Goal: Task Accomplishment & Management: Manage account settings

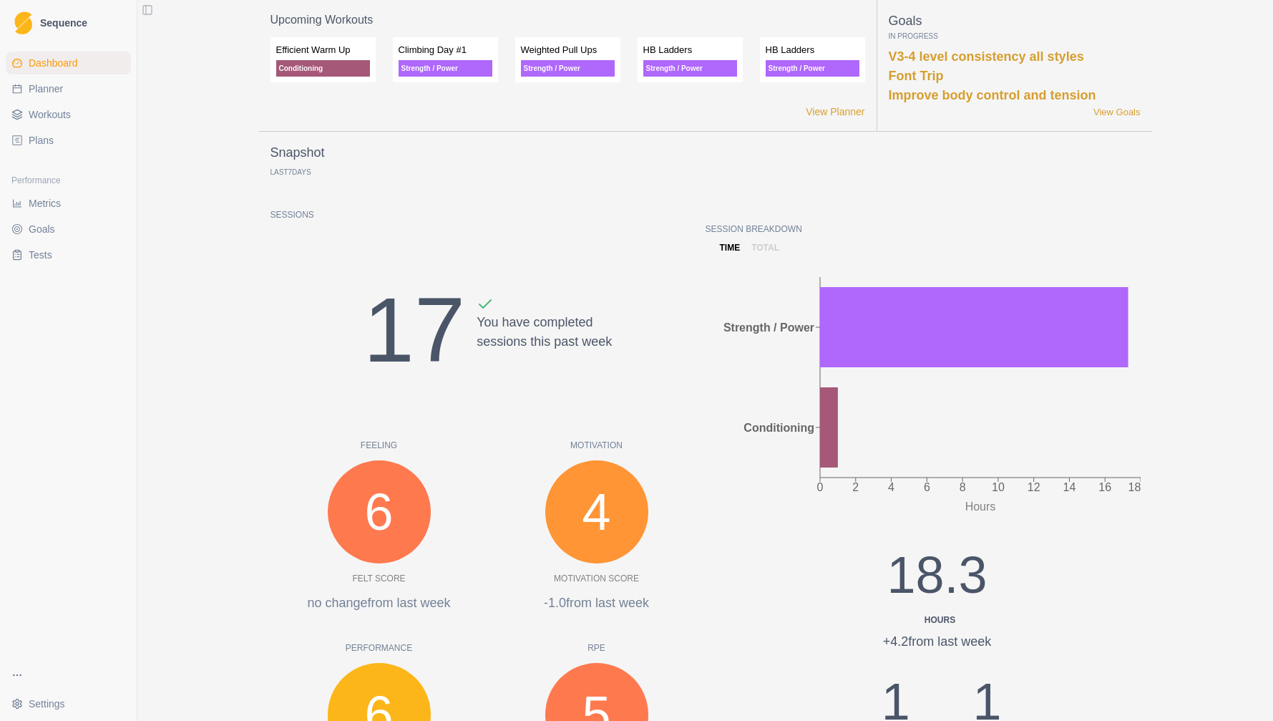
click at [64, 119] on span "Workouts" at bounding box center [50, 114] width 42 height 14
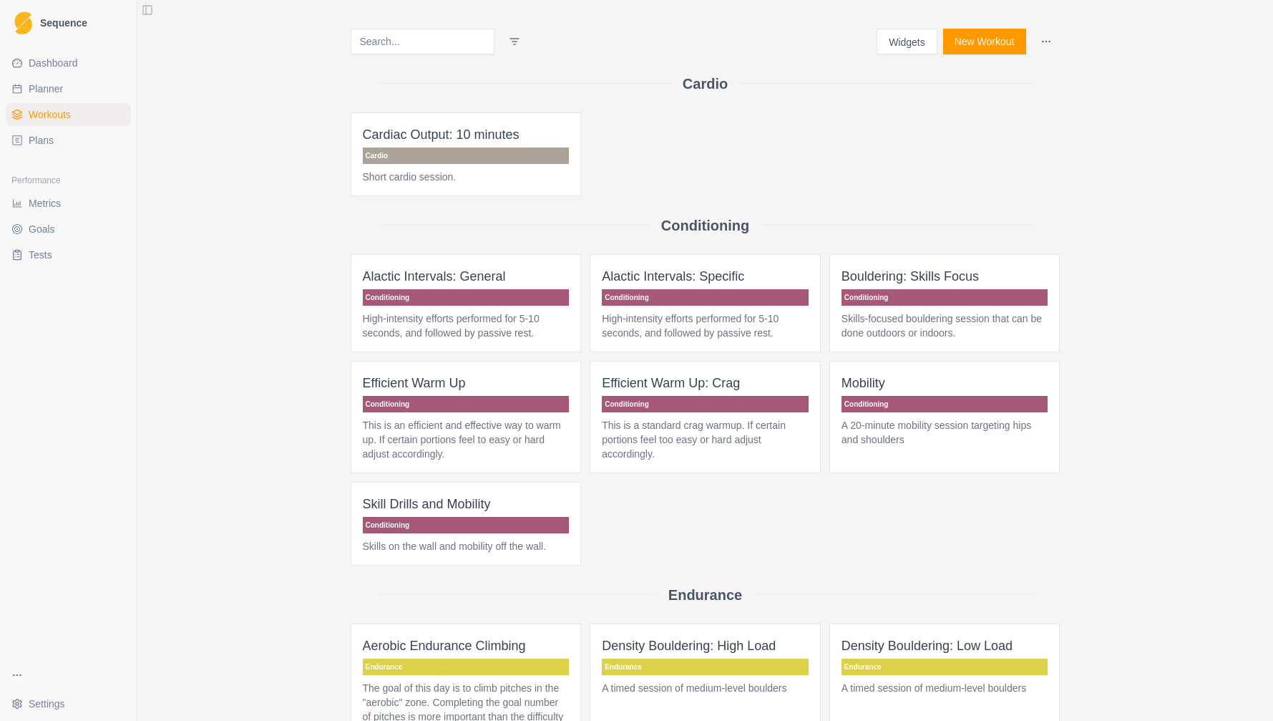
click at [70, 92] on link "Planner" at bounding box center [68, 88] width 125 height 23
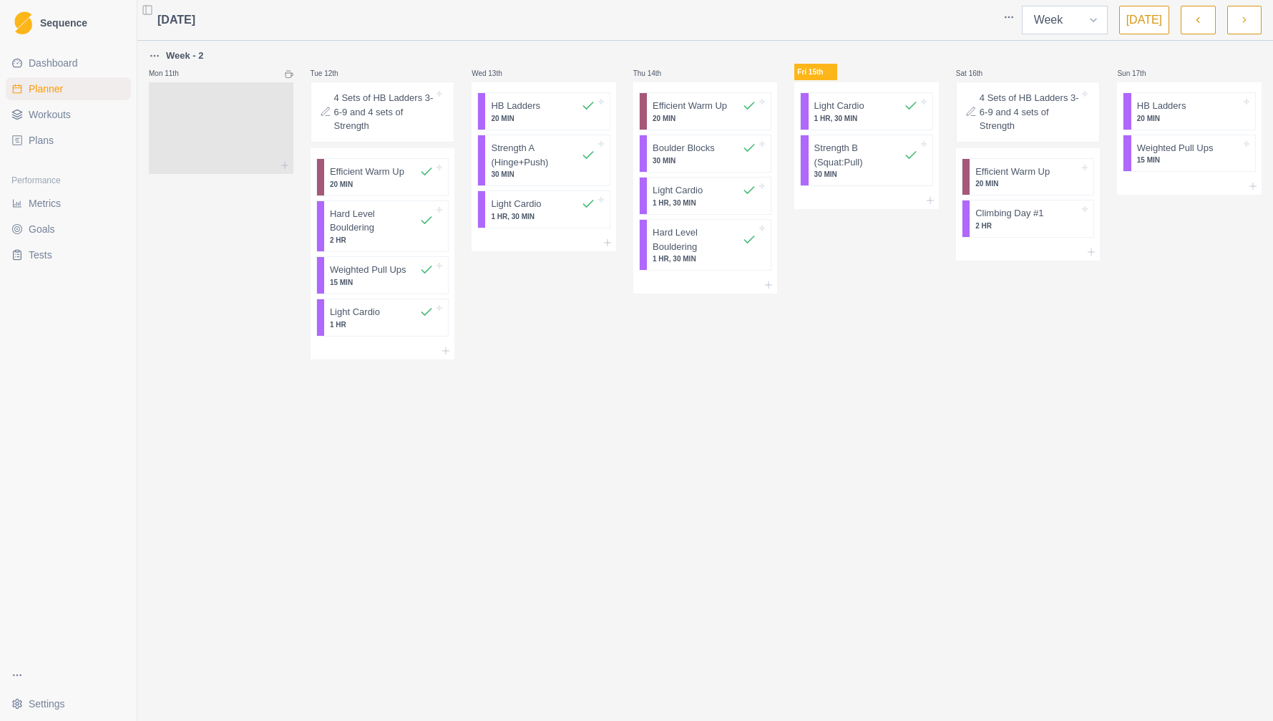
click at [1098, 21] on select "Week Month" at bounding box center [1065, 20] width 86 height 29
select select "month"
click at [1025, 6] on select "Week Month" at bounding box center [1065, 20] width 86 height 29
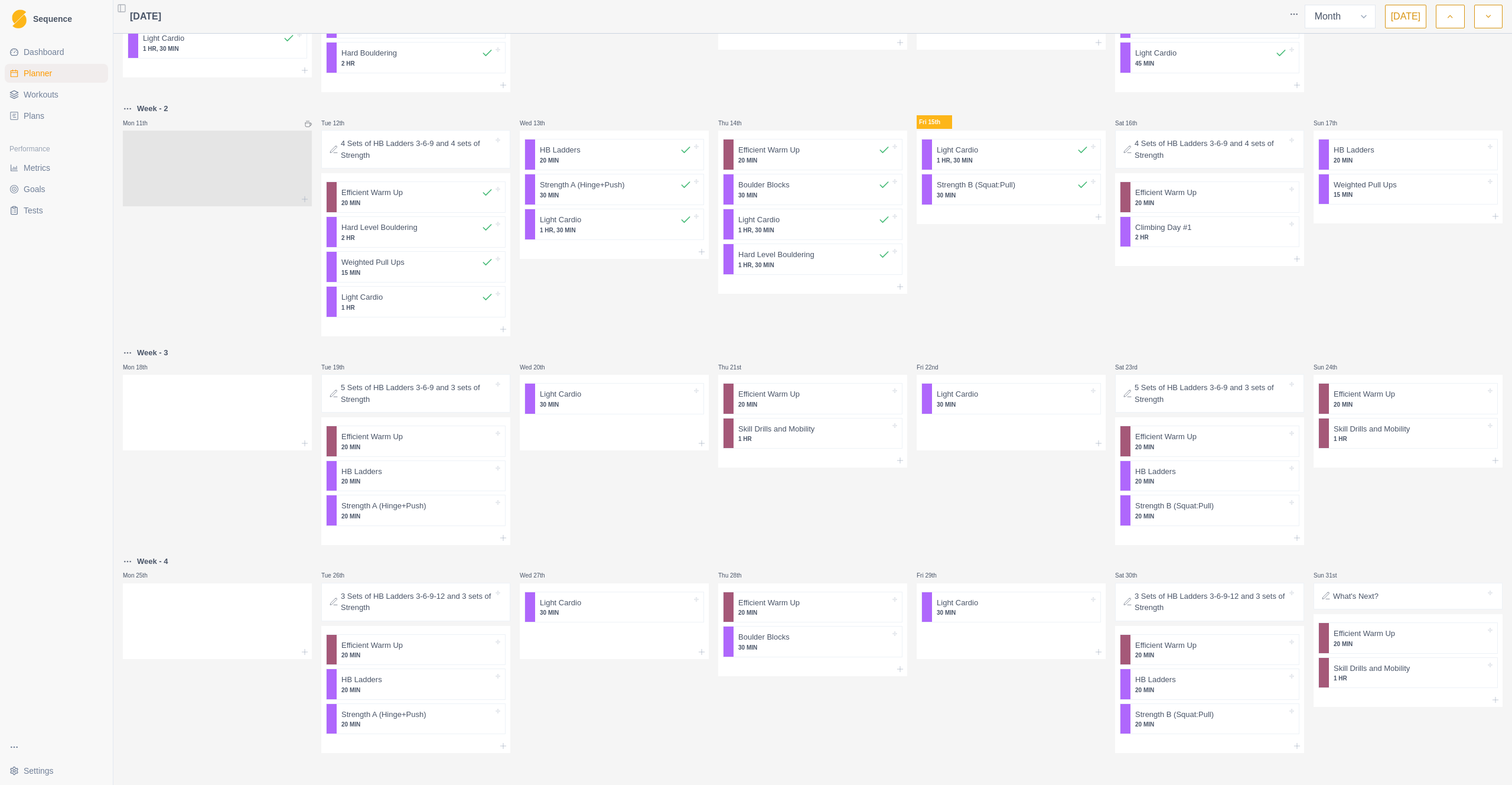
scroll to position [357, 0]
click at [131, 558] on html "Sequence Dashboard Planner Workouts Plans Performance Metrics Goals Tests Setti…" at bounding box center [756, 392] width 1512 height 785
click at [139, 594] on div "Clear week" at bounding box center [182, 670] width 112 height 19
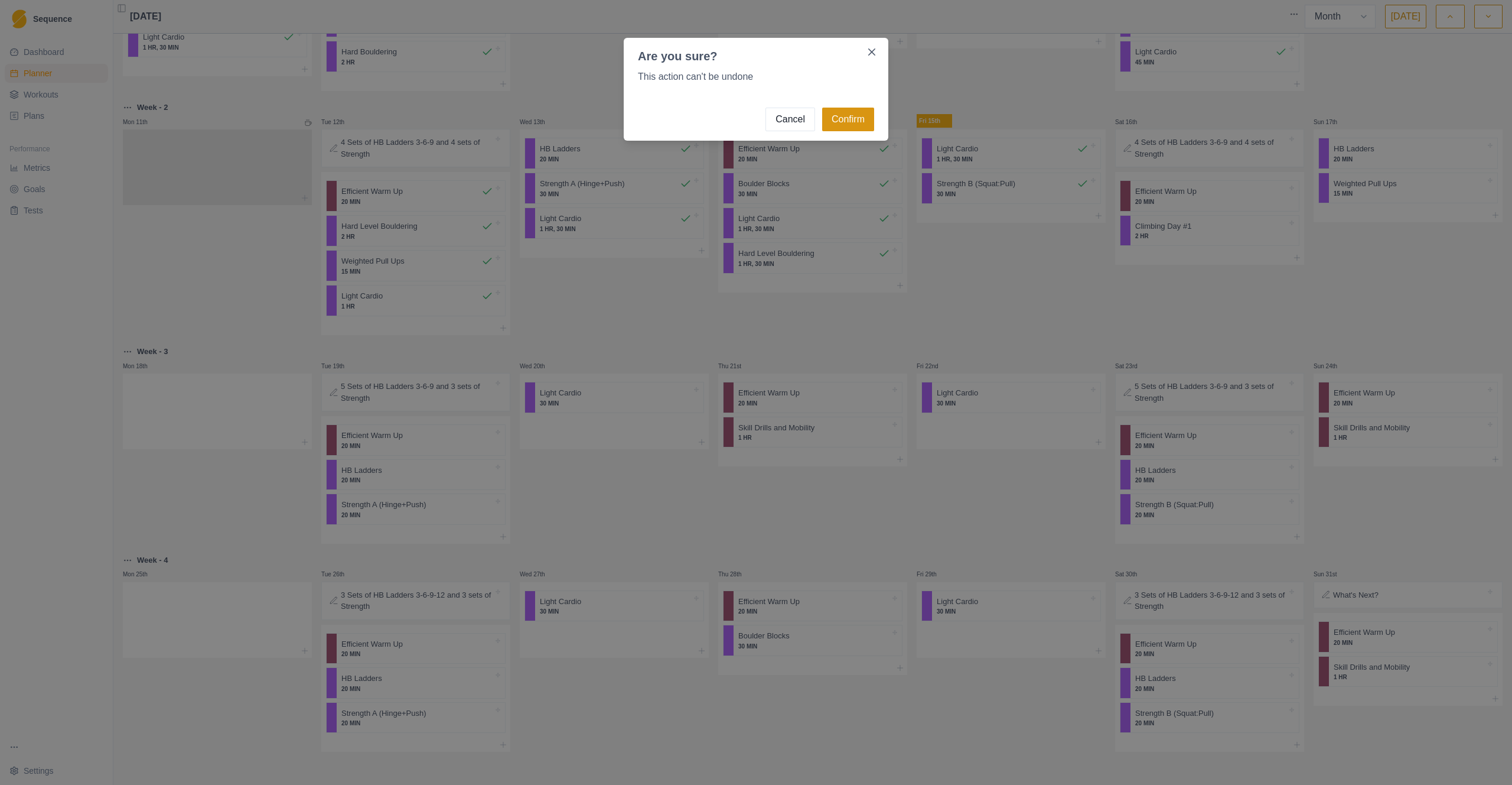
click at [843, 115] on button "Confirm" at bounding box center [848, 119] width 52 height 24
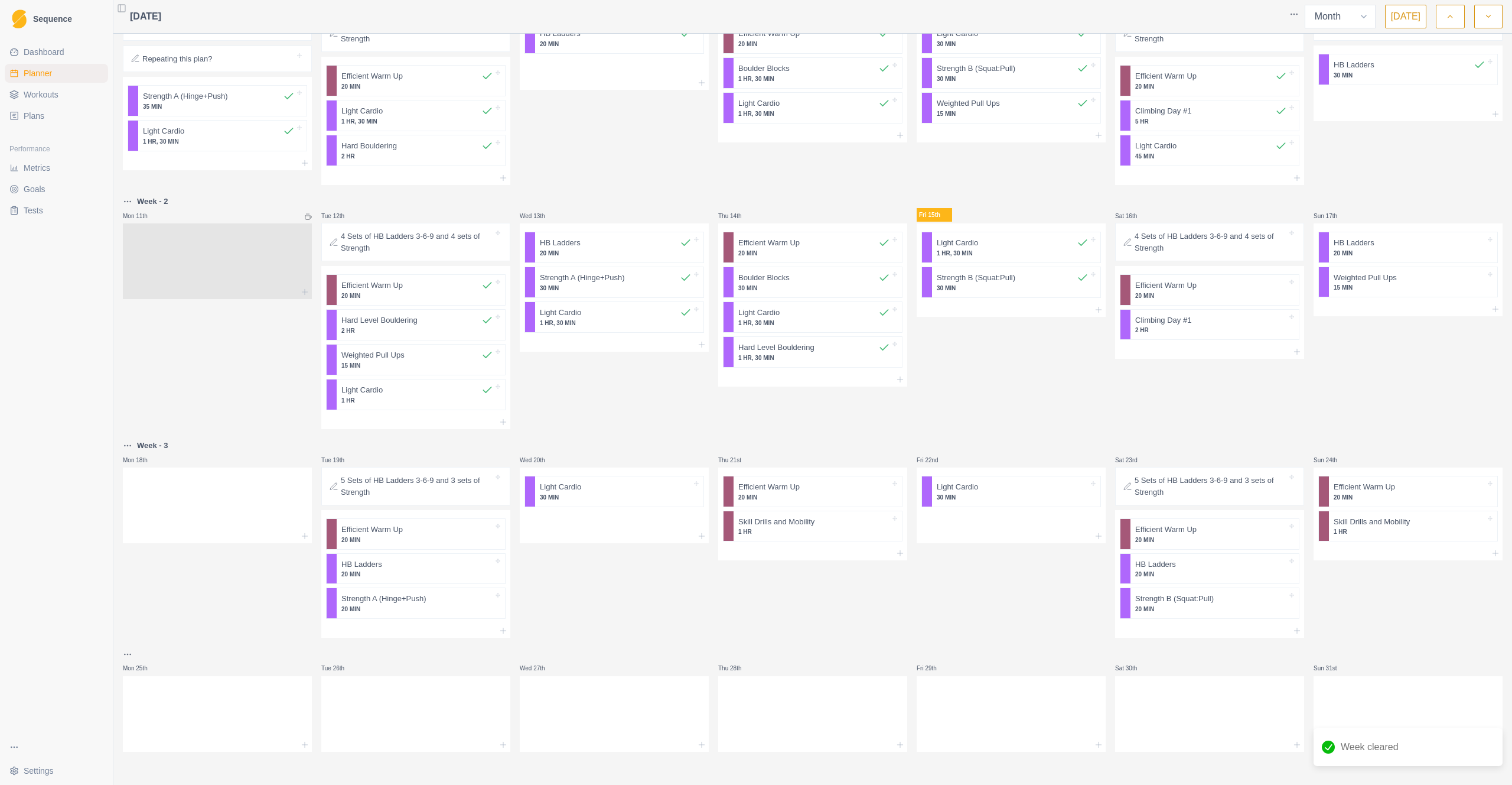
scroll to position [263, 0]
click at [1051, 19] on button "button" at bounding box center [1489, 17] width 28 height 24
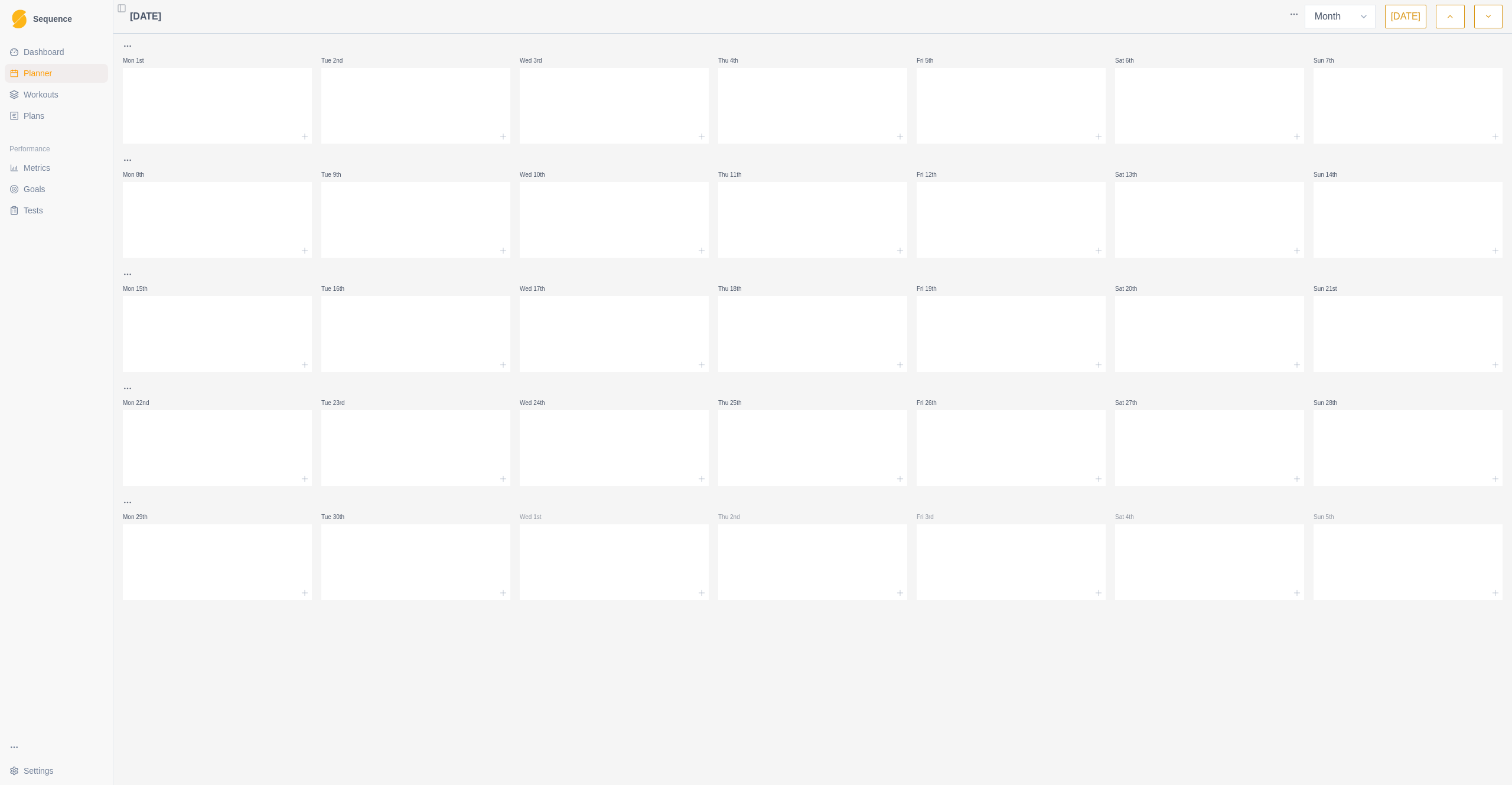
click at [31, 114] on span "Plans" at bounding box center [34, 116] width 21 height 12
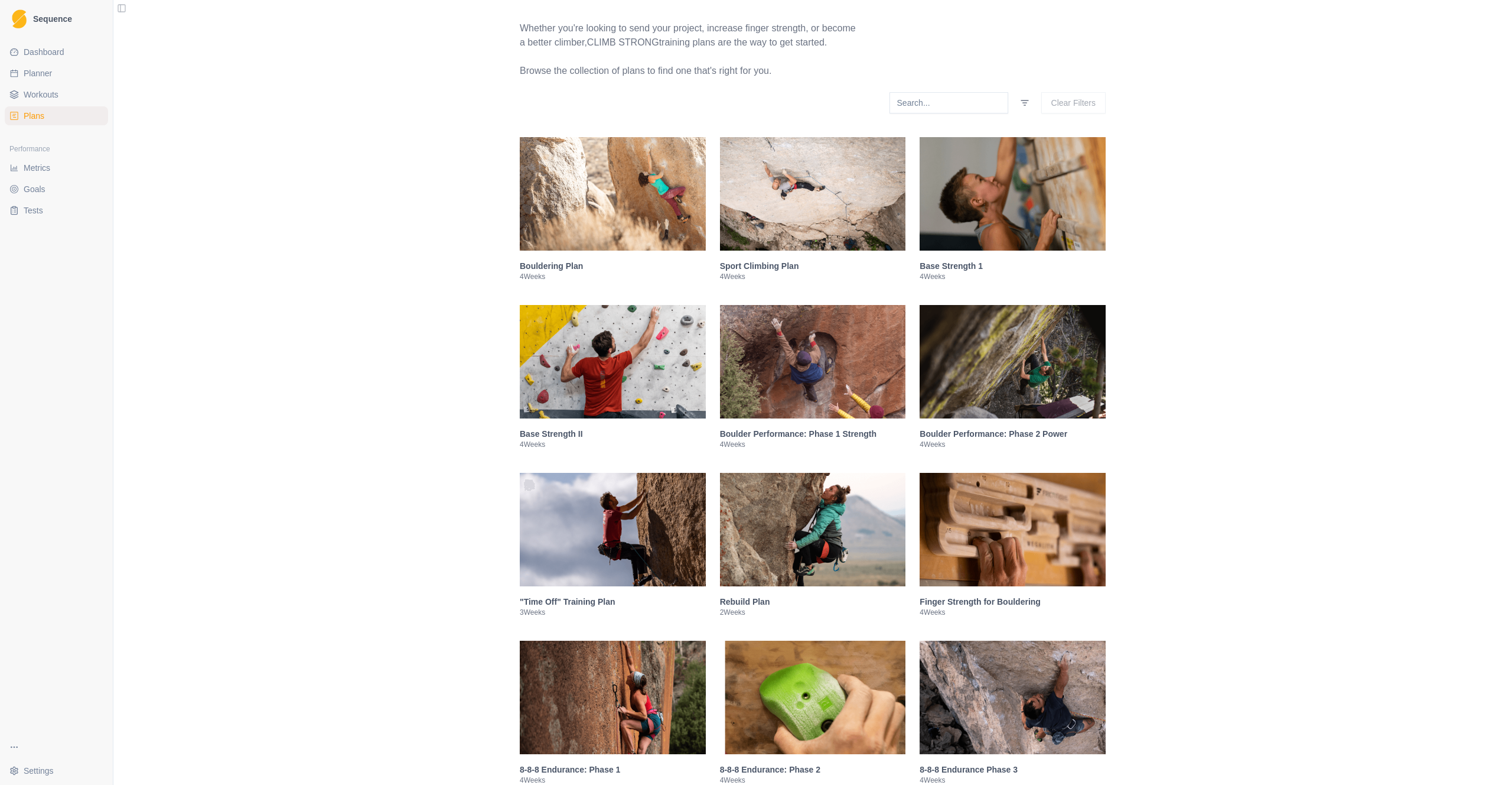
scroll to position [352, 0]
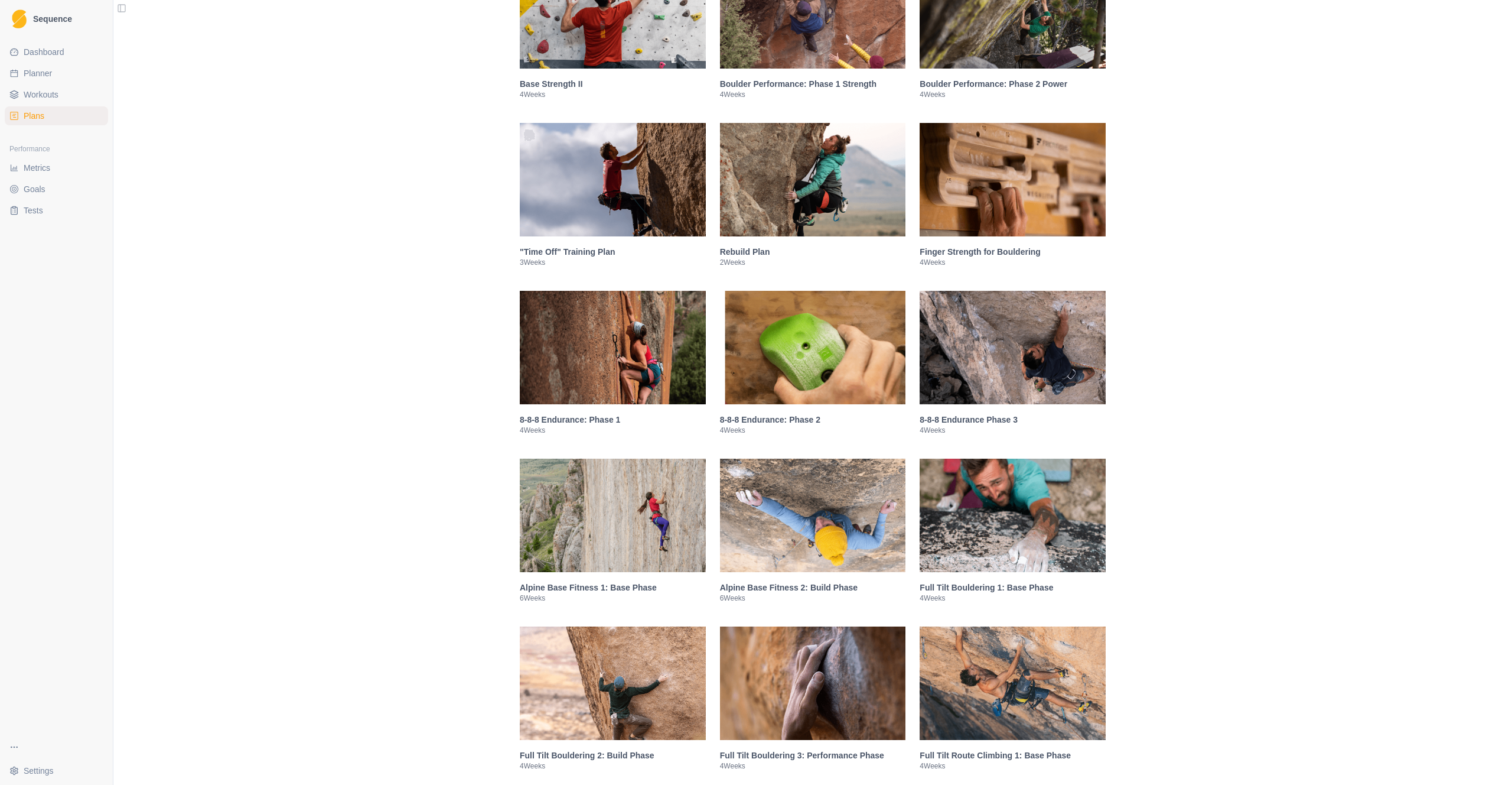
click at [991, 541] on img at bounding box center [1013, 514] width 186 height 113
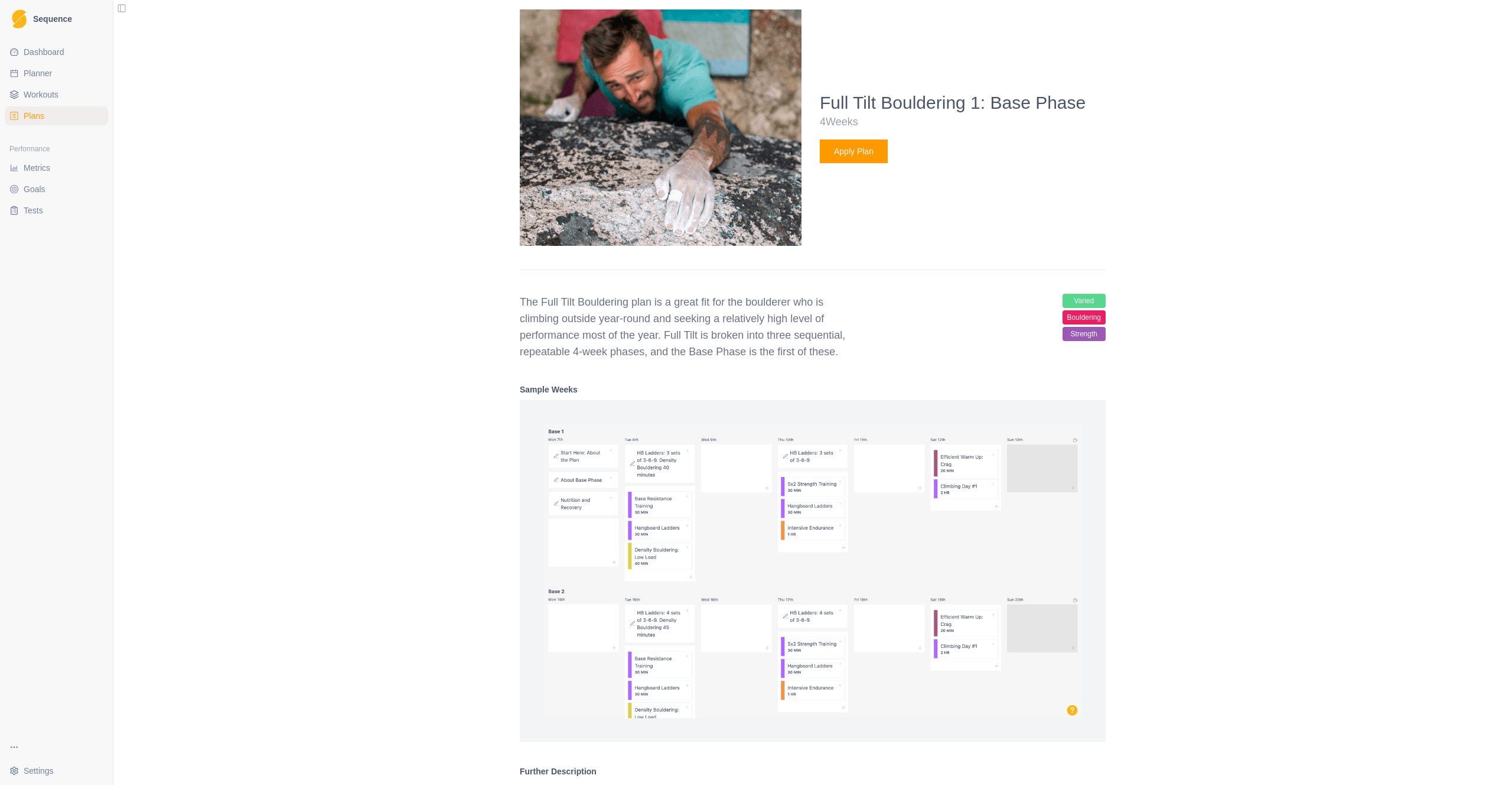
scroll to position [1346, 0]
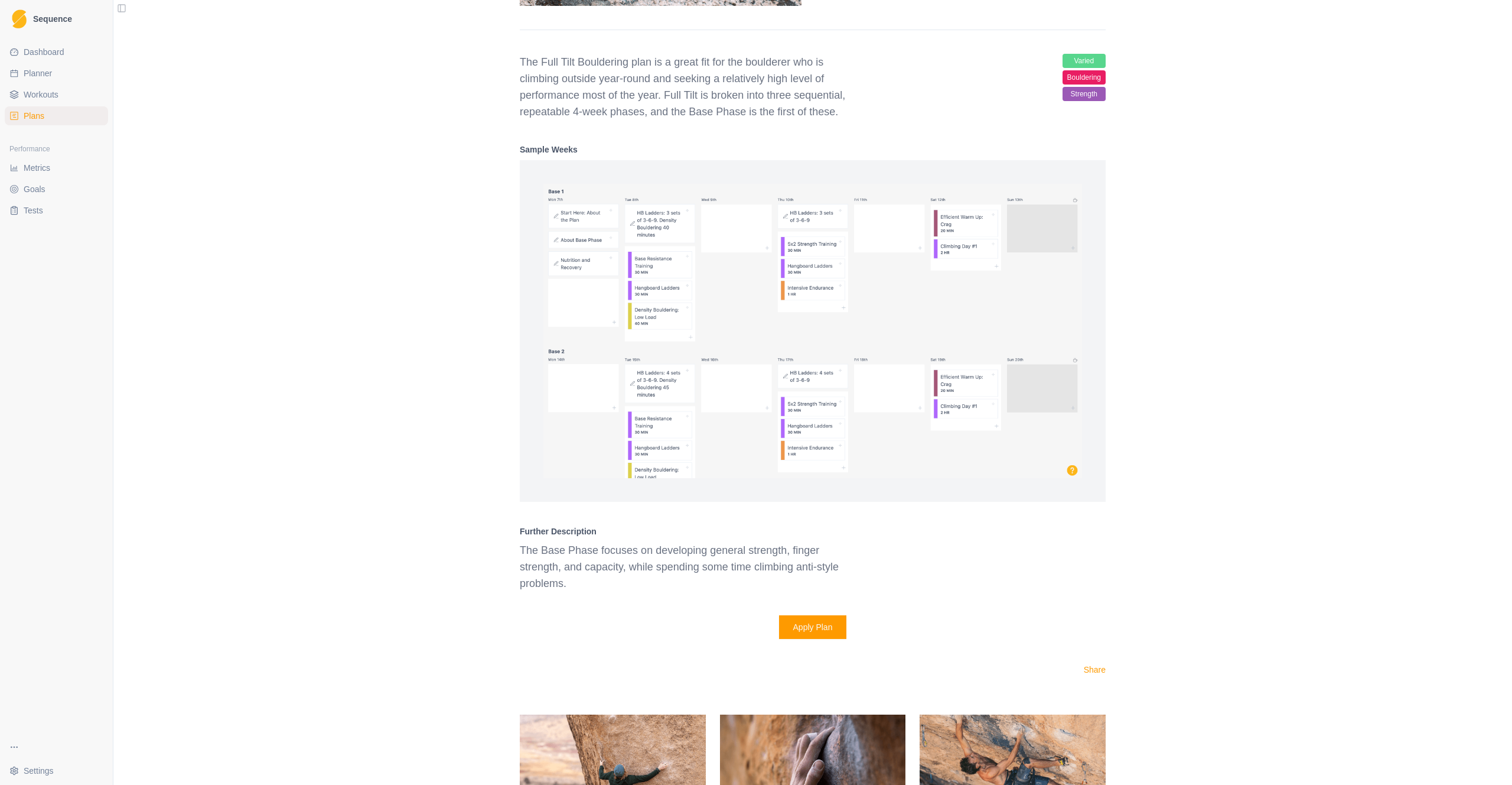
click at [806, 594] on button "Apply Plan" at bounding box center [813, 627] width 68 height 24
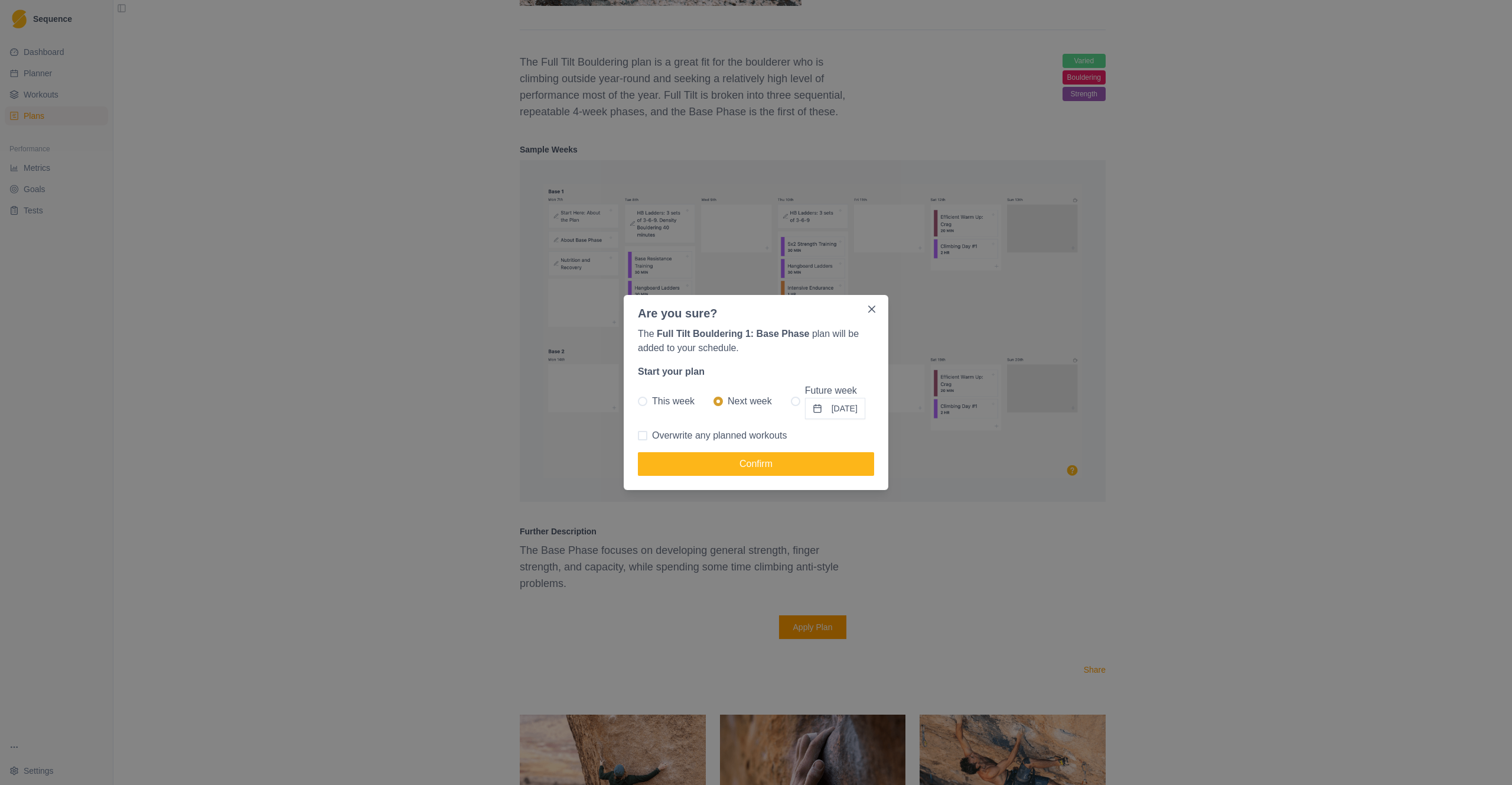
click at [791, 399] on span at bounding box center [795, 400] width 9 height 9
click at [791, 401] on input "Future week [DATE]" at bounding box center [791, 401] width 1 height 1
radio input "true"
click at [815, 404] on button "[DATE]" at bounding box center [835, 409] width 60 height 21
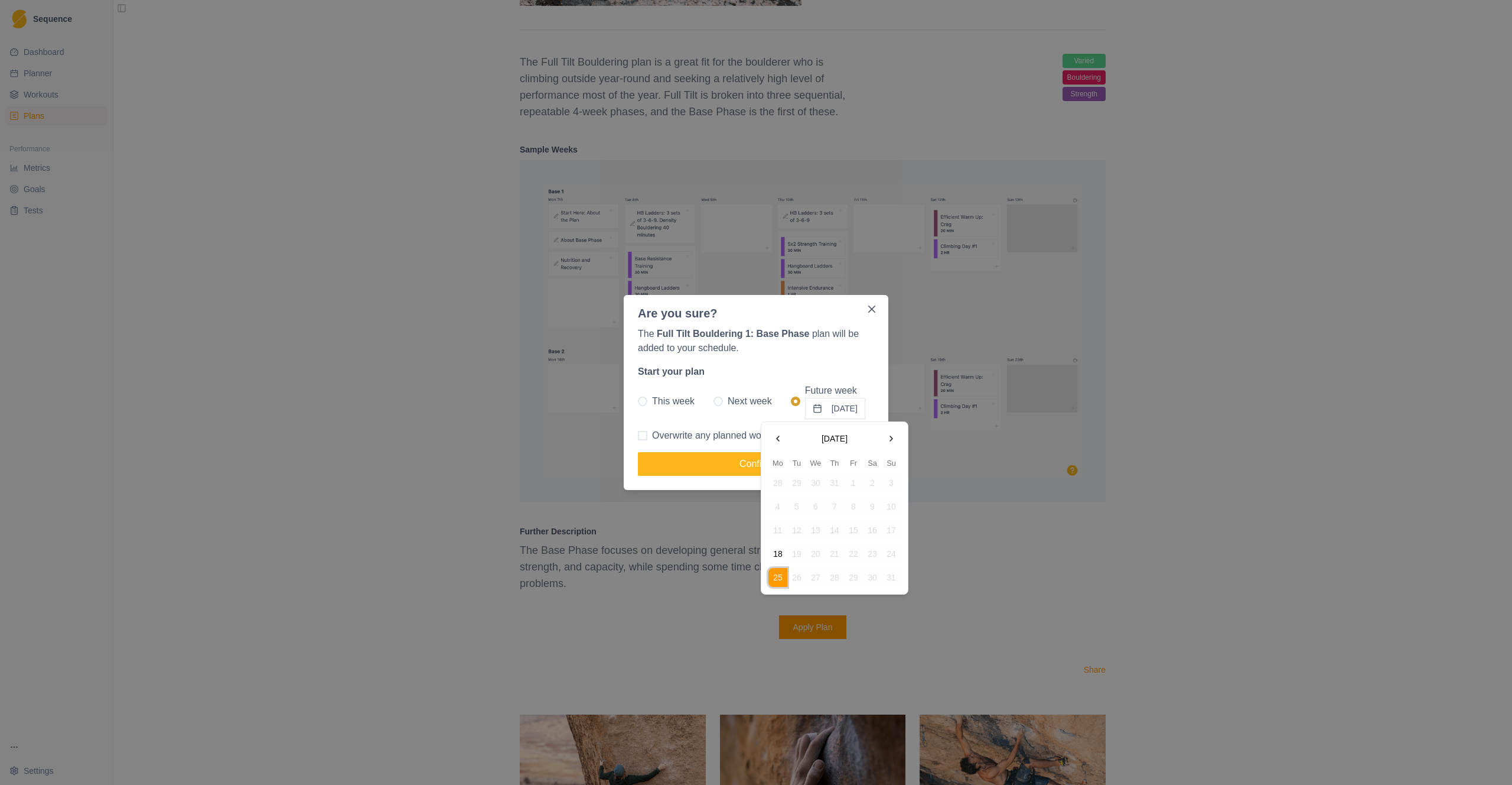
click at [895, 436] on button "Go to the Next Month" at bounding box center [891, 438] width 19 height 19
click at [780, 504] on button "8" at bounding box center [777, 506] width 19 height 19
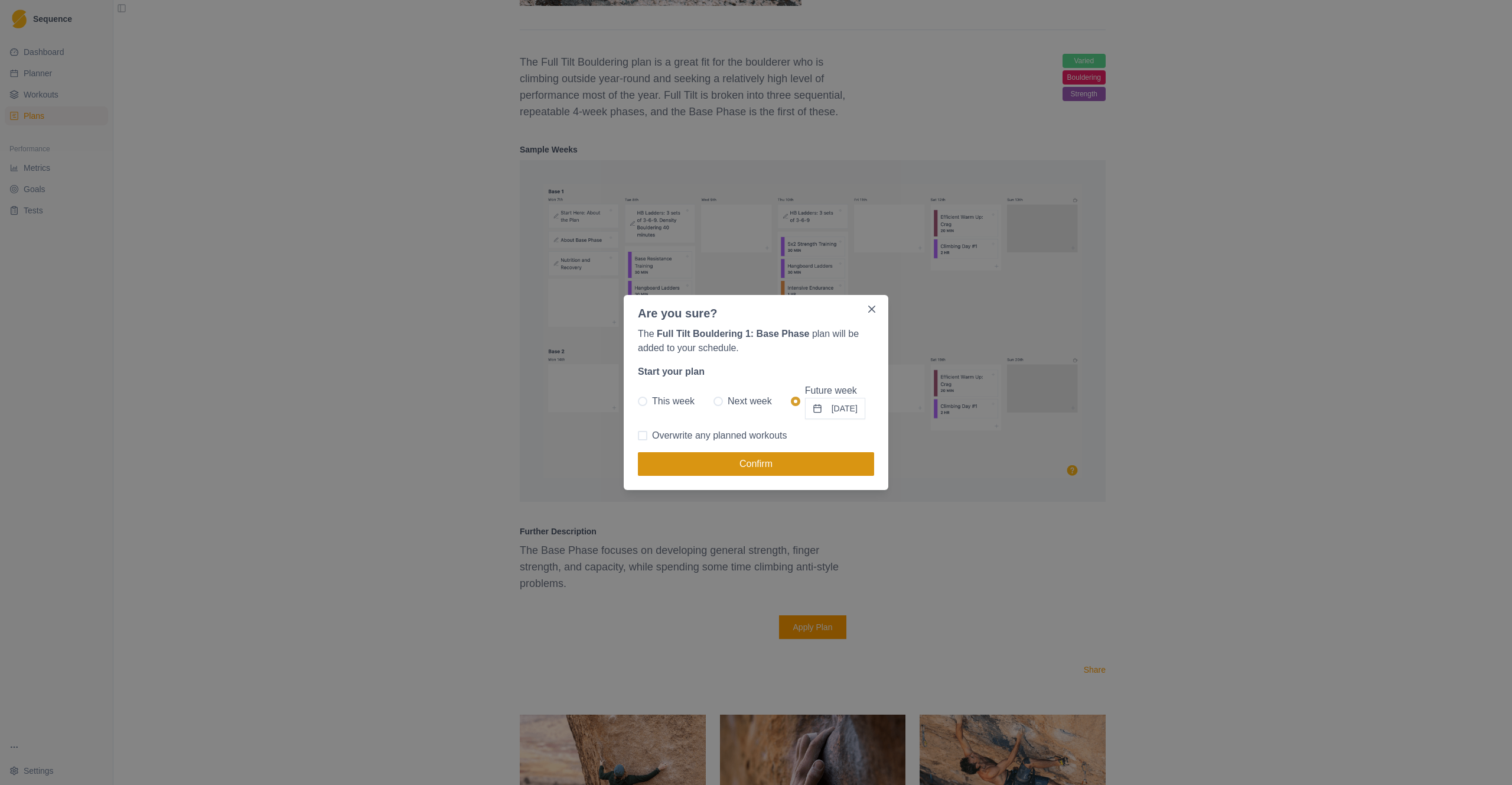
click at [775, 466] on button "Confirm" at bounding box center [756, 464] width 236 height 24
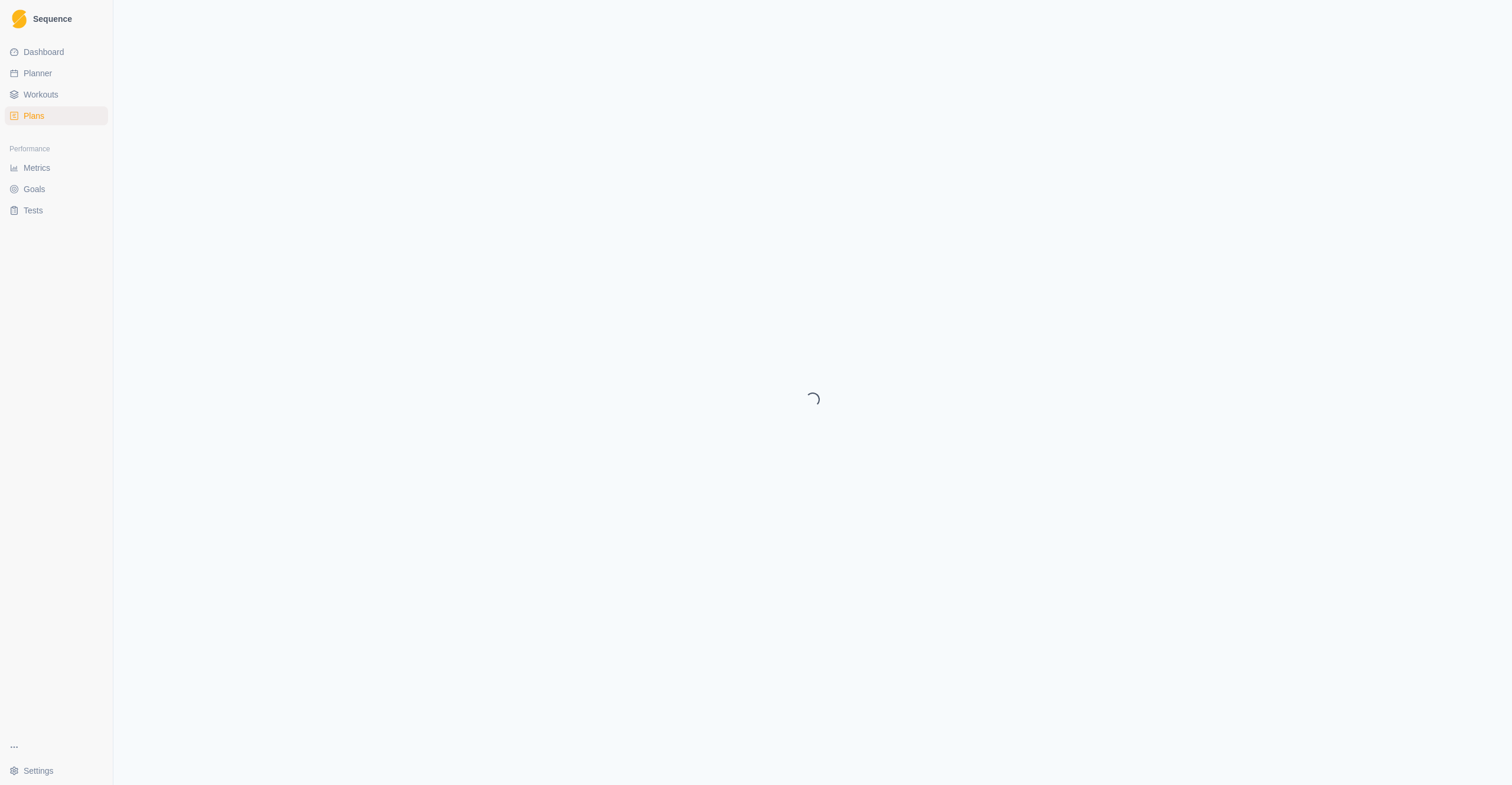
select select "month"
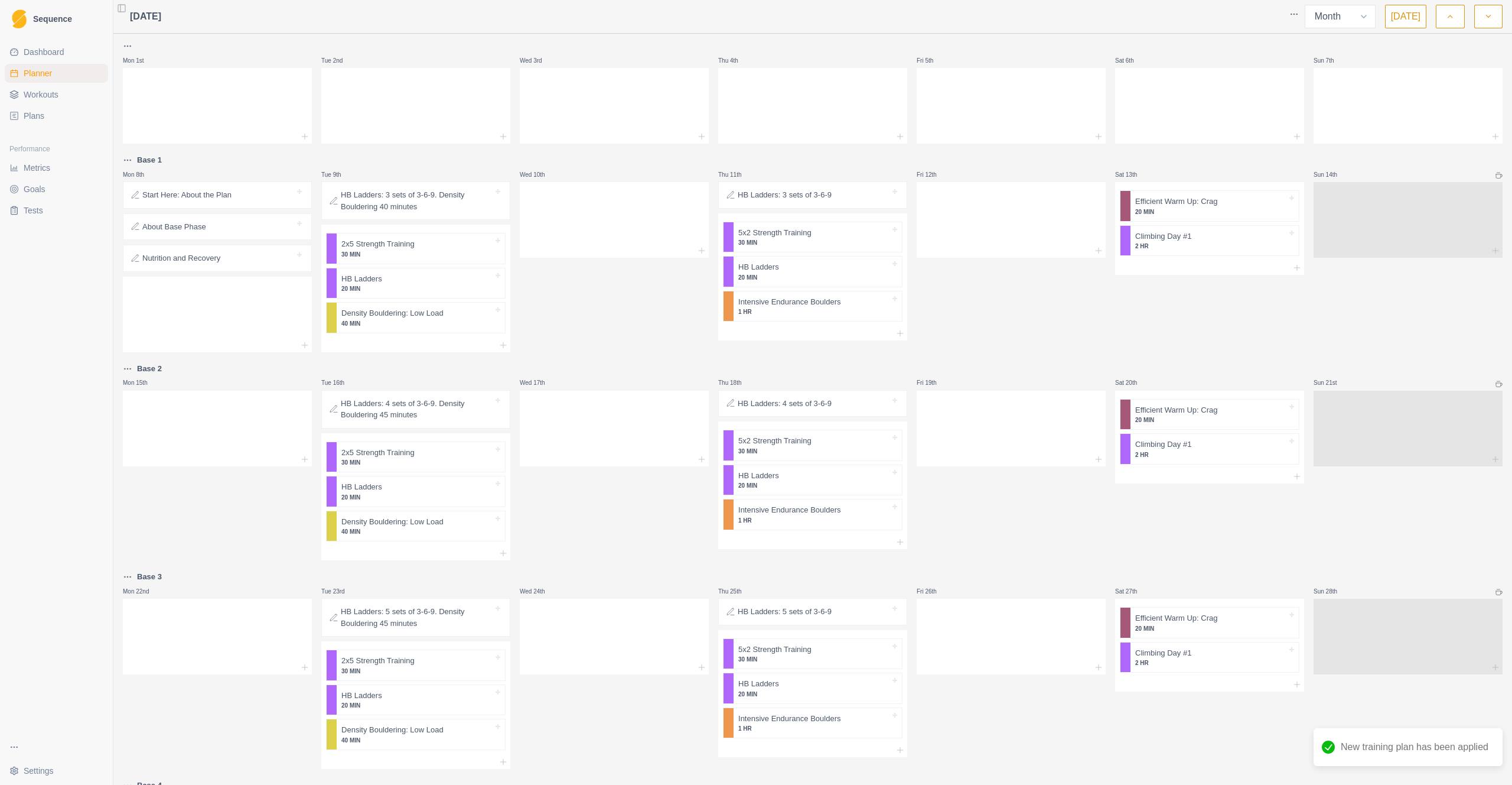
click at [200, 201] on div "Start Here: About the Plan" at bounding box center [217, 195] width 178 height 17
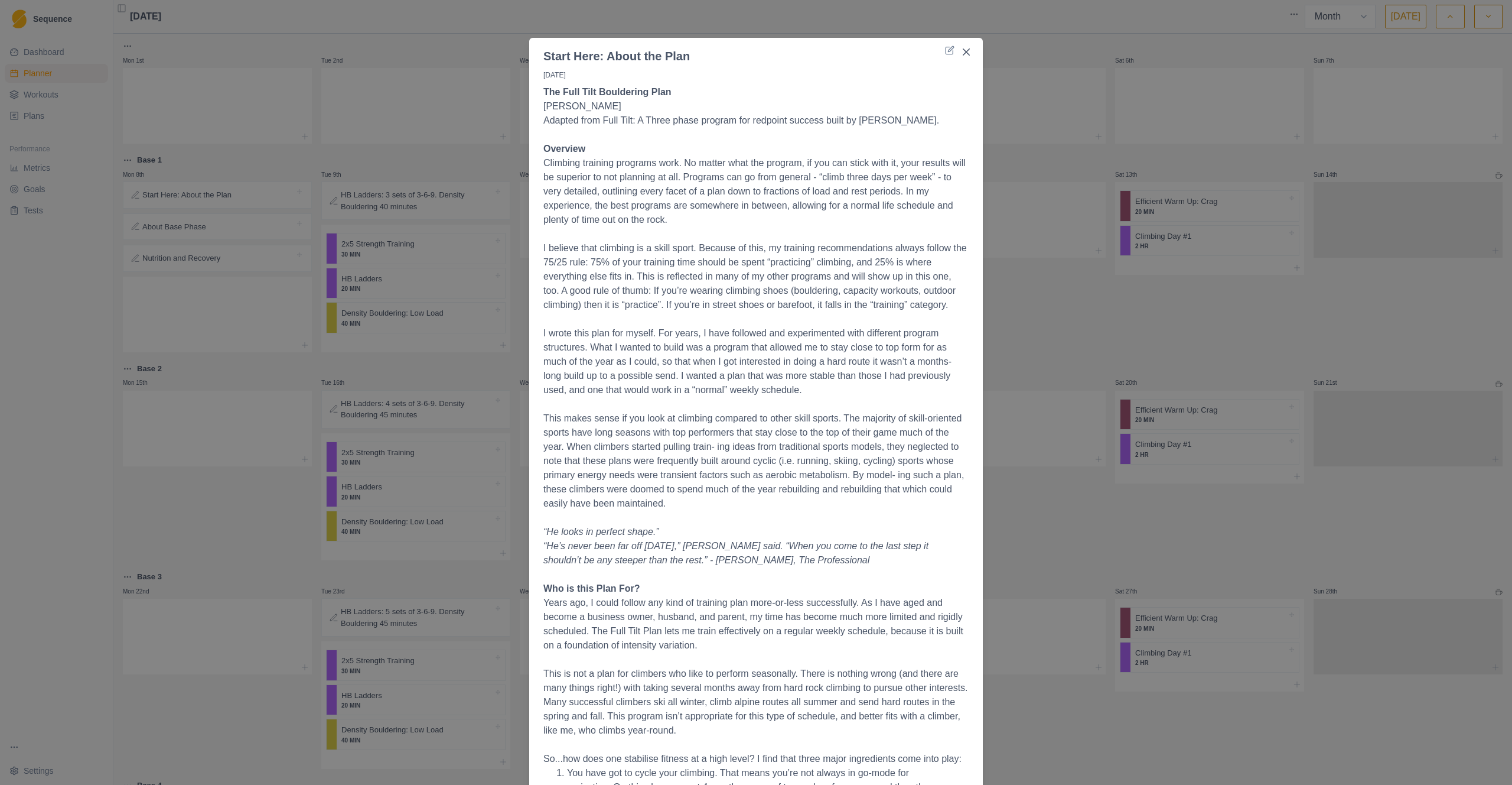
click at [82, 371] on div "Start Here: About the Plan [DATE] The Full Tilt Bouldering Plan [PERSON_NAME] A…" at bounding box center [756, 392] width 1512 height 785
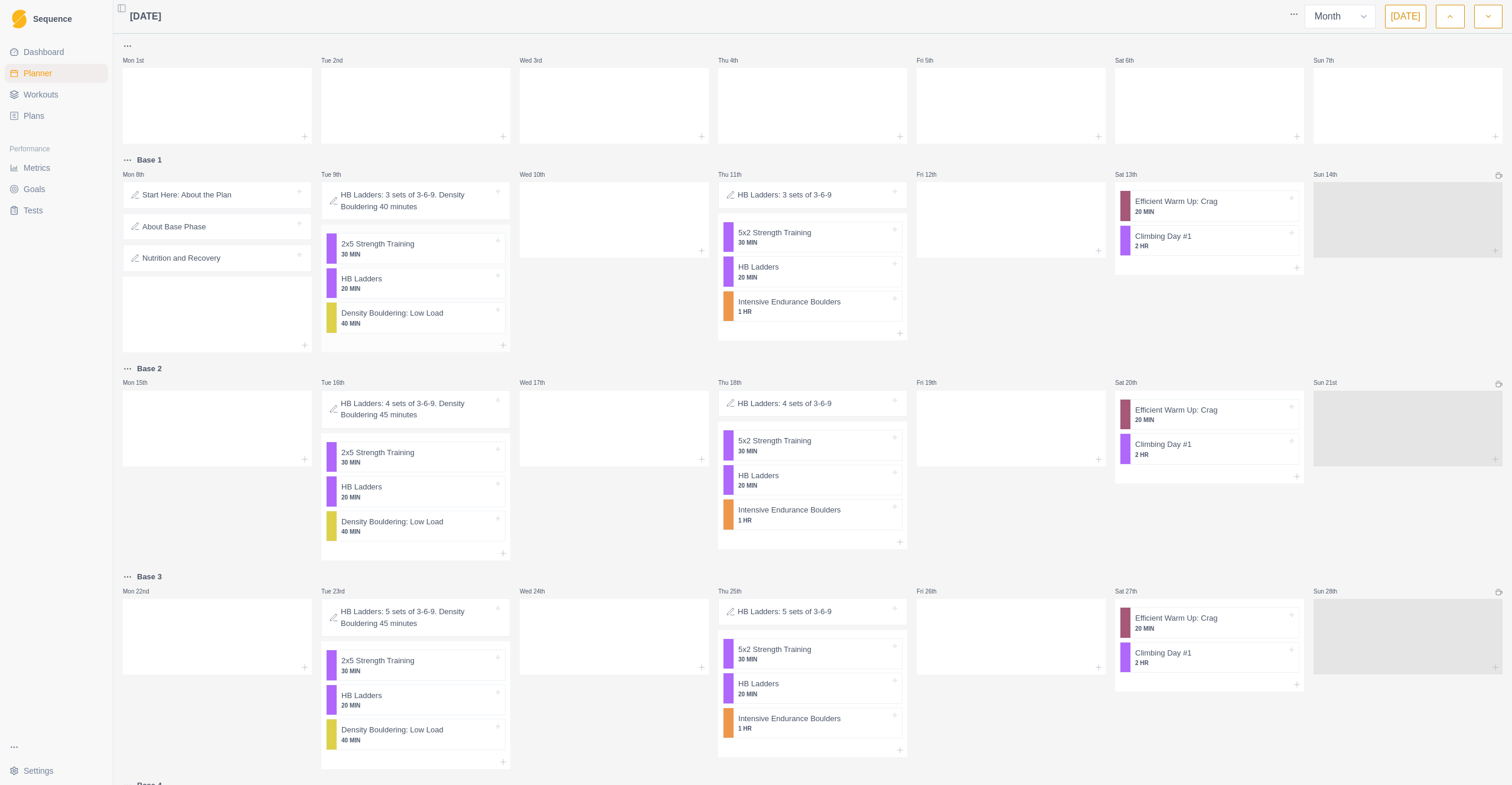
click at [358, 325] on p "40 MIN" at bounding box center [418, 324] width 152 height 9
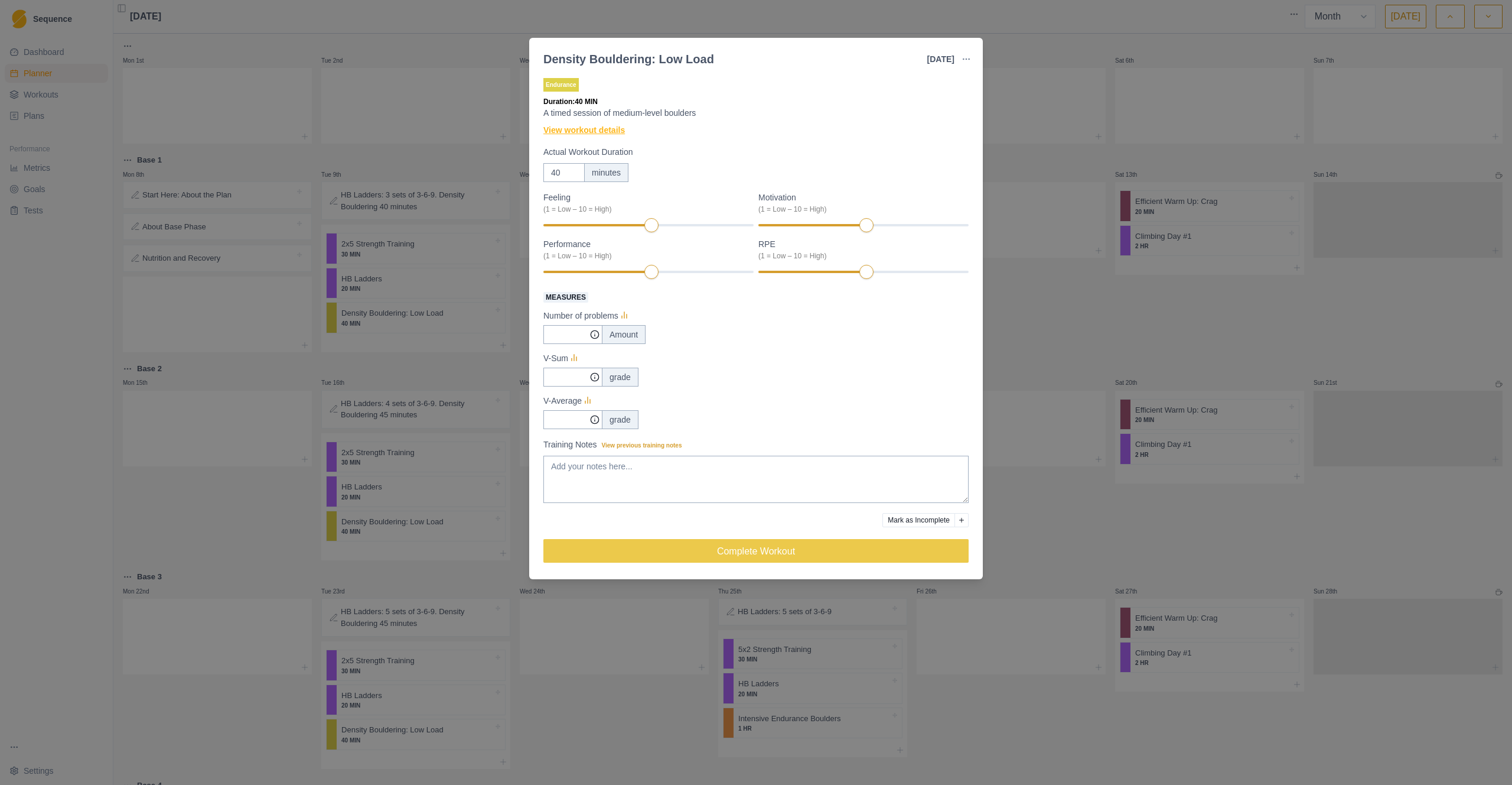
click at [610, 133] on link "View workout details" at bounding box center [584, 130] width 82 height 12
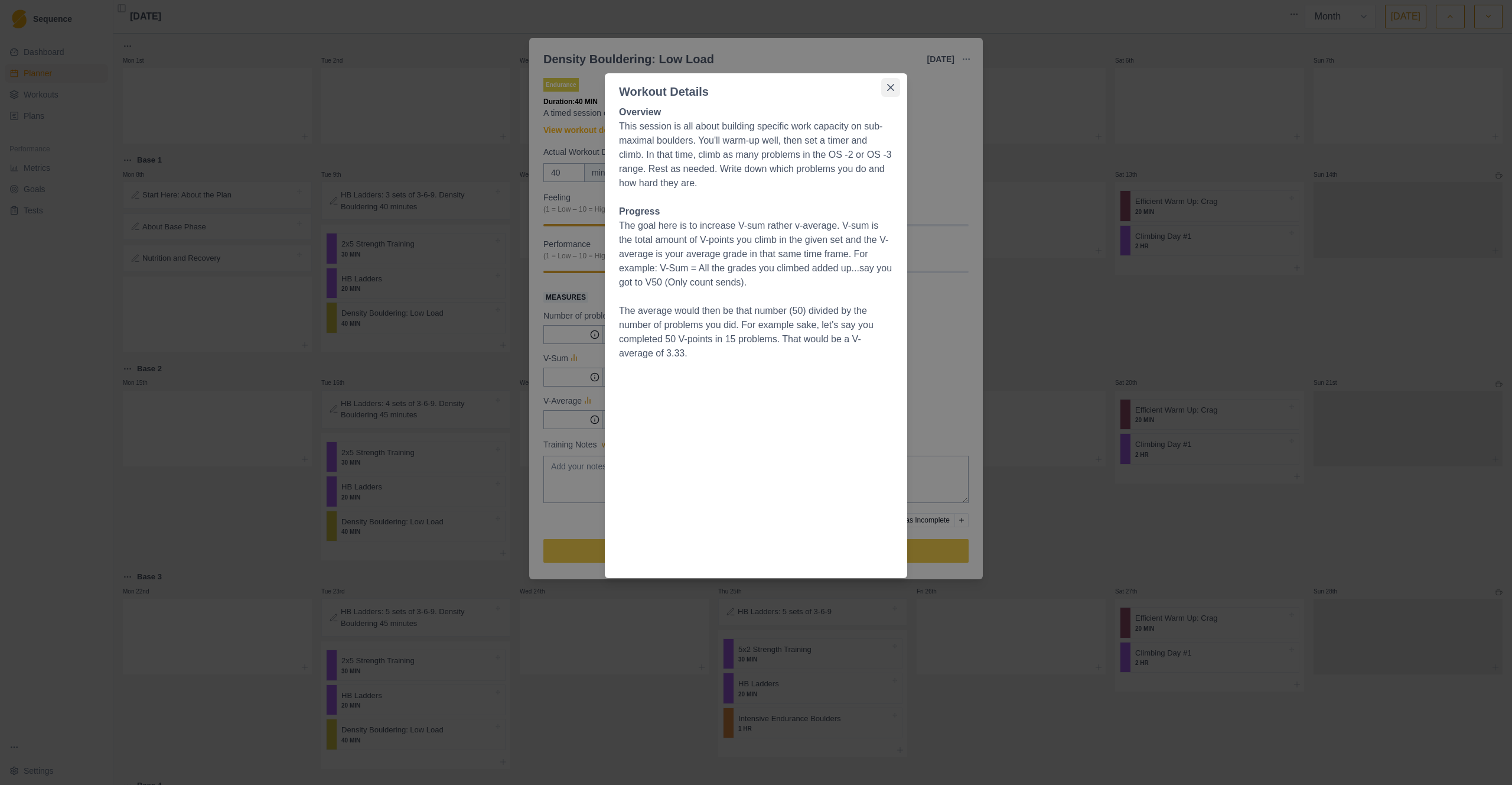
click at [892, 90] on icon "Close" at bounding box center [891, 87] width 7 height 7
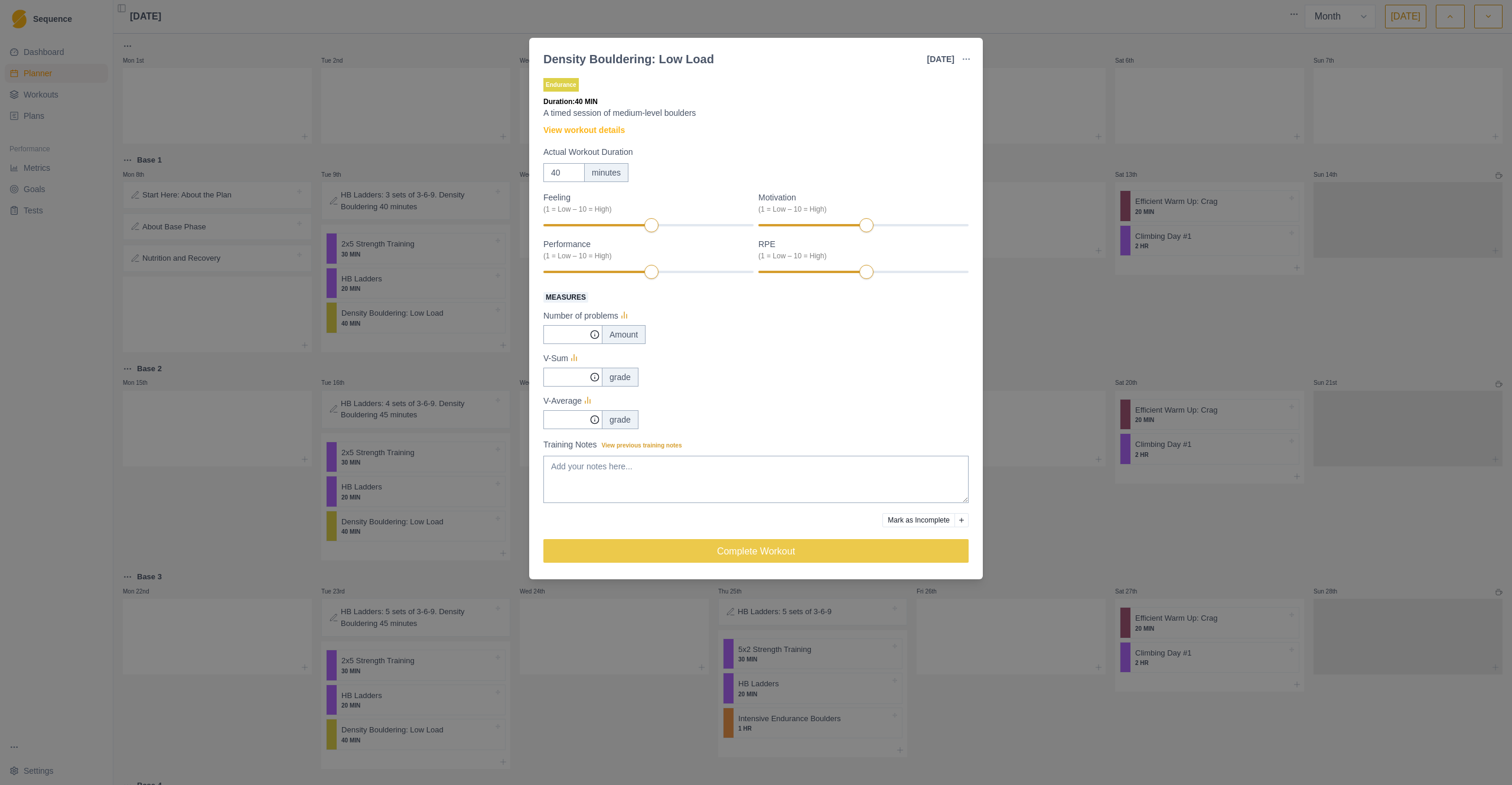
click at [1043, 123] on div "Density Bouldering: Low Load [DATE] Link To Goal View Workout Metrics Edit Orig…" at bounding box center [756, 392] width 1512 height 785
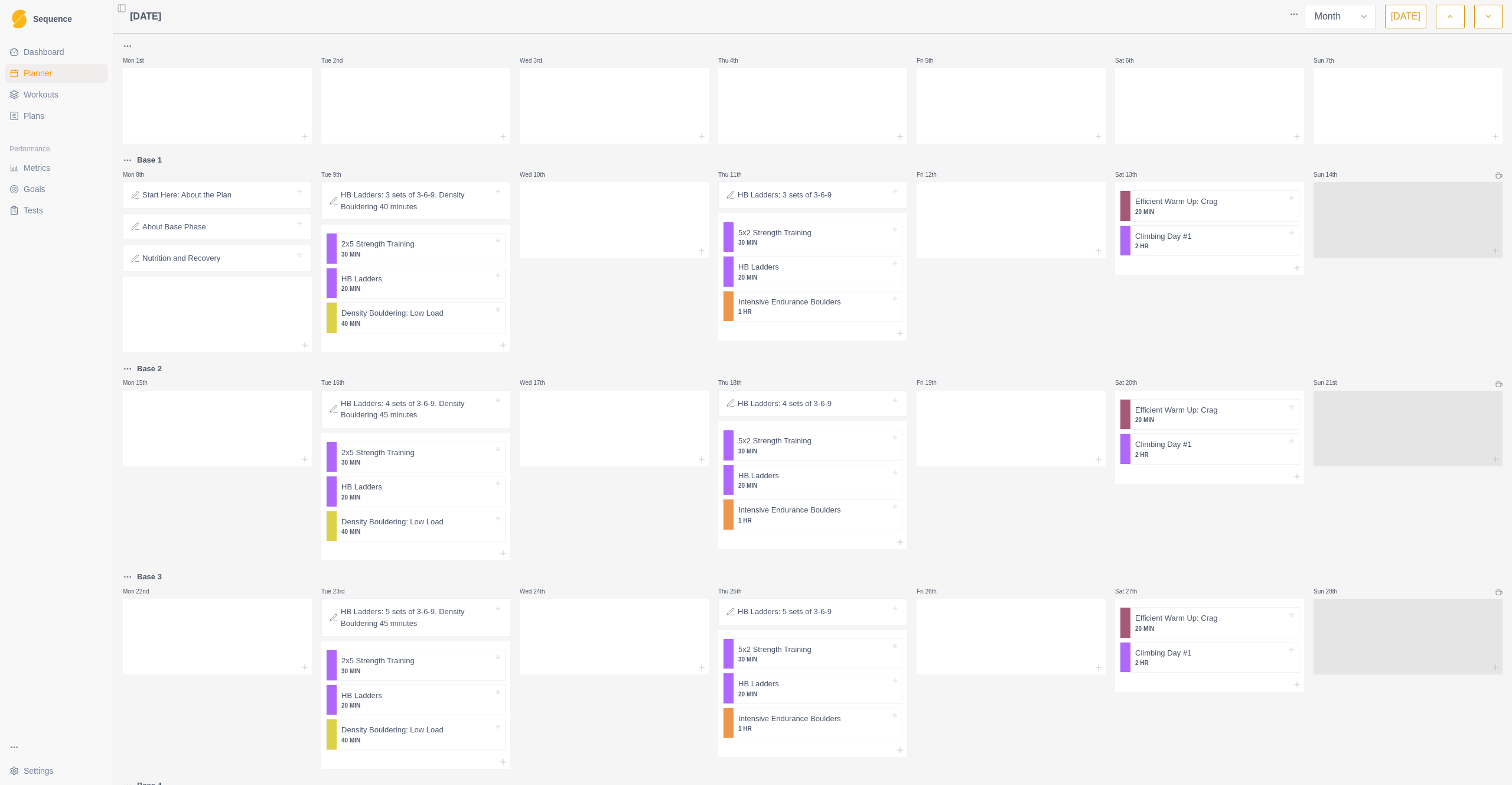
click at [195, 232] on p "About Base Phase" at bounding box center [174, 227] width 64 height 12
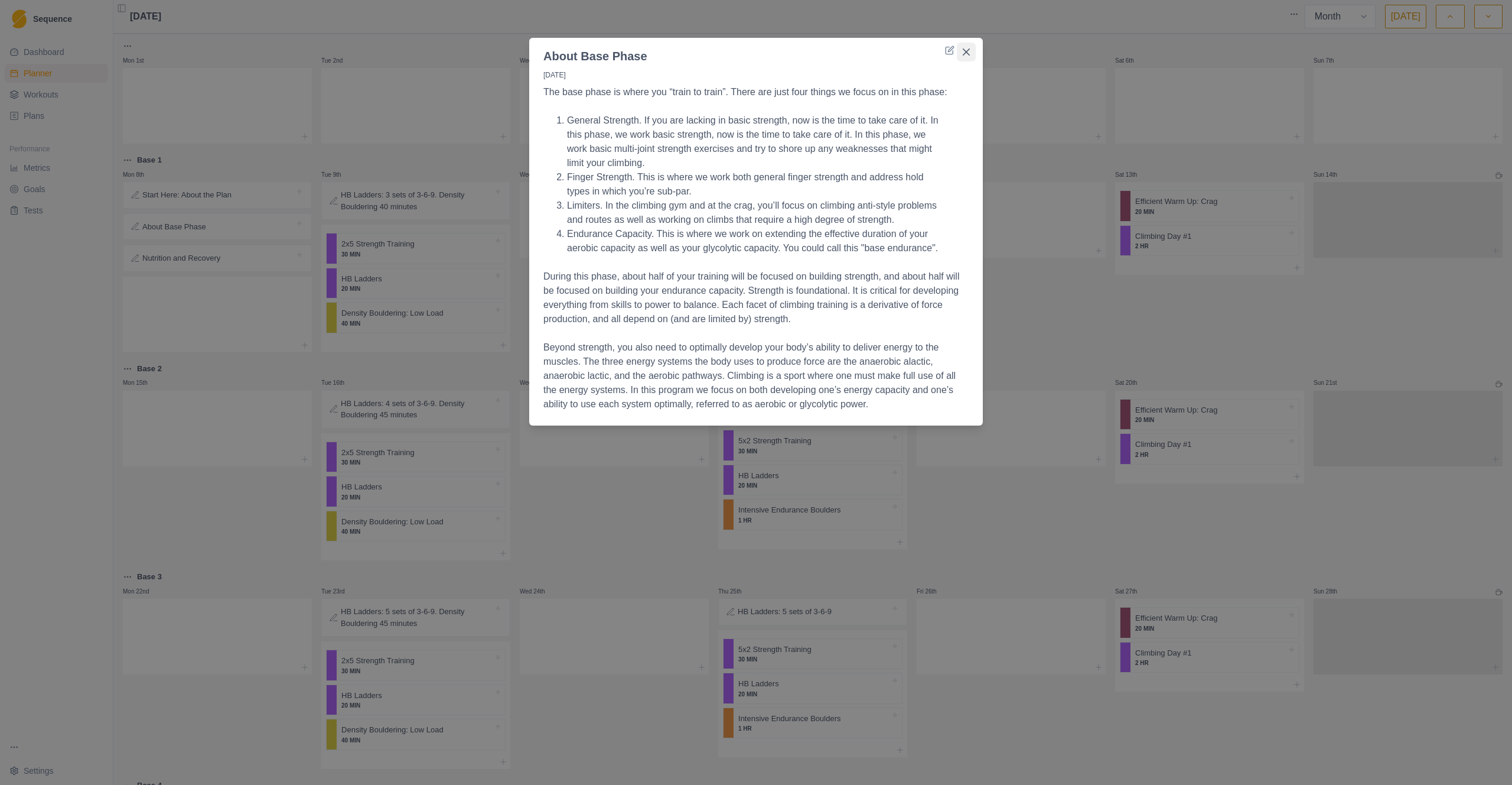
click at [963, 54] on icon "Close" at bounding box center [966, 52] width 7 height 7
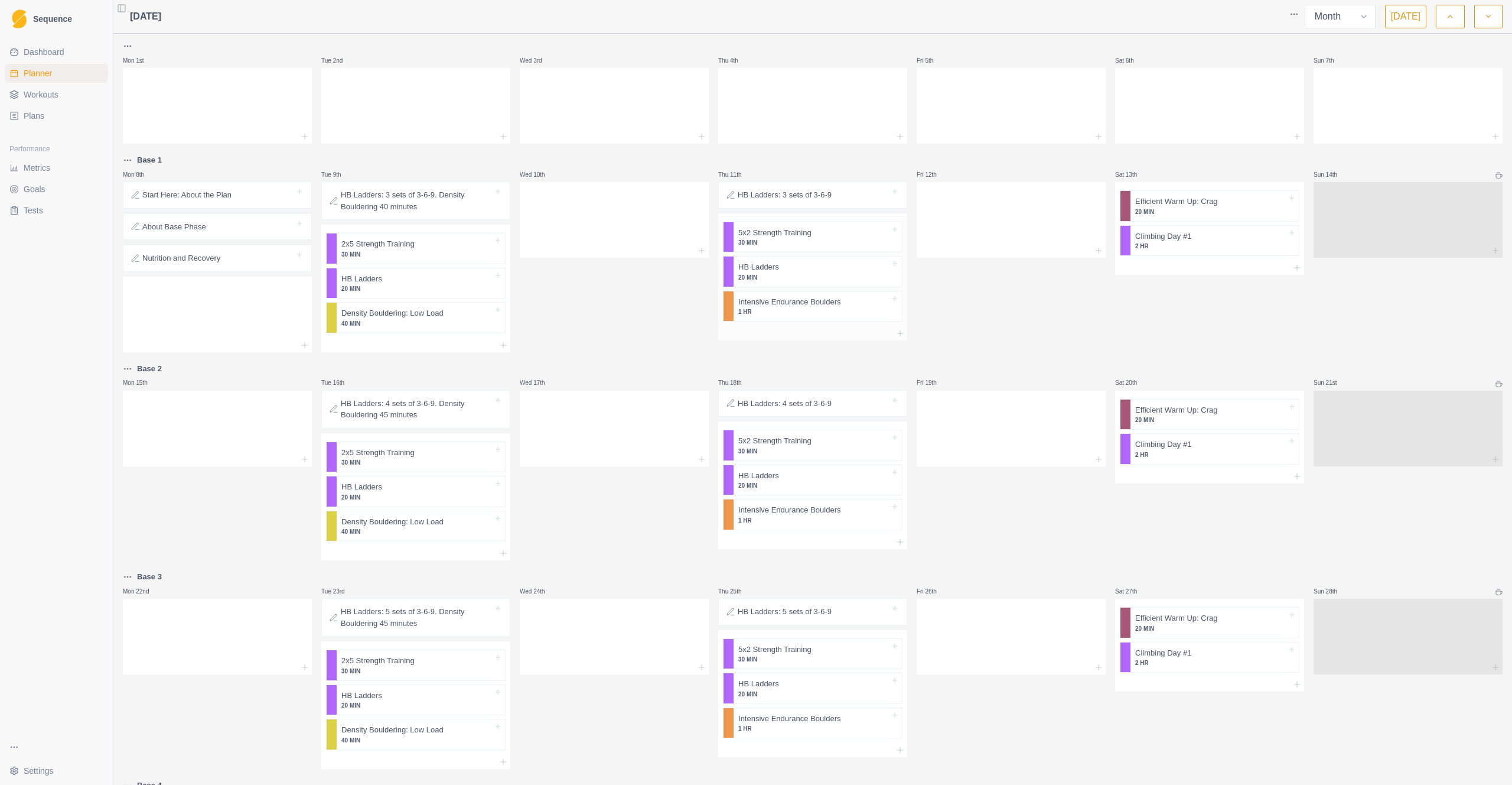
click at [800, 310] on p "1 HR" at bounding box center [815, 311] width 152 height 9
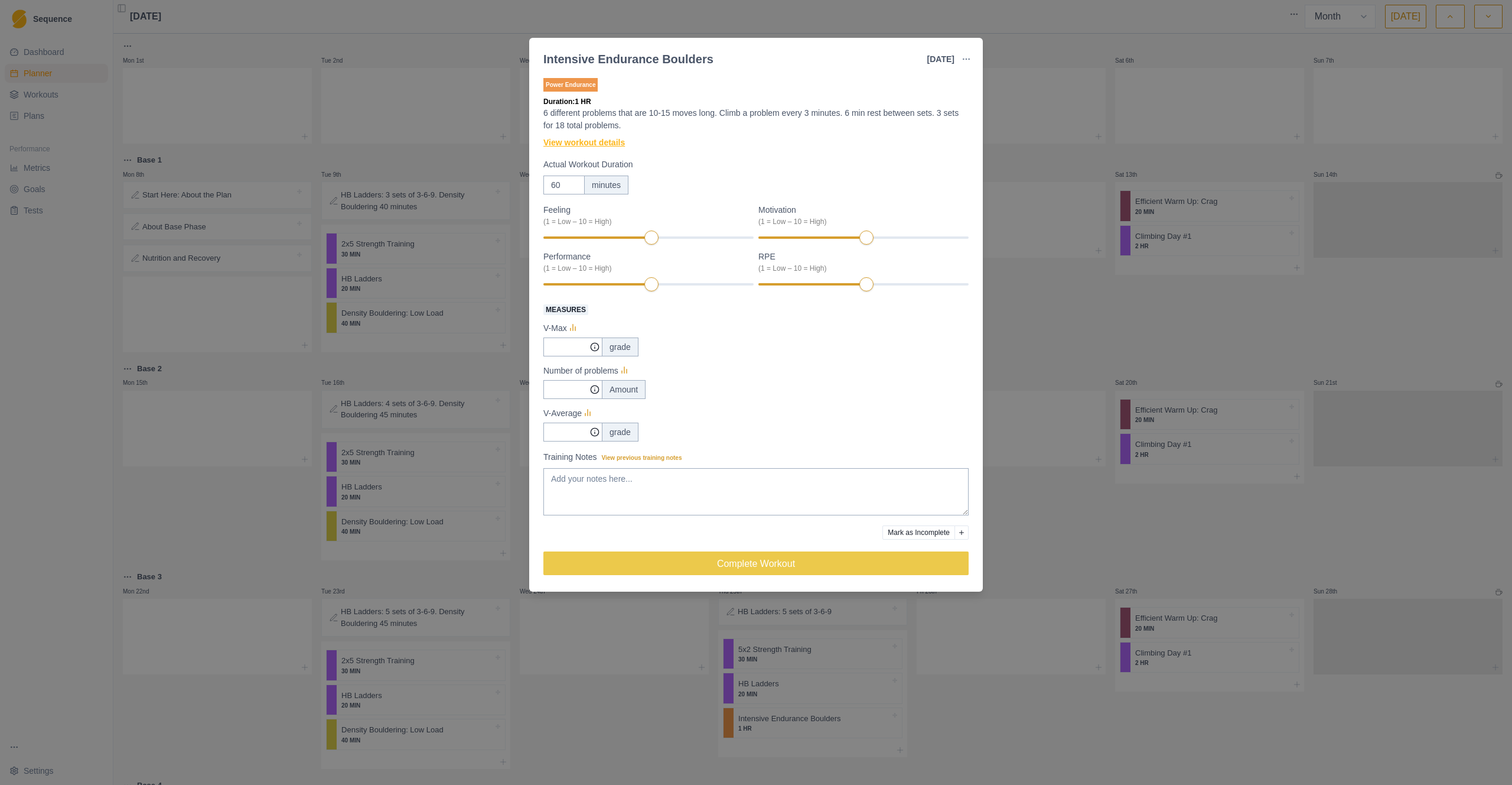
click at [597, 141] on link "View workout details" at bounding box center [584, 142] width 82 height 12
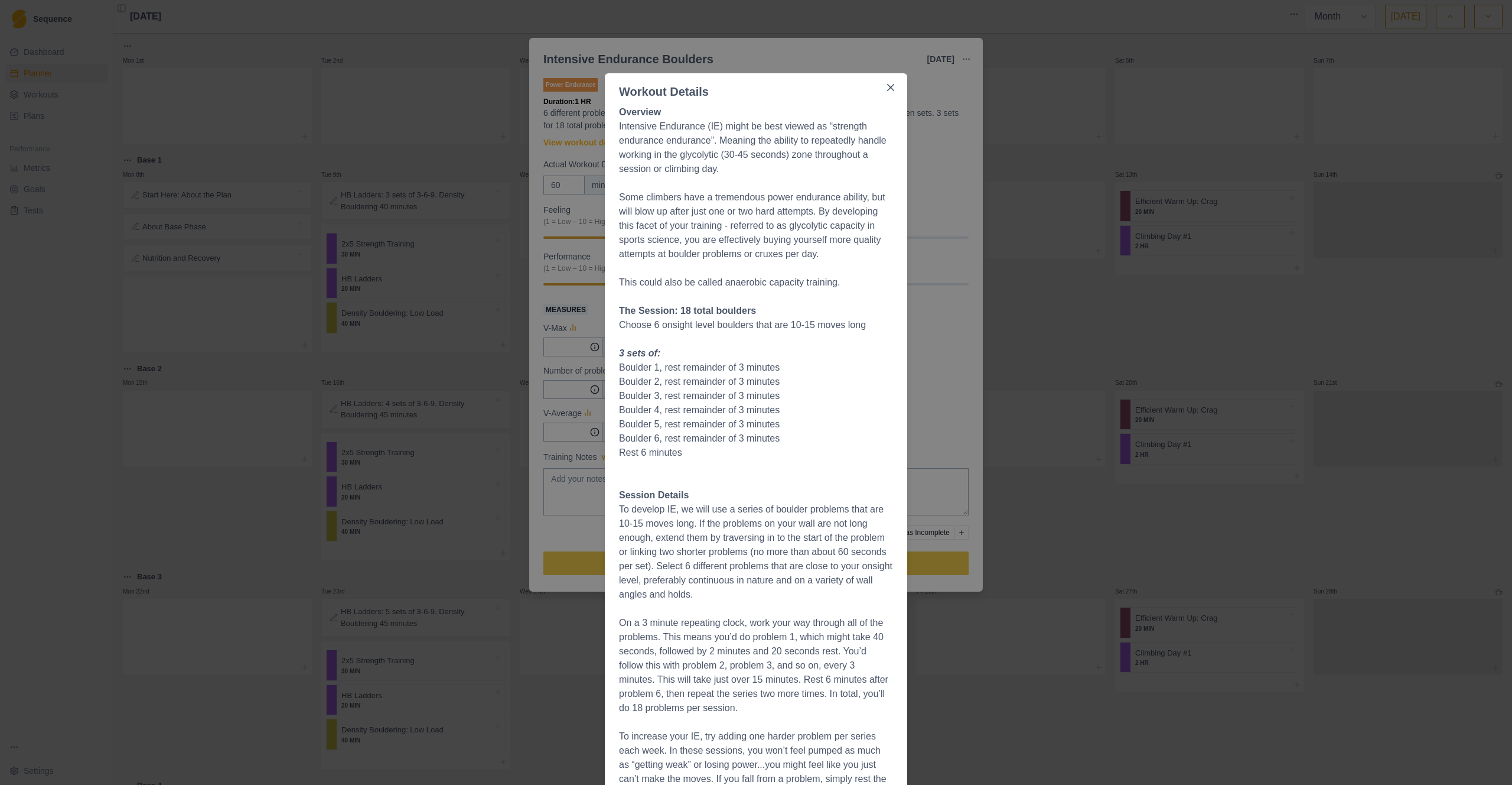
click at [173, 459] on div "Workout Details Overview Intensive Endurance (IE) might be best viewed as “stre…" at bounding box center [756, 392] width 1512 height 785
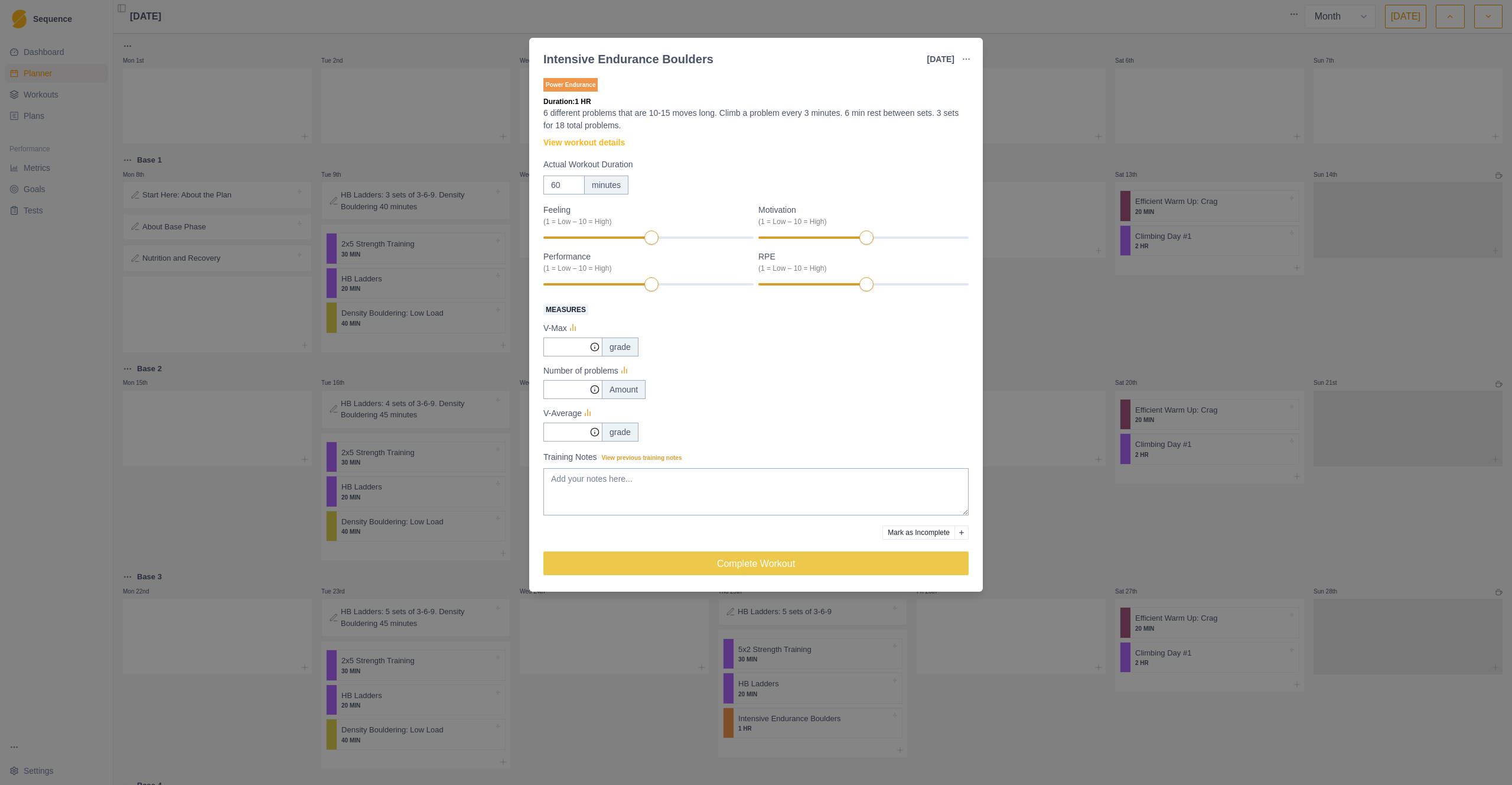
click at [1026, 319] on div "Intensive Endurance Boulders [DATE] Link To Goal View Workout Metrics Edit Orig…" at bounding box center [756, 392] width 1512 height 785
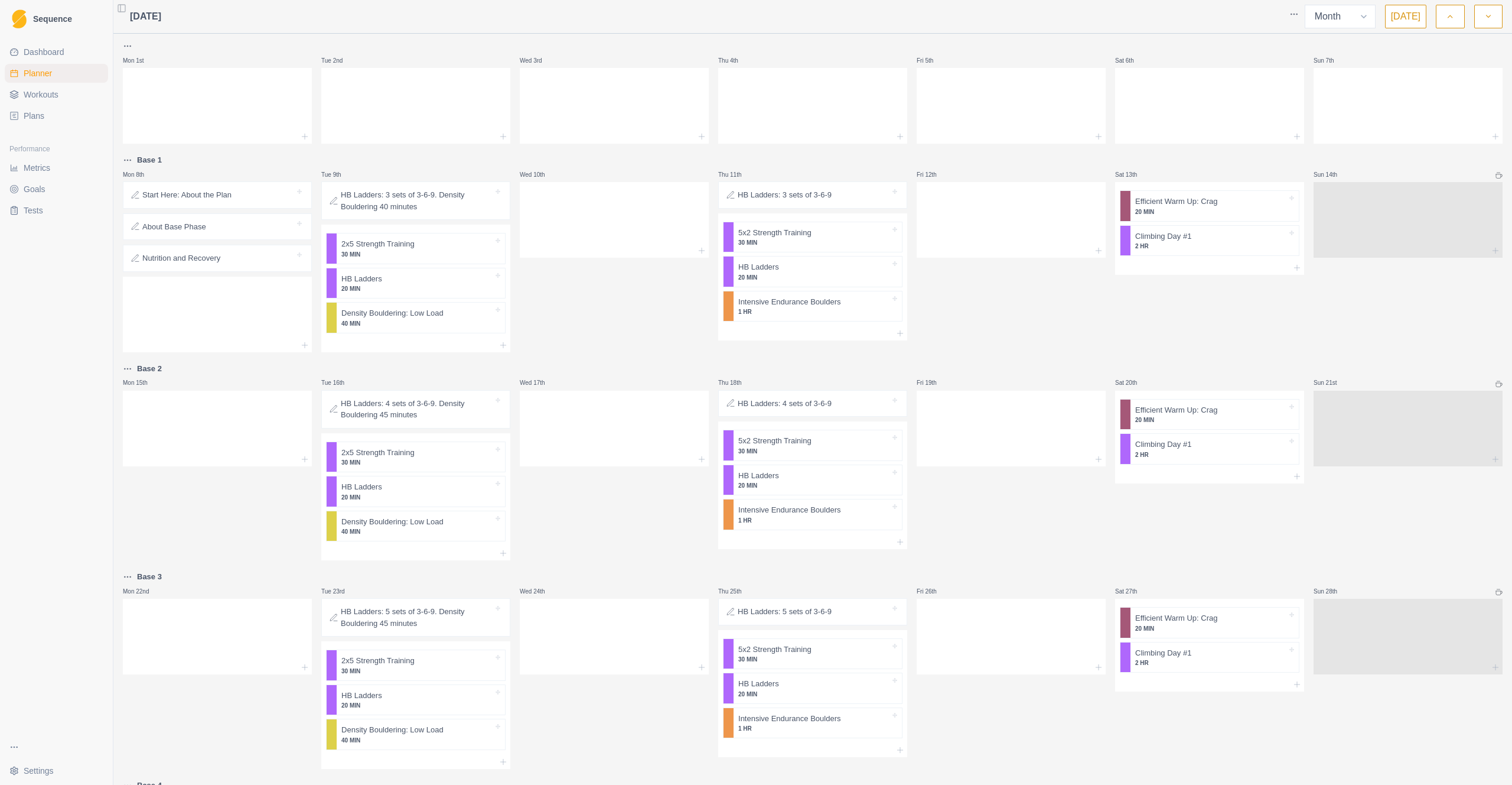
click at [440, 213] on div "HB Ladders: 3 sets of 3-6-9. Density Bouldering 40 minutes" at bounding box center [416, 201] width 178 height 28
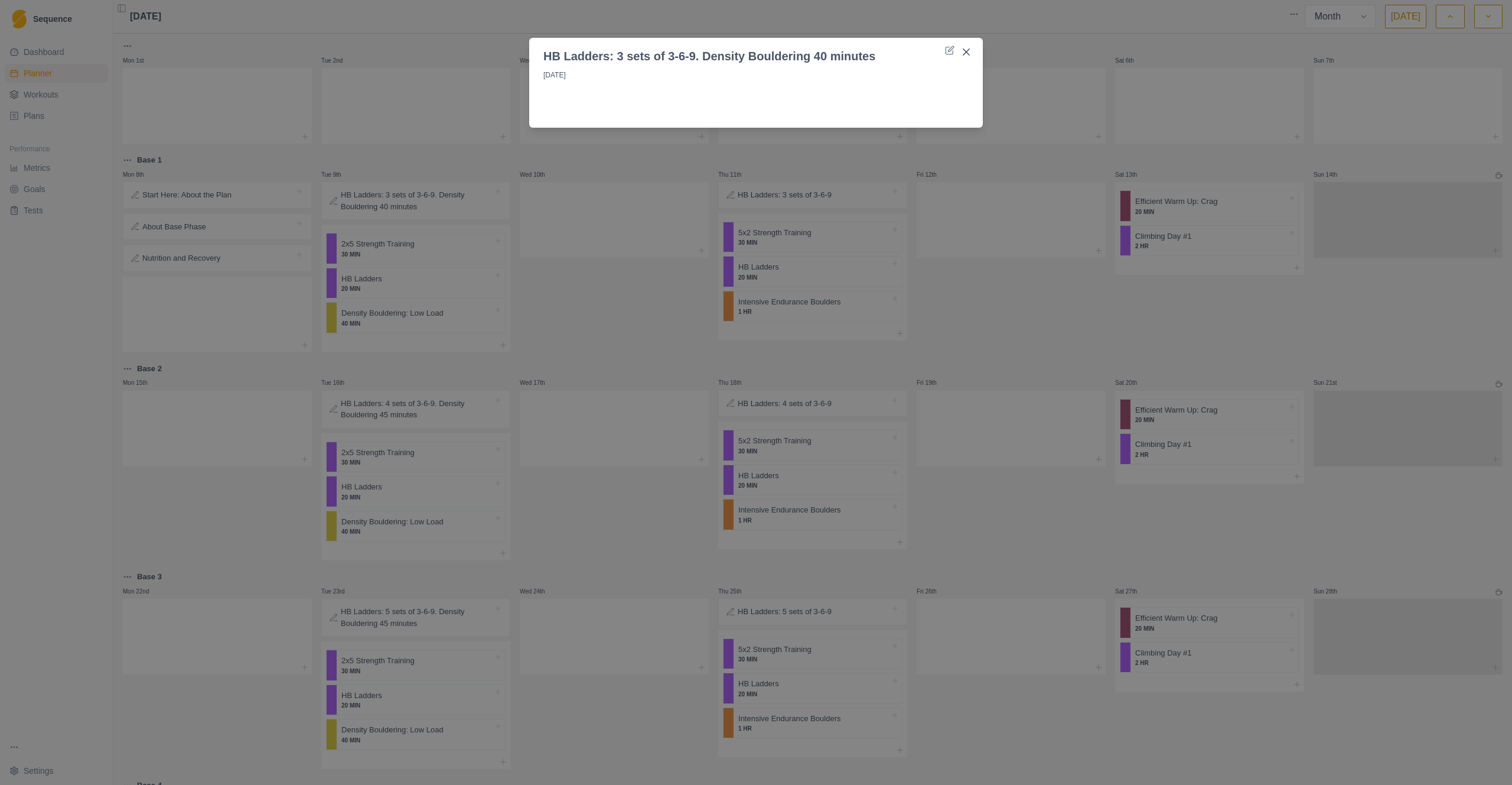
click at [574, 215] on div "HB Ladders: 3 sets of 3-6-9. Density Bouldering 40 minutes [DATE]" at bounding box center [756, 392] width 1512 height 785
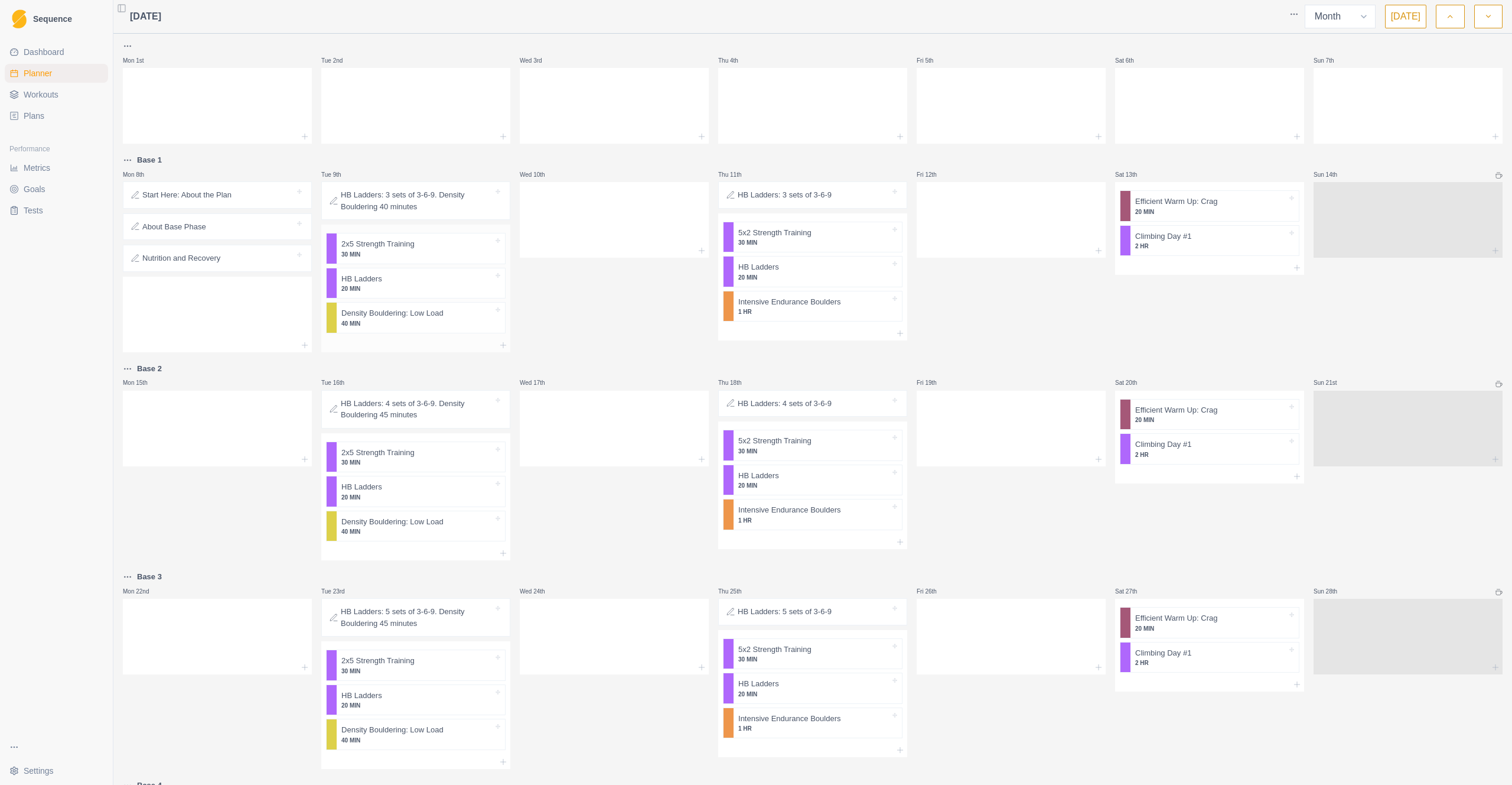
click at [392, 250] on p "30 MIN" at bounding box center [418, 254] width 152 height 9
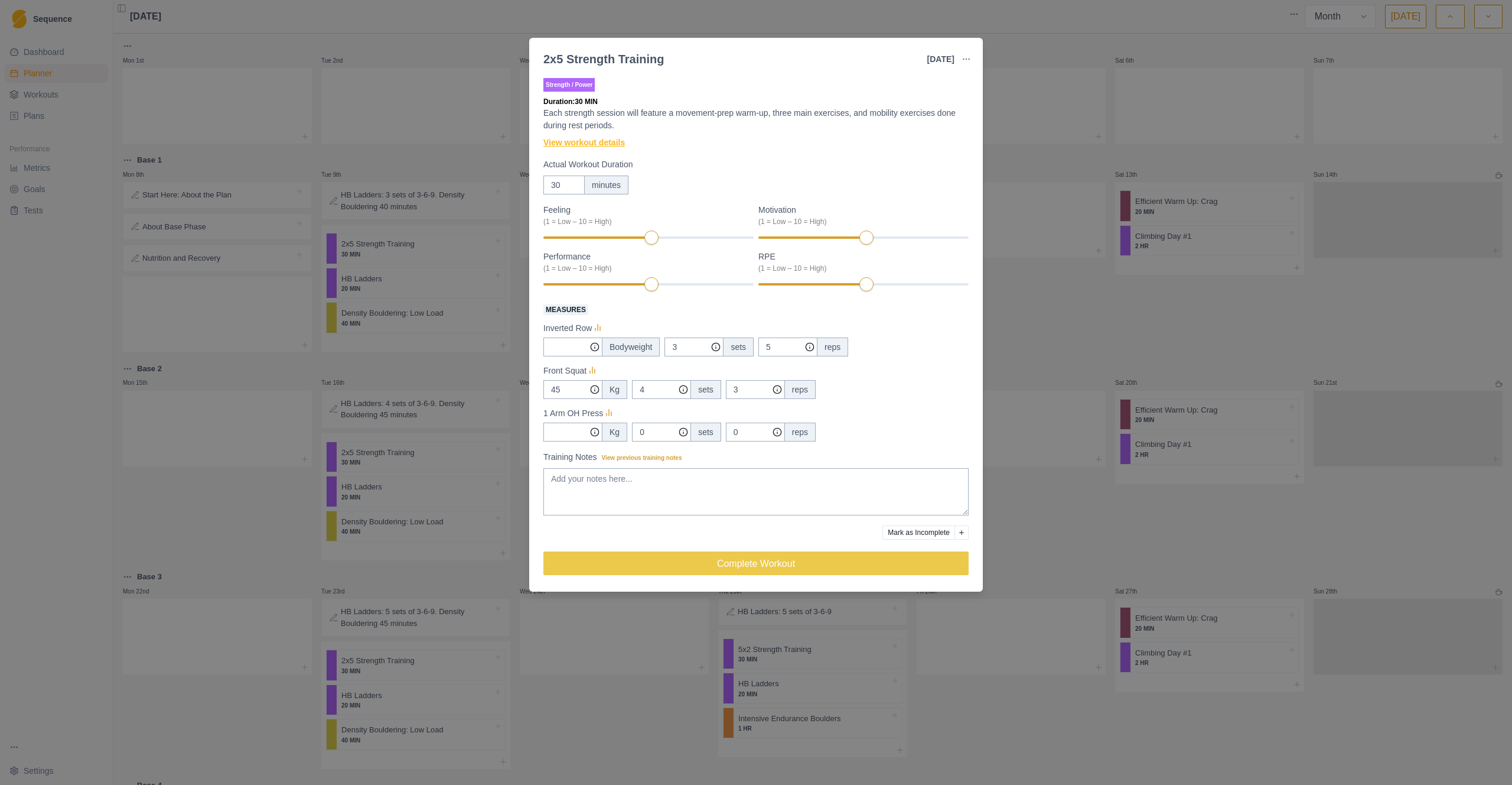
click at [619, 143] on link "View workout details" at bounding box center [584, 142] width 82 height 12
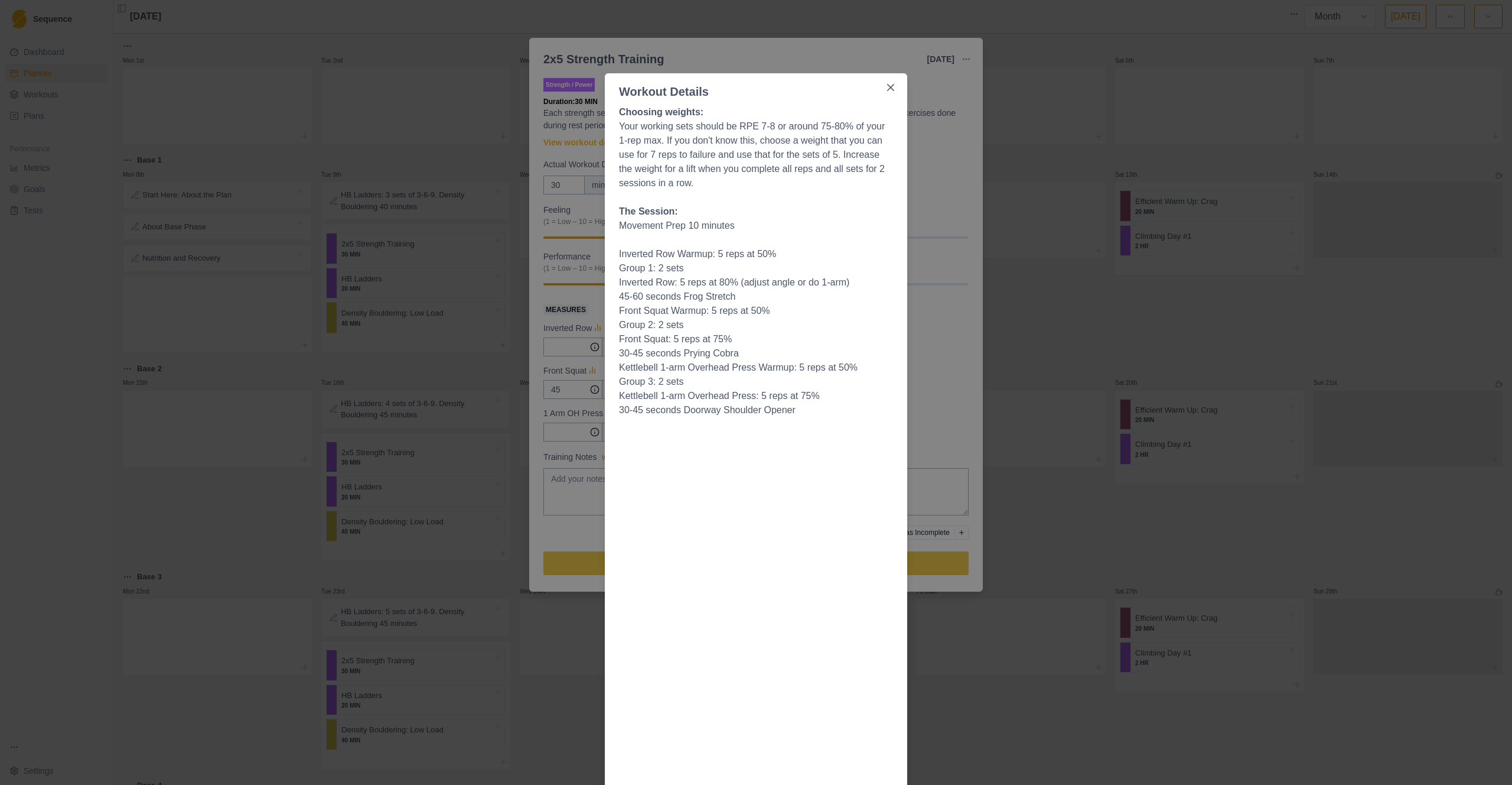
drag, startPoint x: 886, startPoint y: 87, endPoint x: 877, endPoint y: 94, distance: 11.4
click at [887, 87] on icon "Close" at bounding box center [891, 87] width 7 height 7
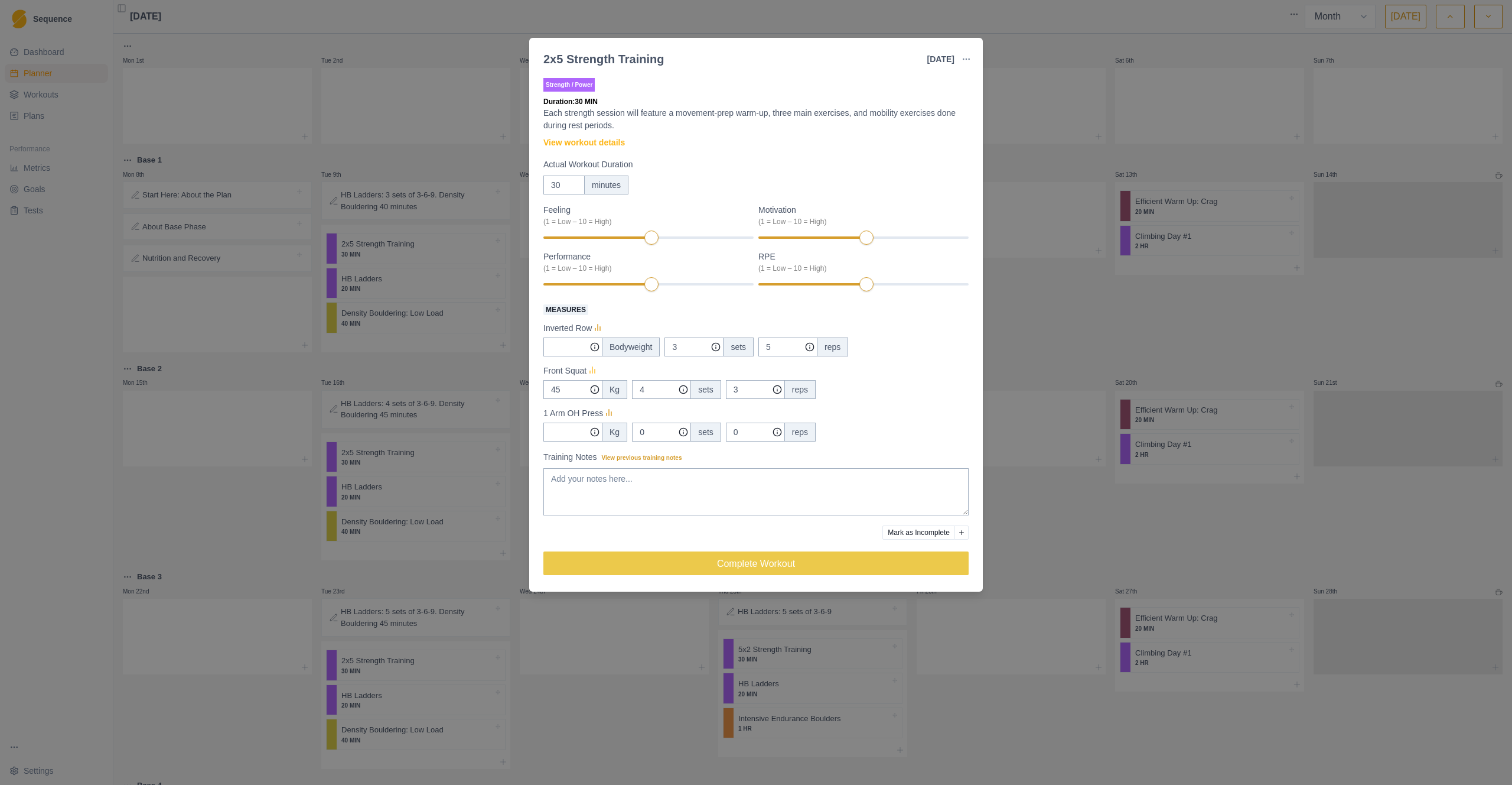
click at [597, 373] on icon at bounding box center [593, 371] width 12 height 12
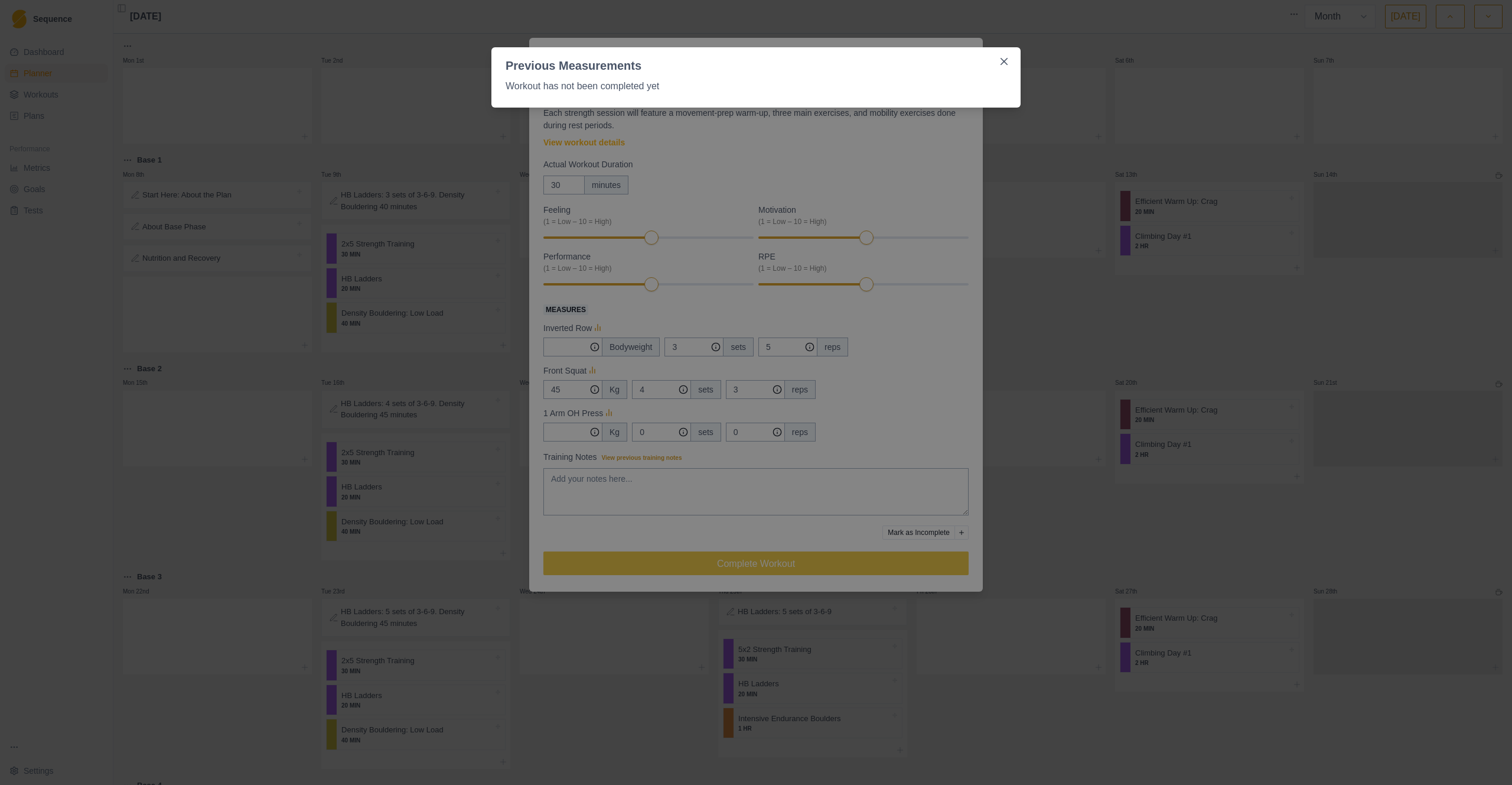
click at [1051, 272] on div "Previous Measurements Workout has not been completed yet" at bounding box center [756, 392] width 1512 height 785
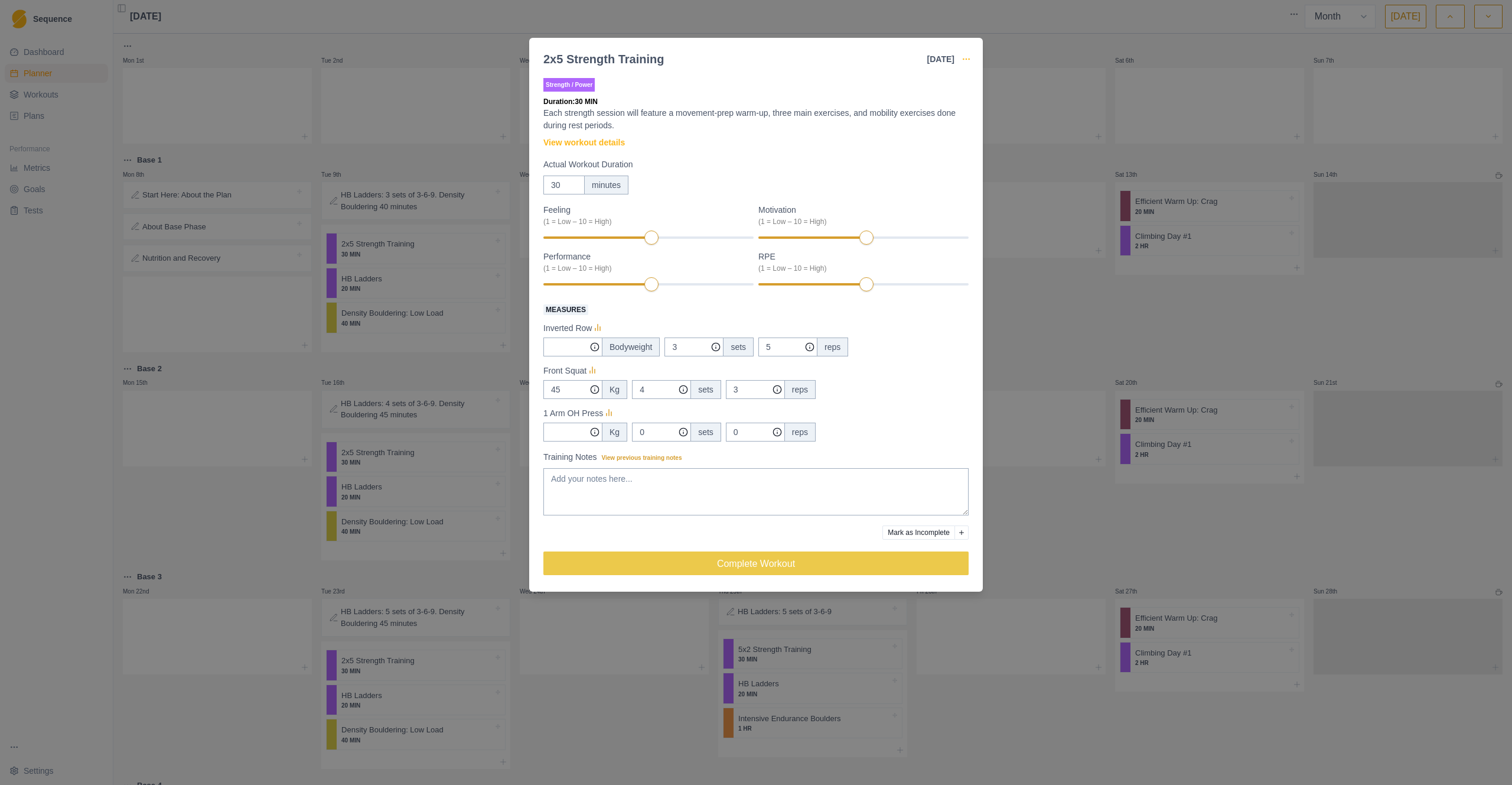
click at [971, 58] on icon "button" at bounding box center [966, 59] width 9 height 9
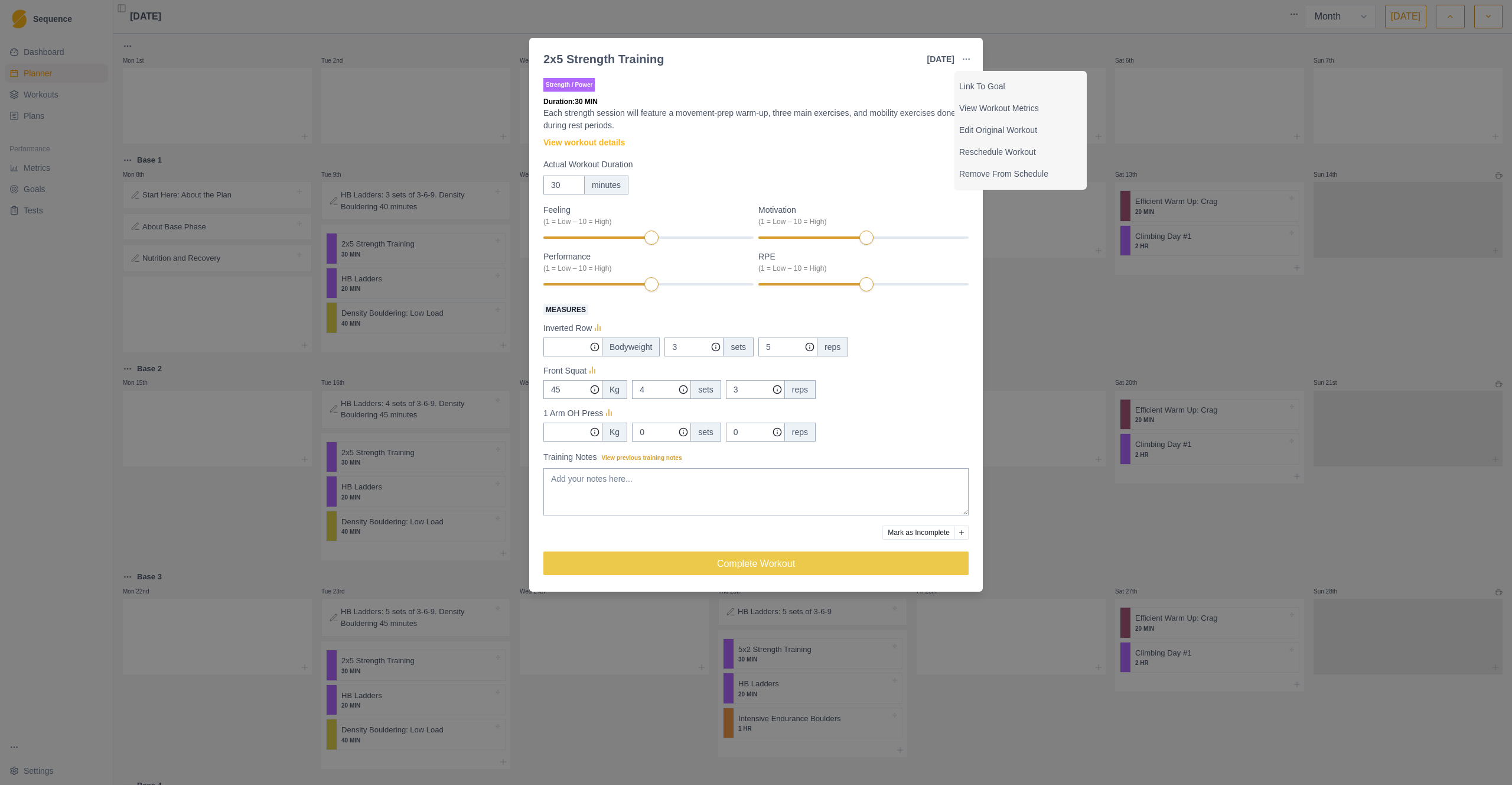
click at [1051, 277] on div "2x5 Strength Training [DATE] Link To Goal View Workout Metrics Edit Original Wo…" at bounding box center [756, 392] width 1512 height 785
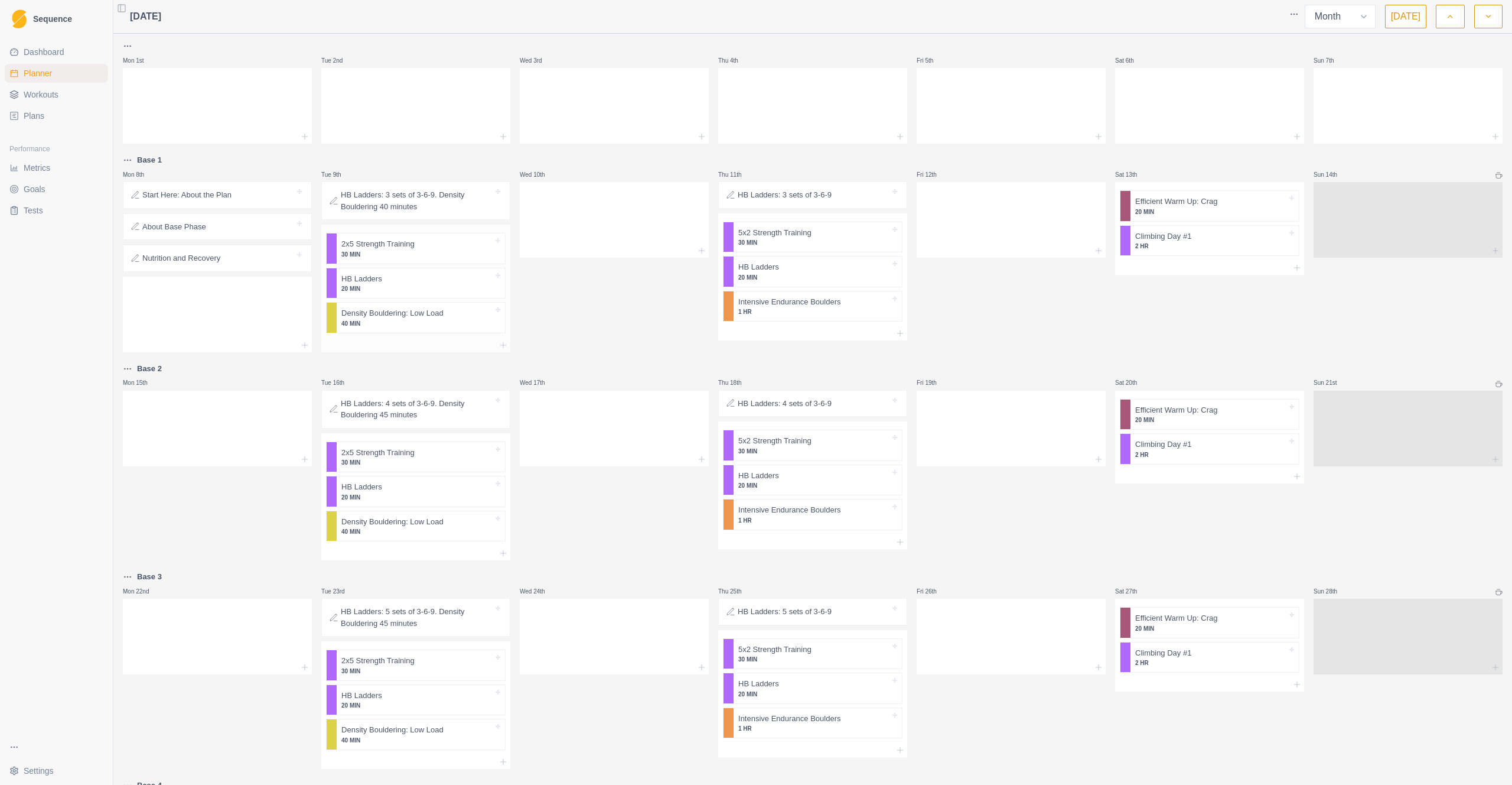
click at [362, 246] on p "2x5 Strength Training" at bounding box center [378, 244] width 73 height 12
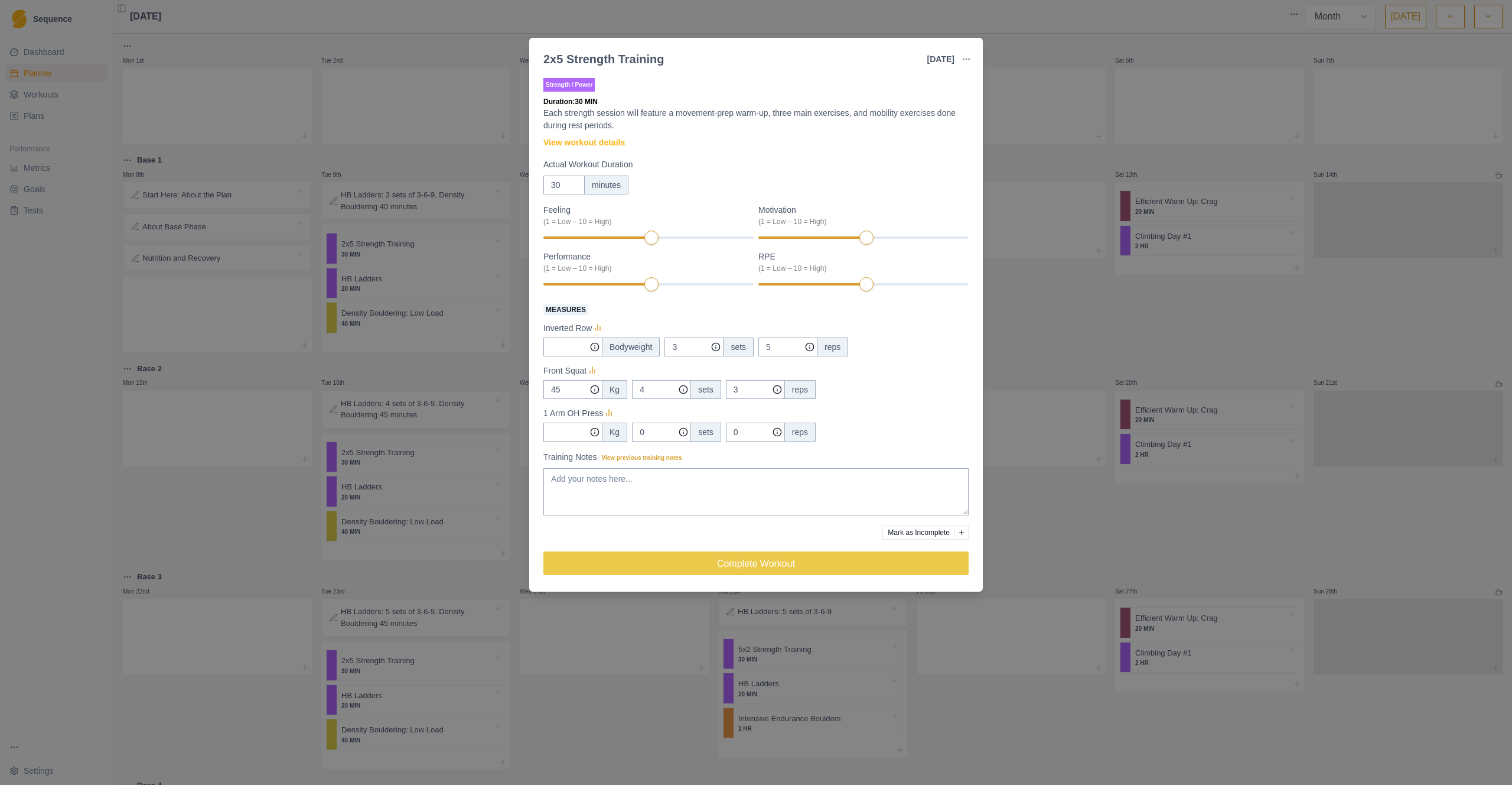
click at [410, 136] on div "2x5 Strength Training [DATE] Link To Goal View Workout Metrics Edit Original Wo…" at bounding box center [756, 392] width 1512 height 785
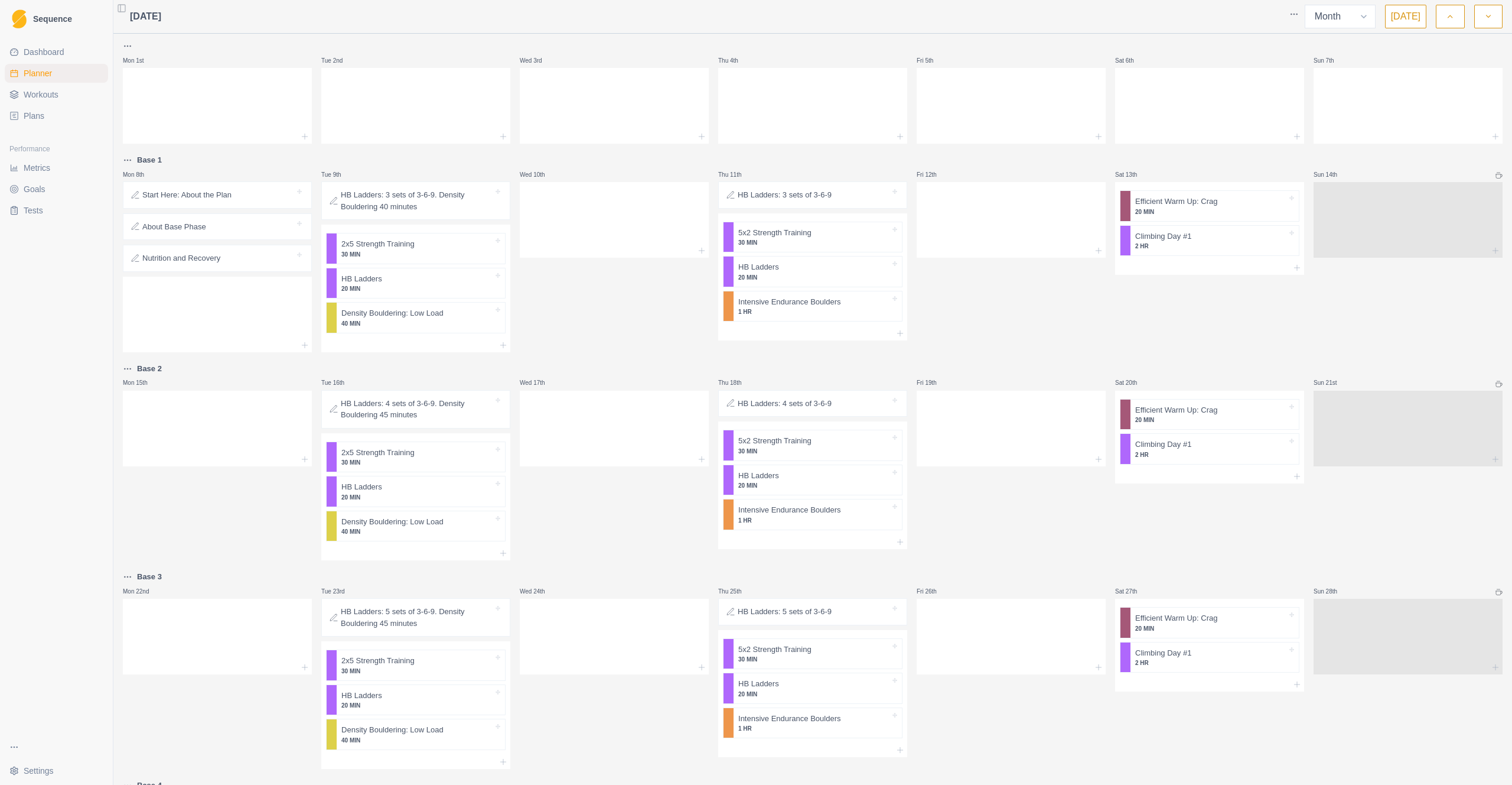
click at [376, 200] on p "HB Ladders: 3 sets of 3-6-9. Density Bouldering 40 minutes" at bounding box center [417, 201] width 153 height 23
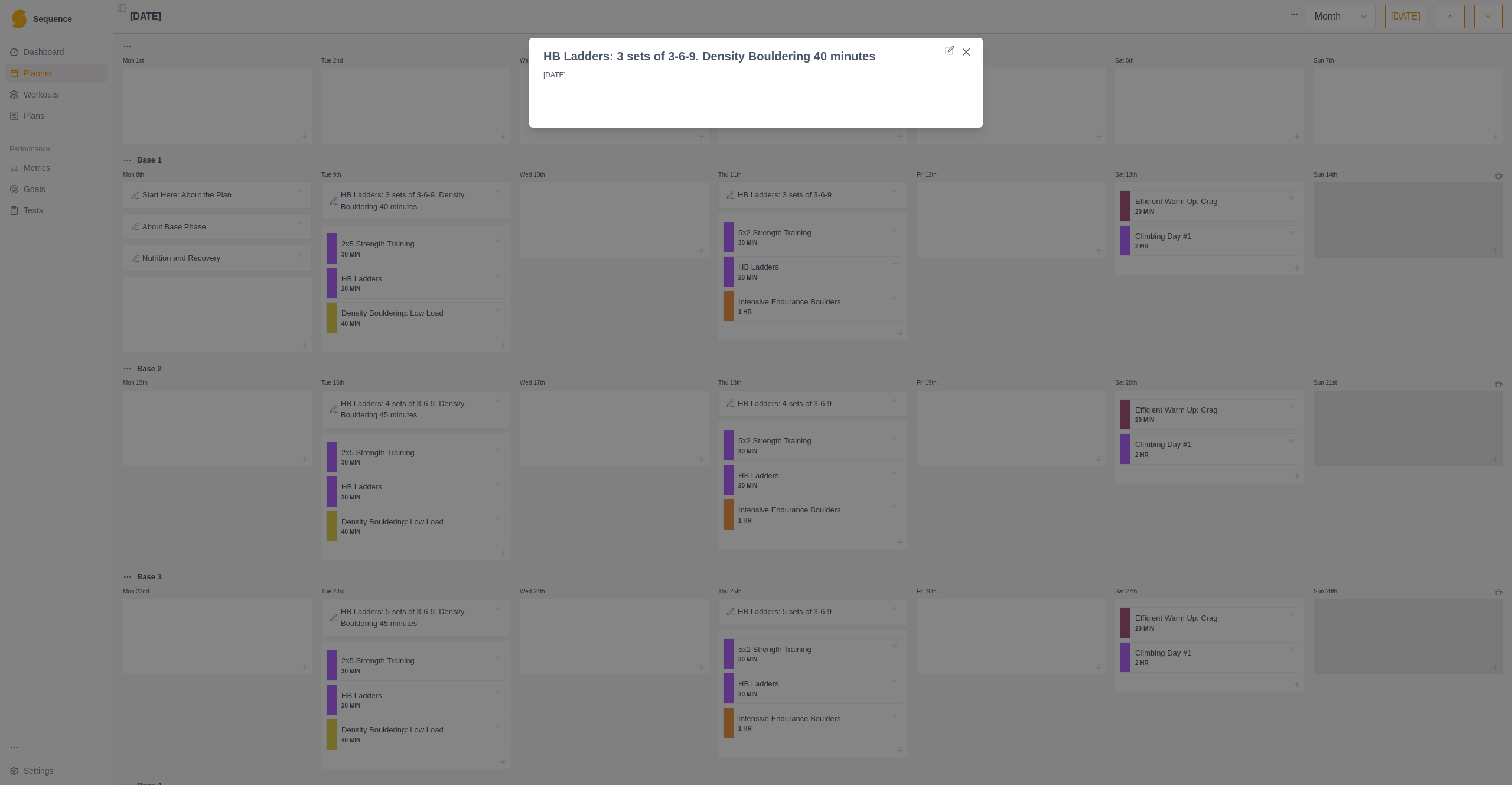
click at [601, 232] on div "HB Ladders: 3 sets of 3-6-9. Density Bouldering 40 minutes [DATE]" at bounding box center [756, 392] width 1512 height 785
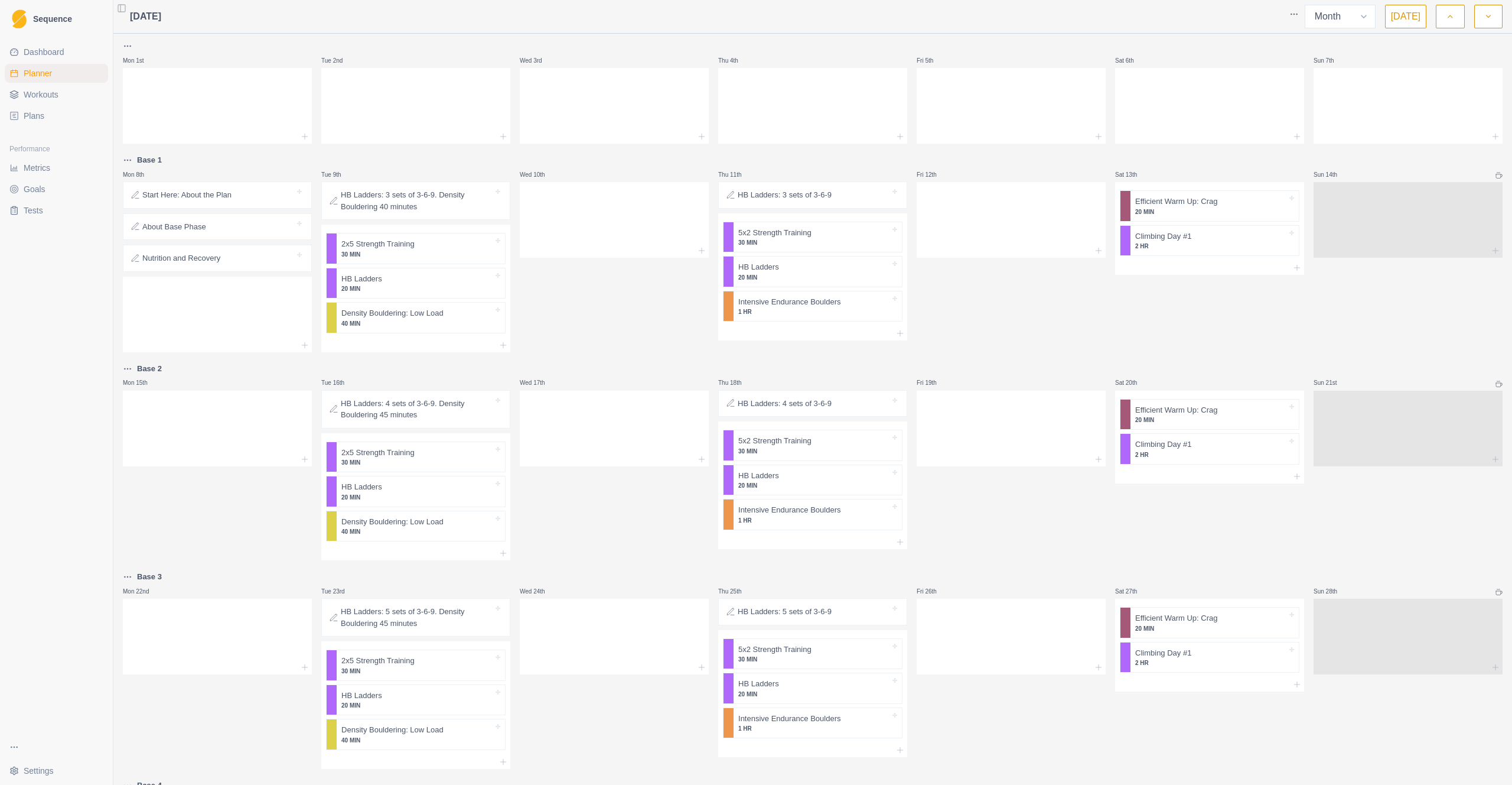
click at [179, 201] on div "Start Here: About the Plan" at bounding box center [217, 195] width 178 height 17
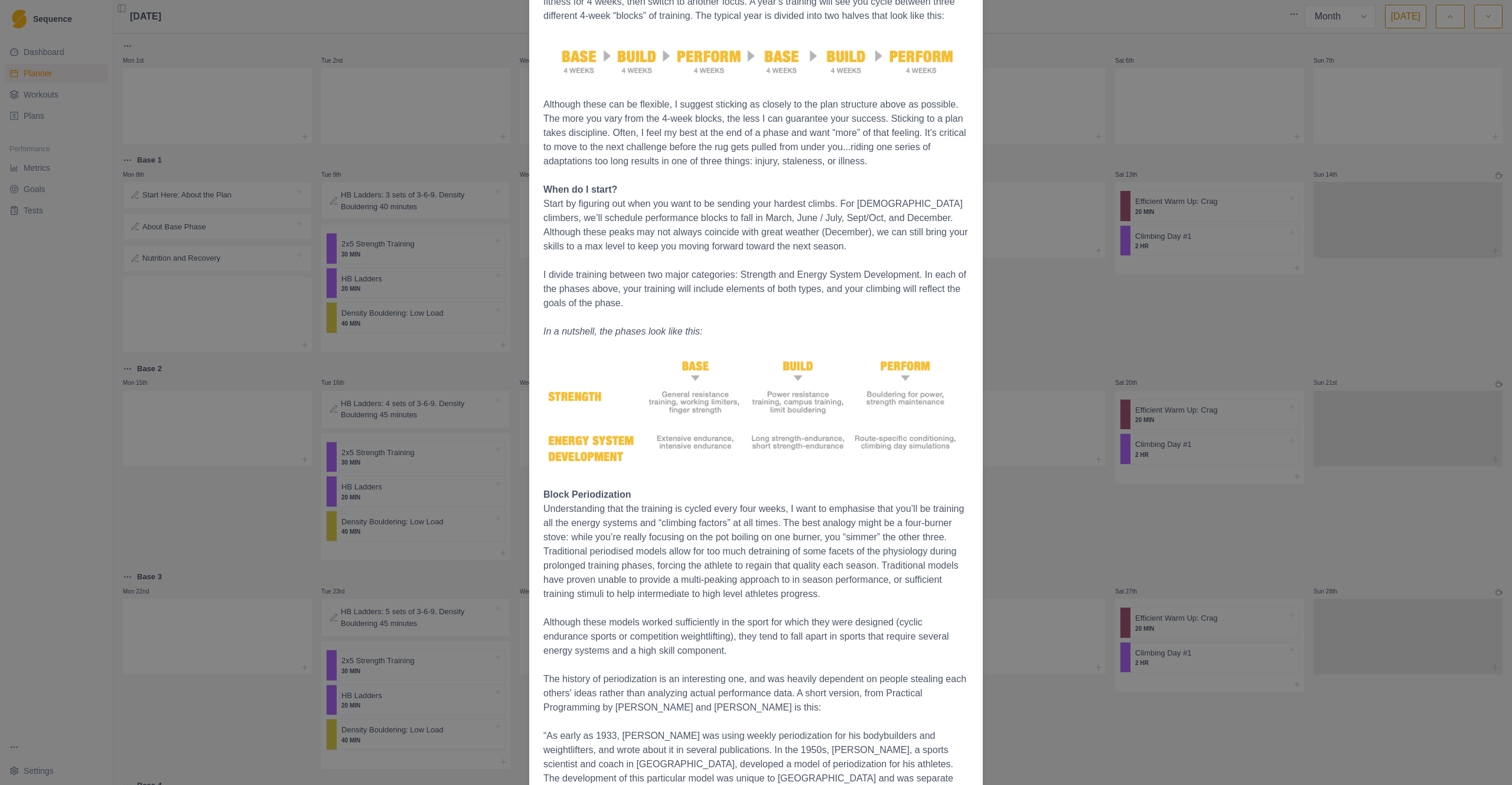
scroll to position [1405, 0]
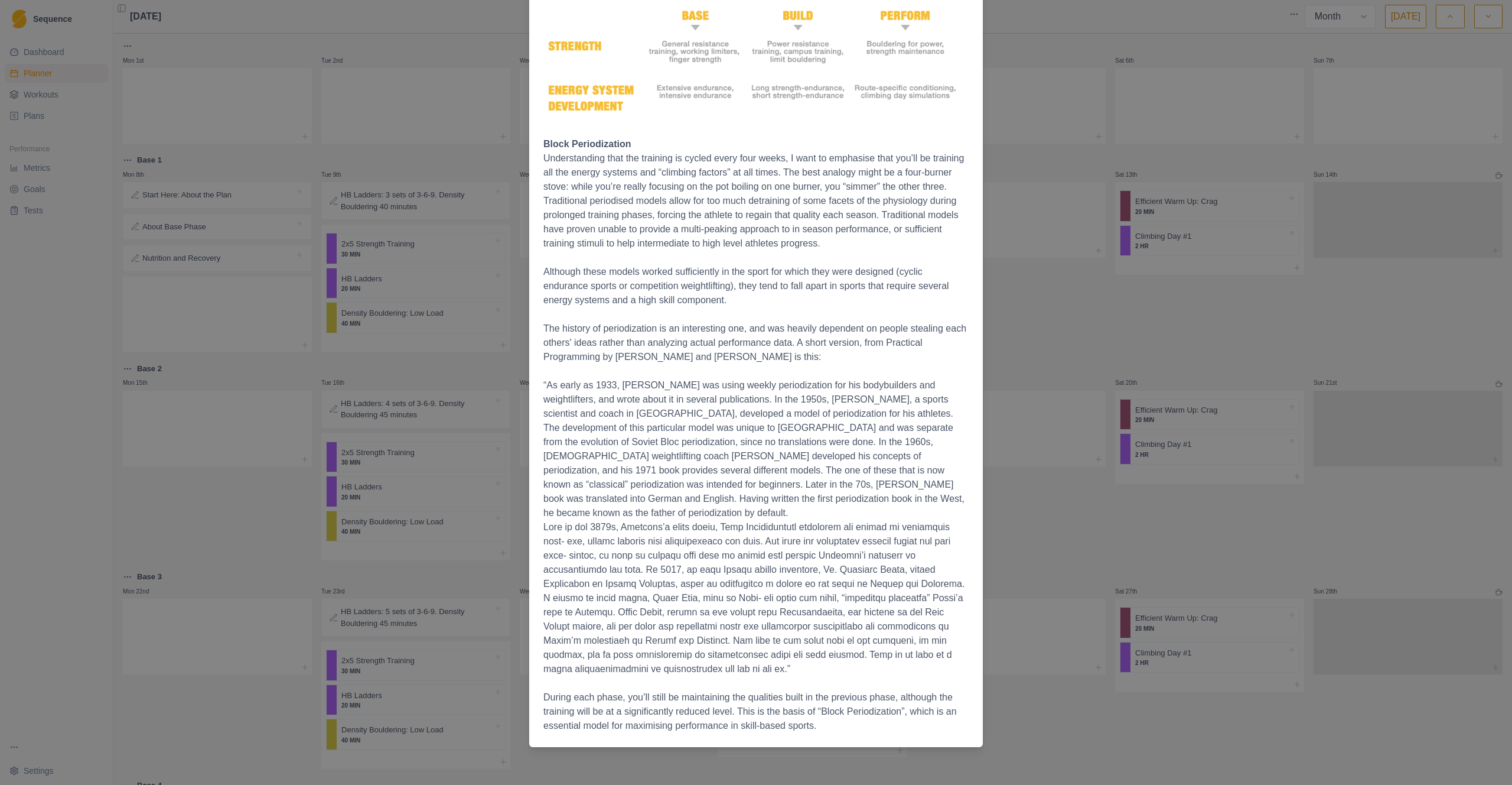
click at [201, 343] on div "Start Here: About the Plan [DATE] The Full Tilt Bouldering Plan [PERSON_NAME] A…" at bounding box center [756, 392] width 1512 height 785
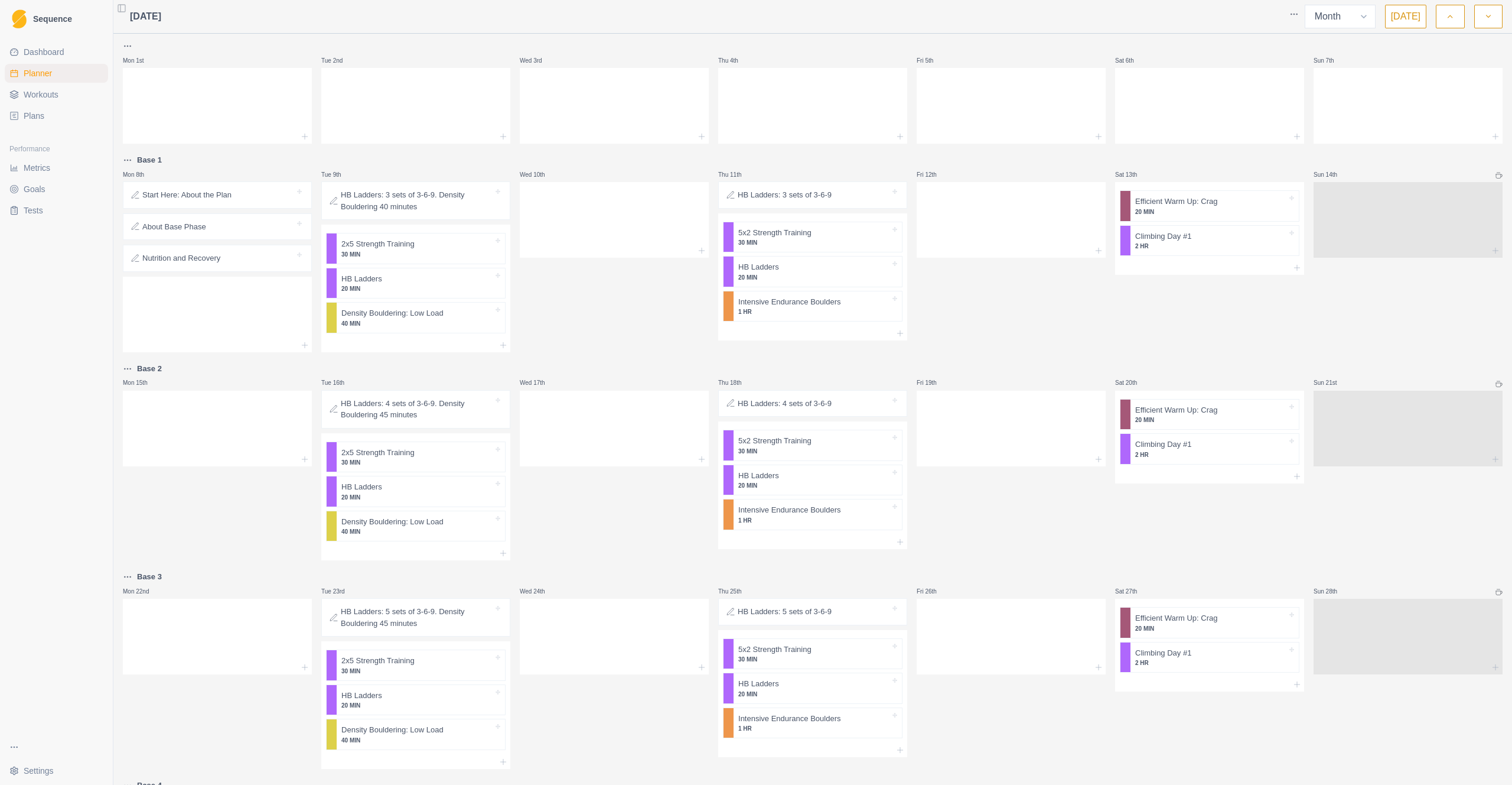
click at [248, 225] on div at bounding box center [250, 227] width 88 height 12
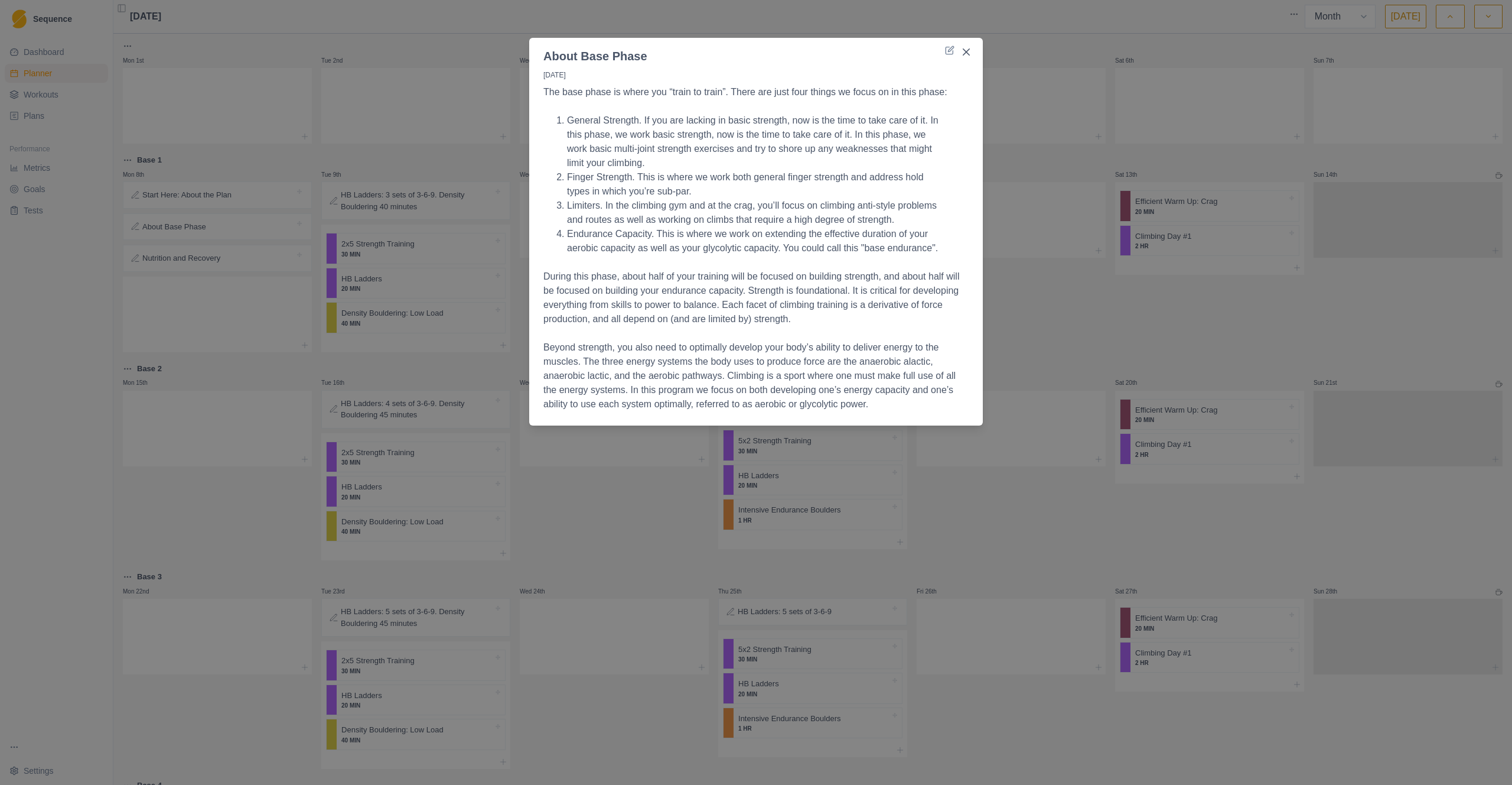
click at [221, 336] on div "About Base Phase [DATE] The base phase is where you “train to train”. There are…" at bounding box center [756, 392] width 1512 height 785
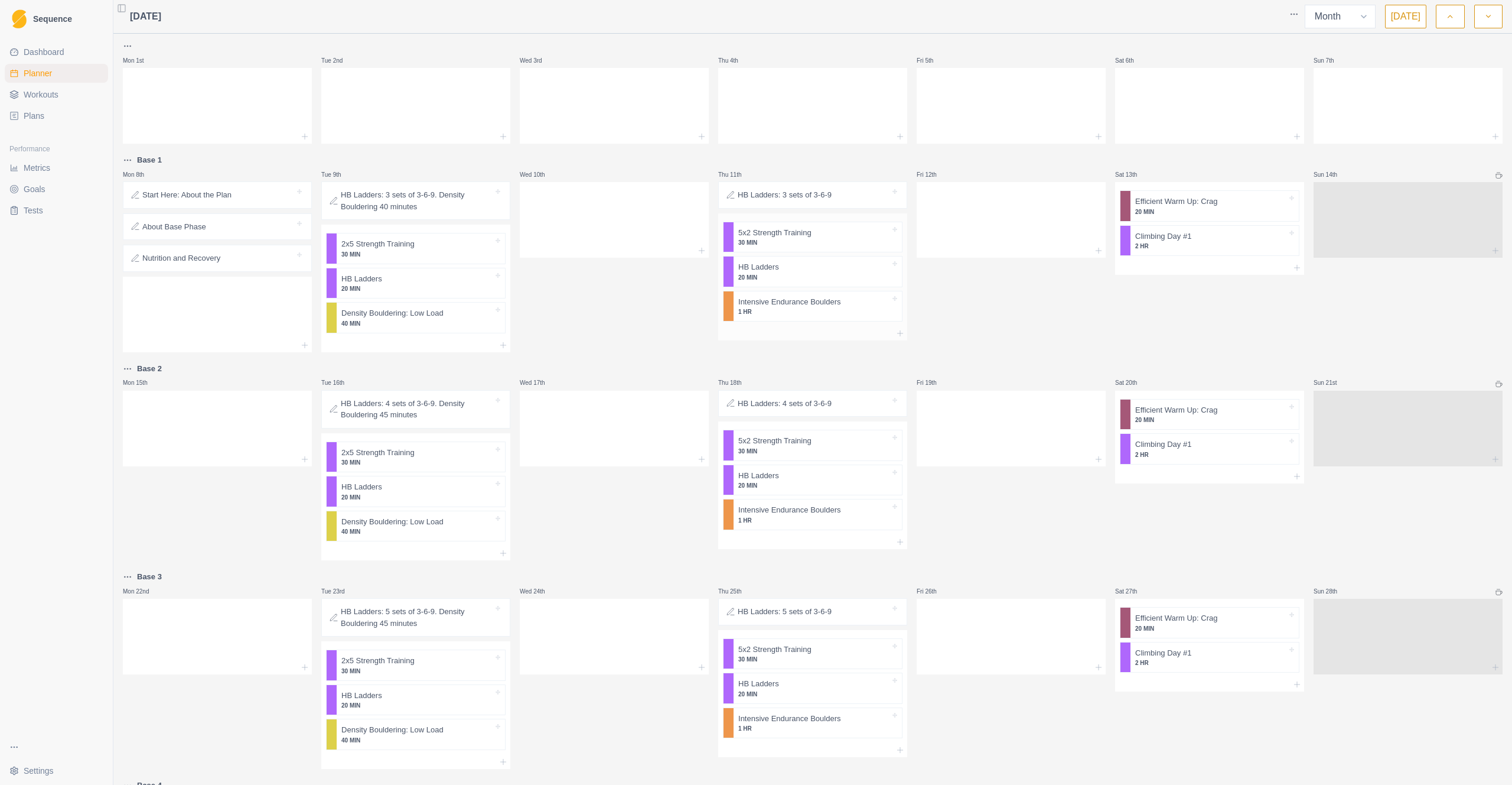
click at [854, 237] on div at bounding box center [851, 233] width 78 height 12
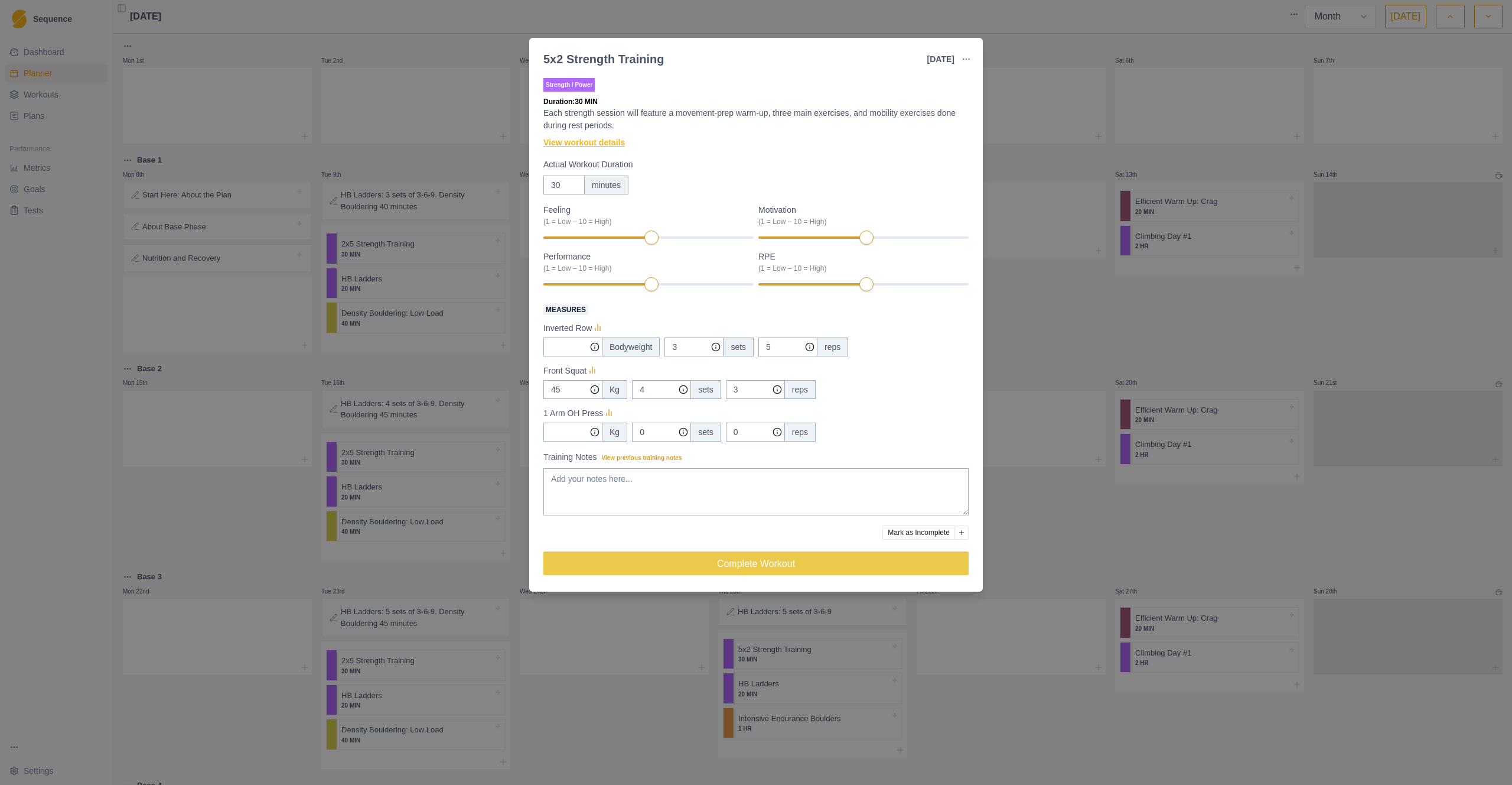
click at [581, 144] on link "View workout details" at bounding box center [584, 142] width 82 height 12
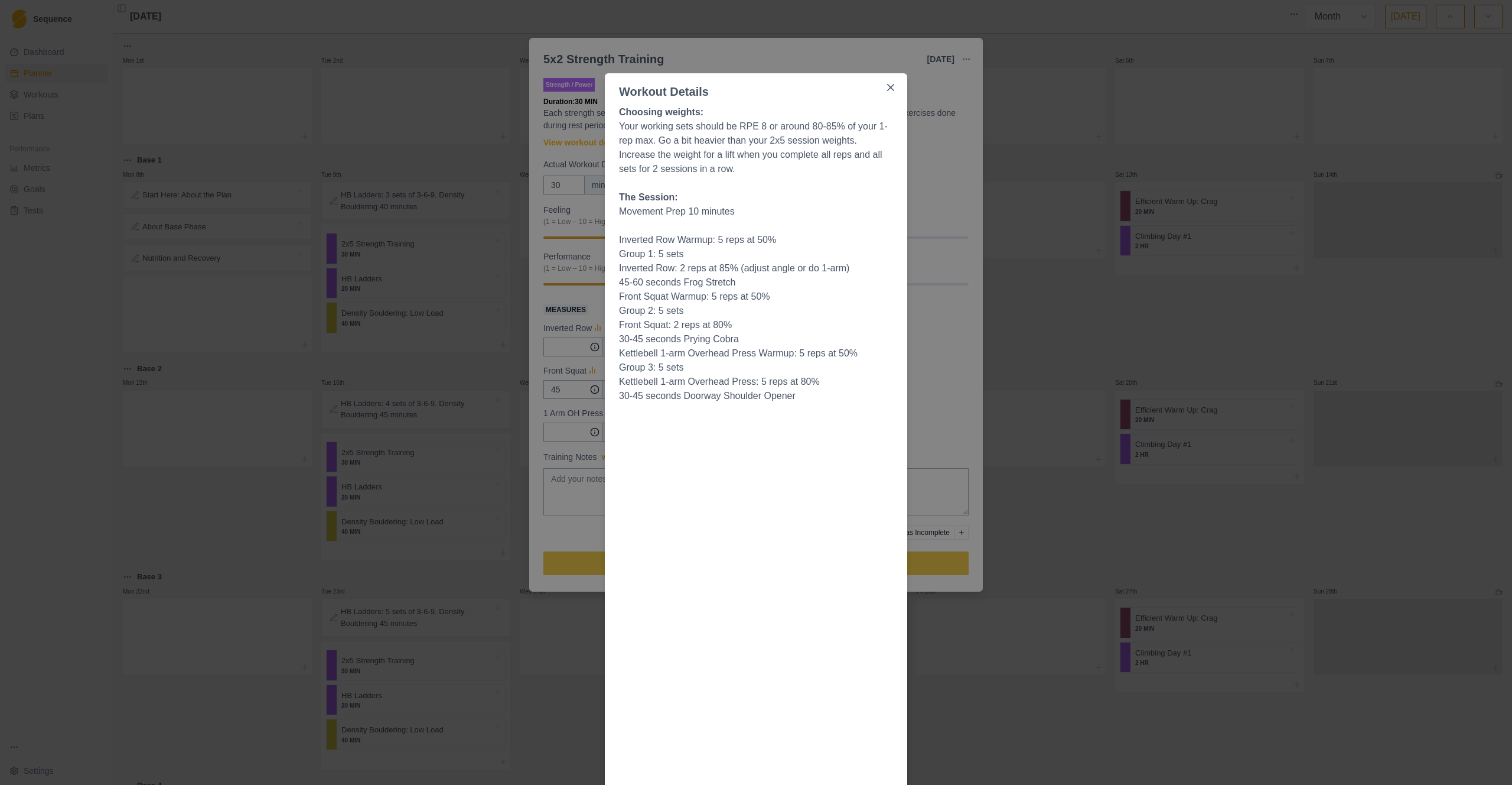
click at [1009, 256] on div "Workout Details Choosing weights: Your working sets should be RPE 8 or around 8…" at bounding box center [756, 392] width 1512 height 785
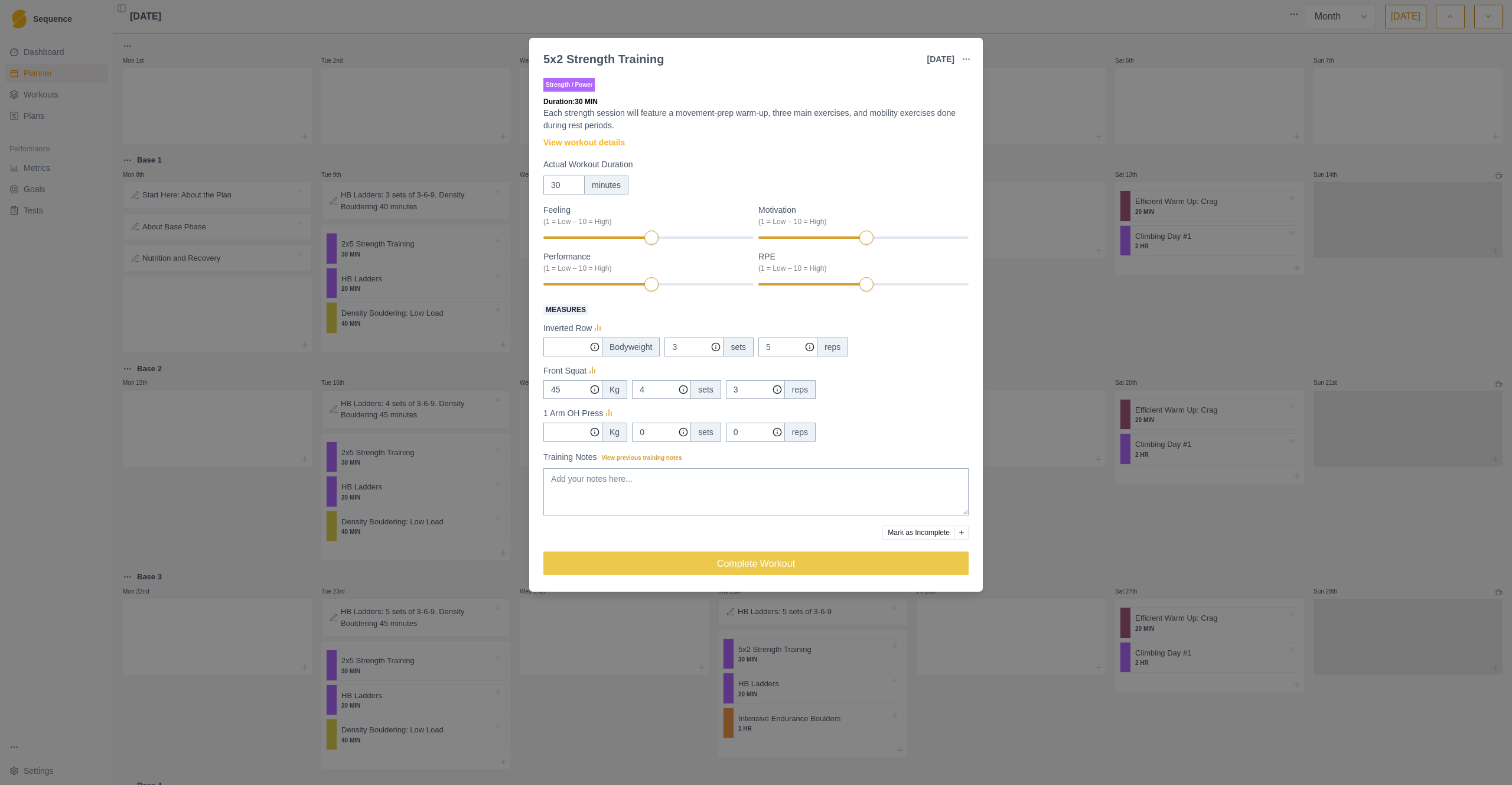
click at [1051, 363] on div "5x2 Strength Training [DATE] Link To Goal View Workout Metrics Edit Original Wo…" at bounding box center [756, 392] width 1512 height 785
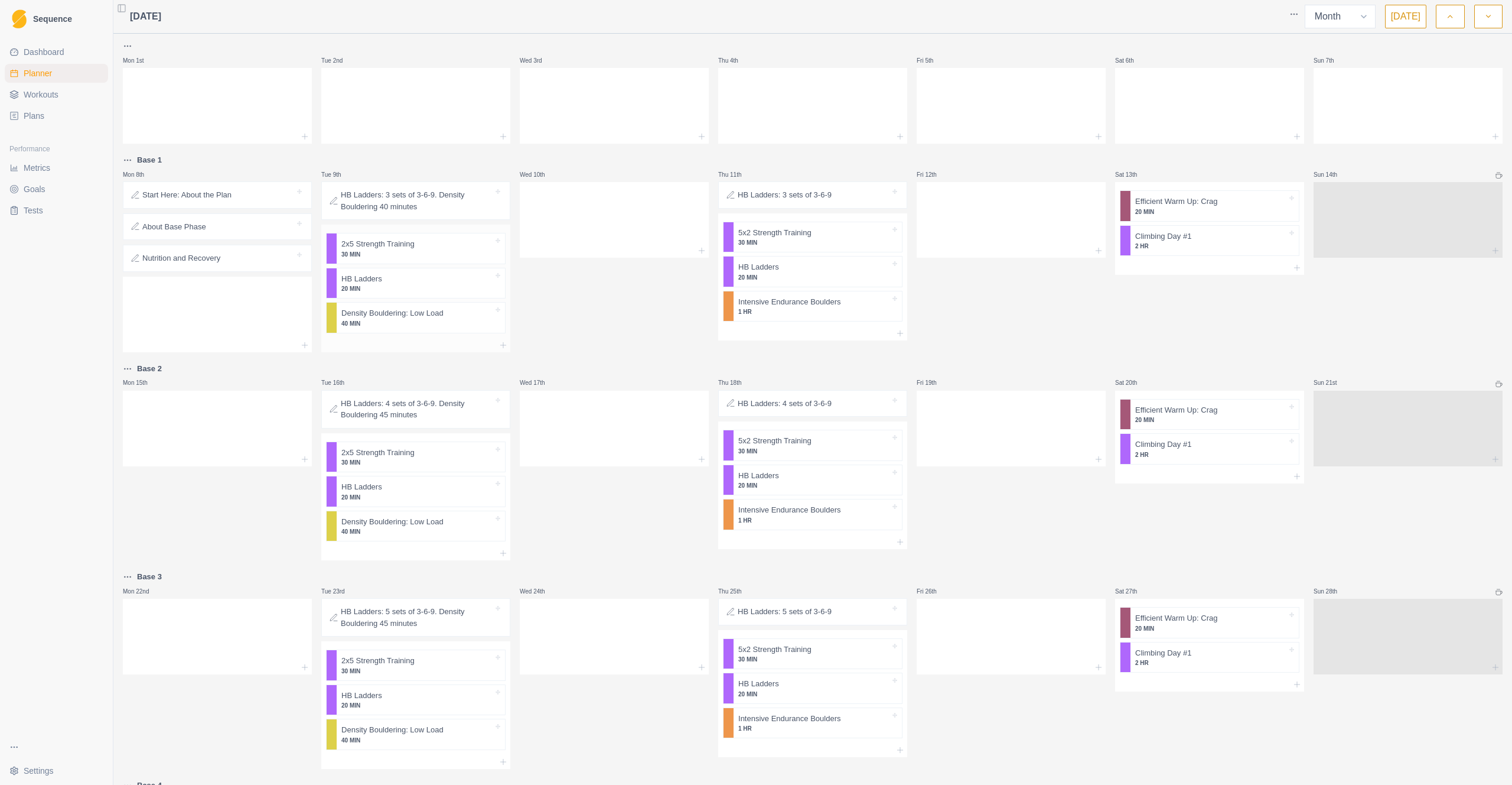
click at [406, 253] on p "30 MIN" at bounding box center [418, 254] width 152 height 9
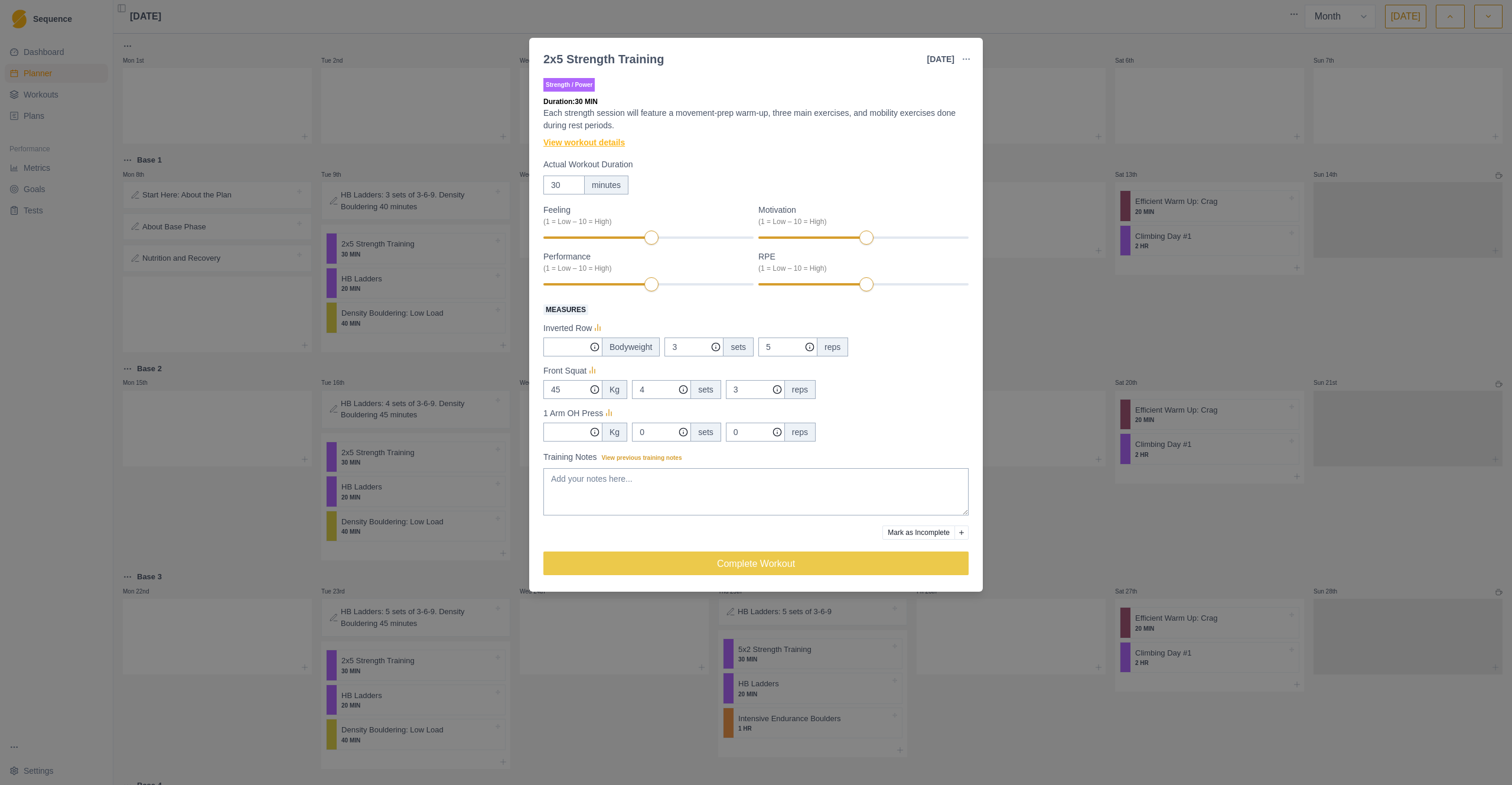
click at [611, 140] on link "View workout details" at bounding box center [584, 142] width 82 height 12
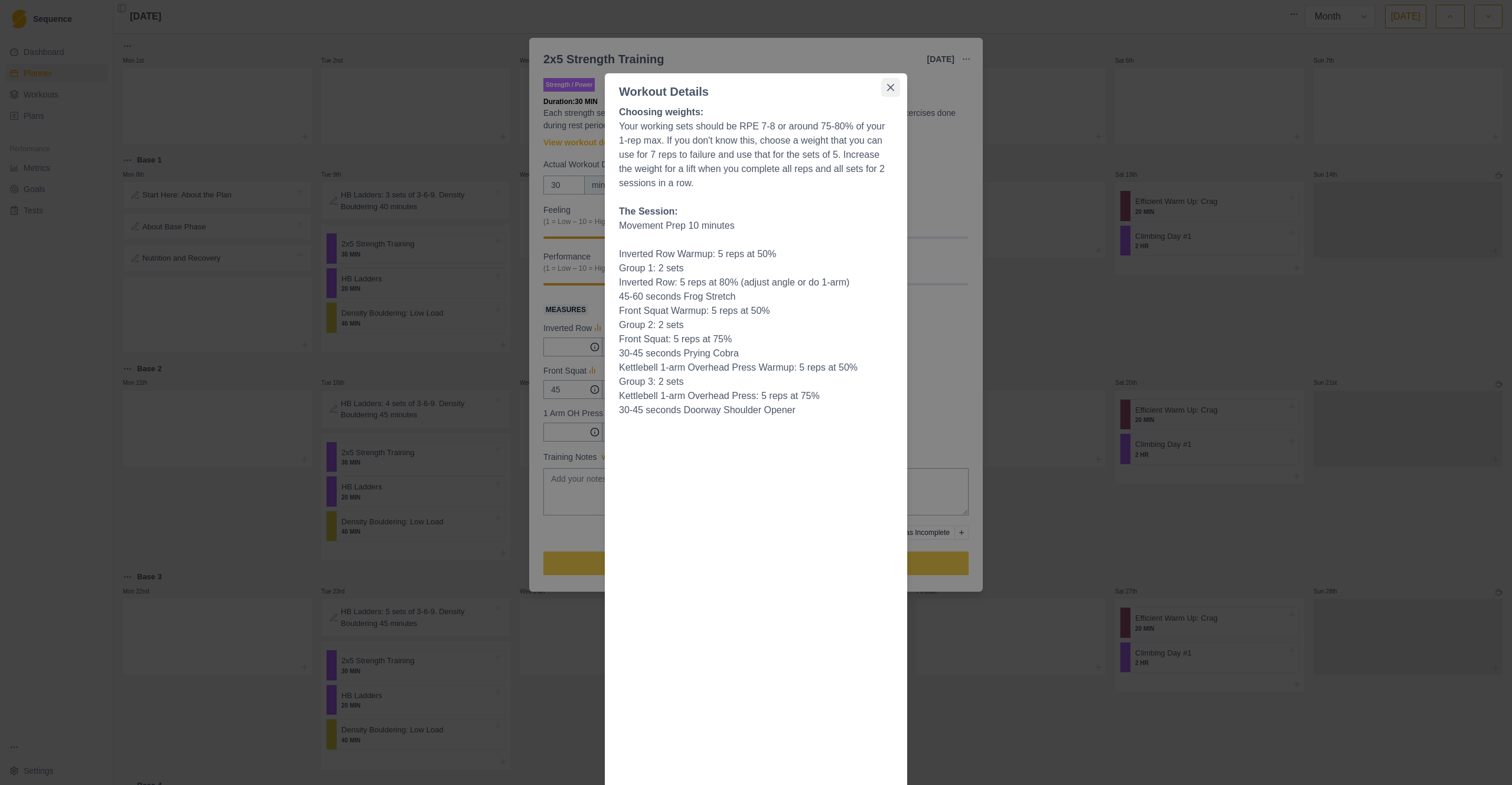
click at [887, 88] on icon "Close" at bounding box center [891, 87] width 7 height 7
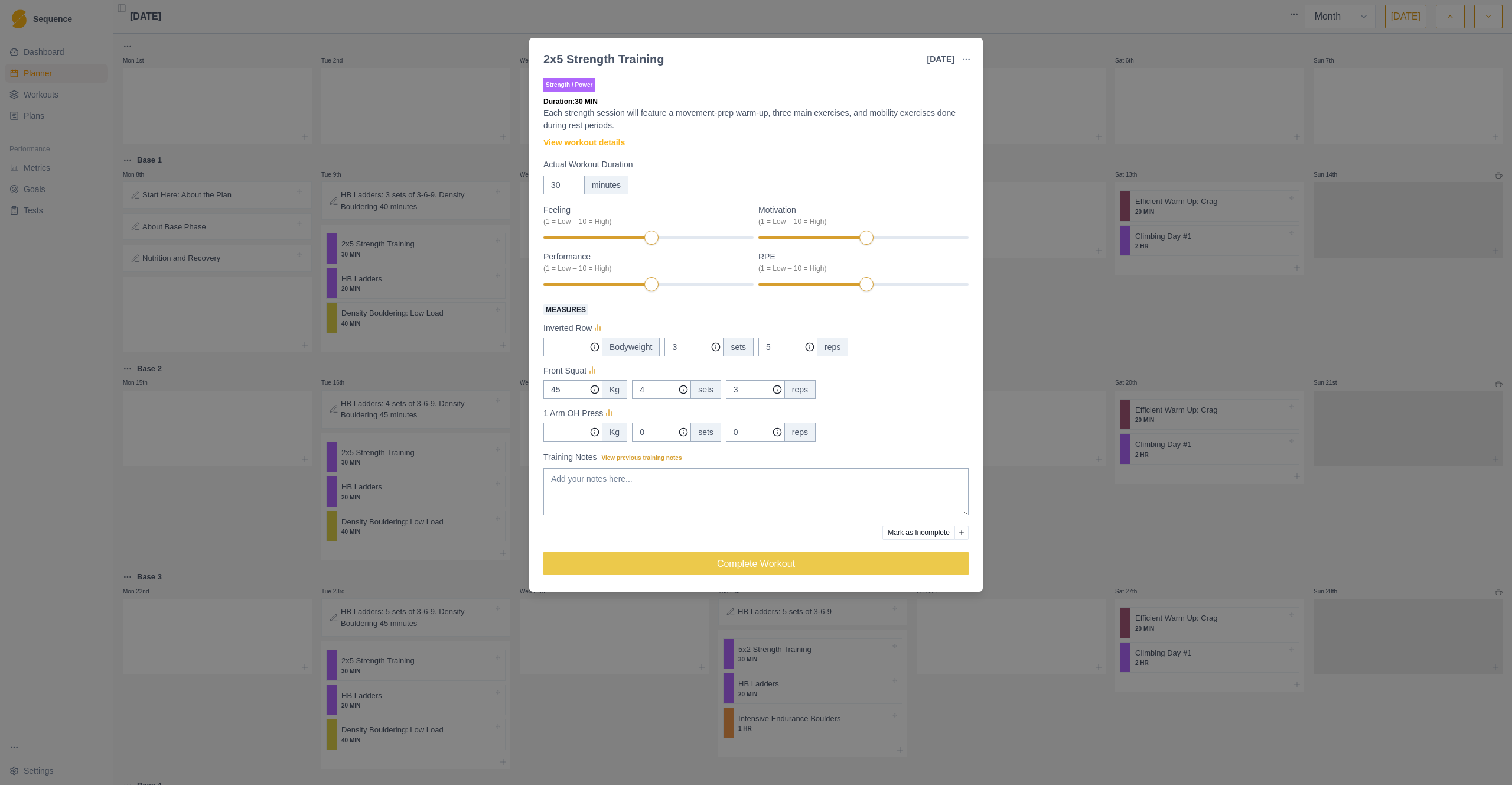
click at [1051, 182] on div "2x5 Strength Training [DATE] Link To Goal View Workout Metrics Edit Original Wo…" at bounding box center [756, 392] width 1512 height 785
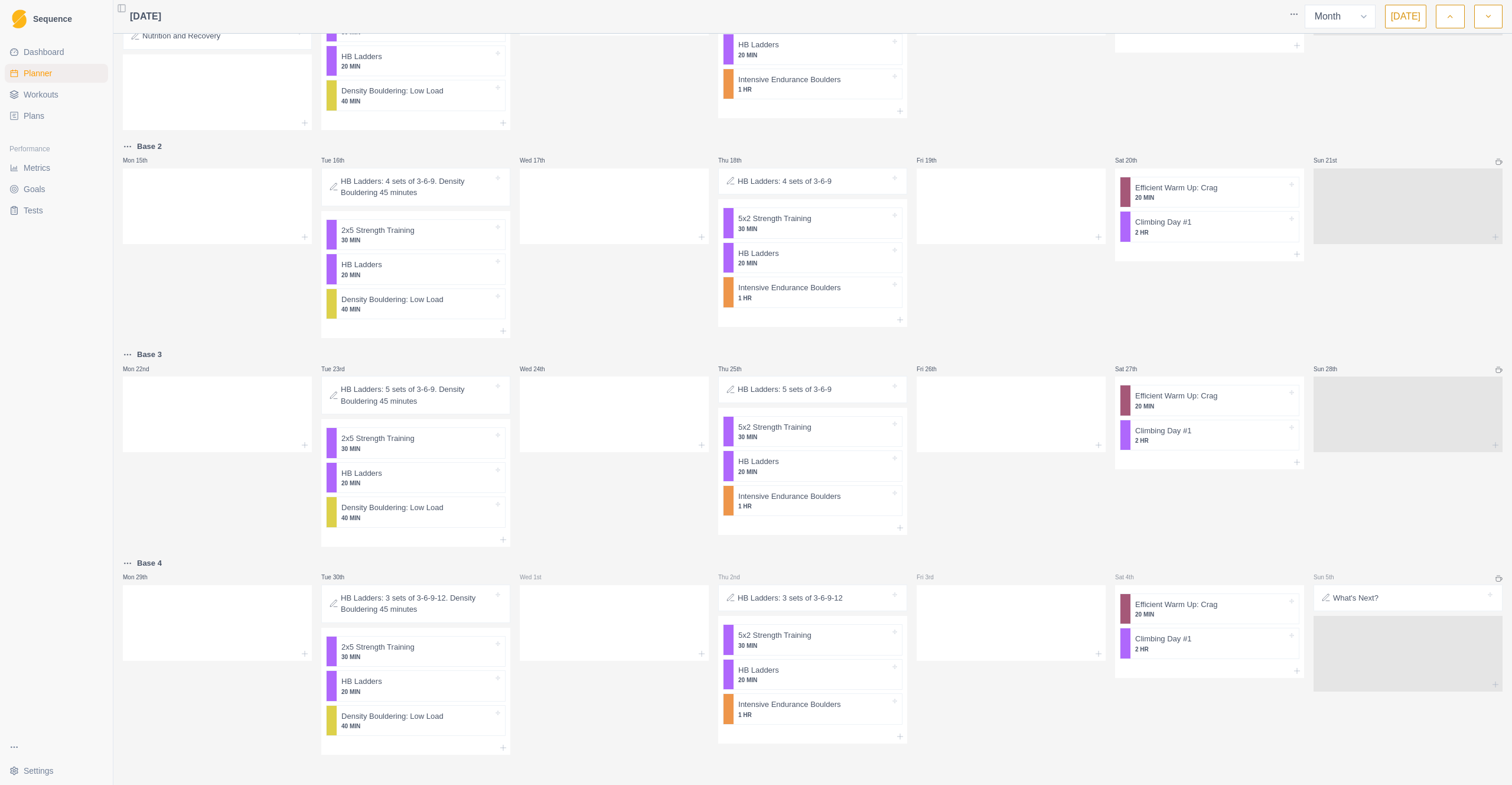
scroll to position [225, 0]
click at [1051, 15] on button "button" at bounding box center [1489, 17] width 28 height 24
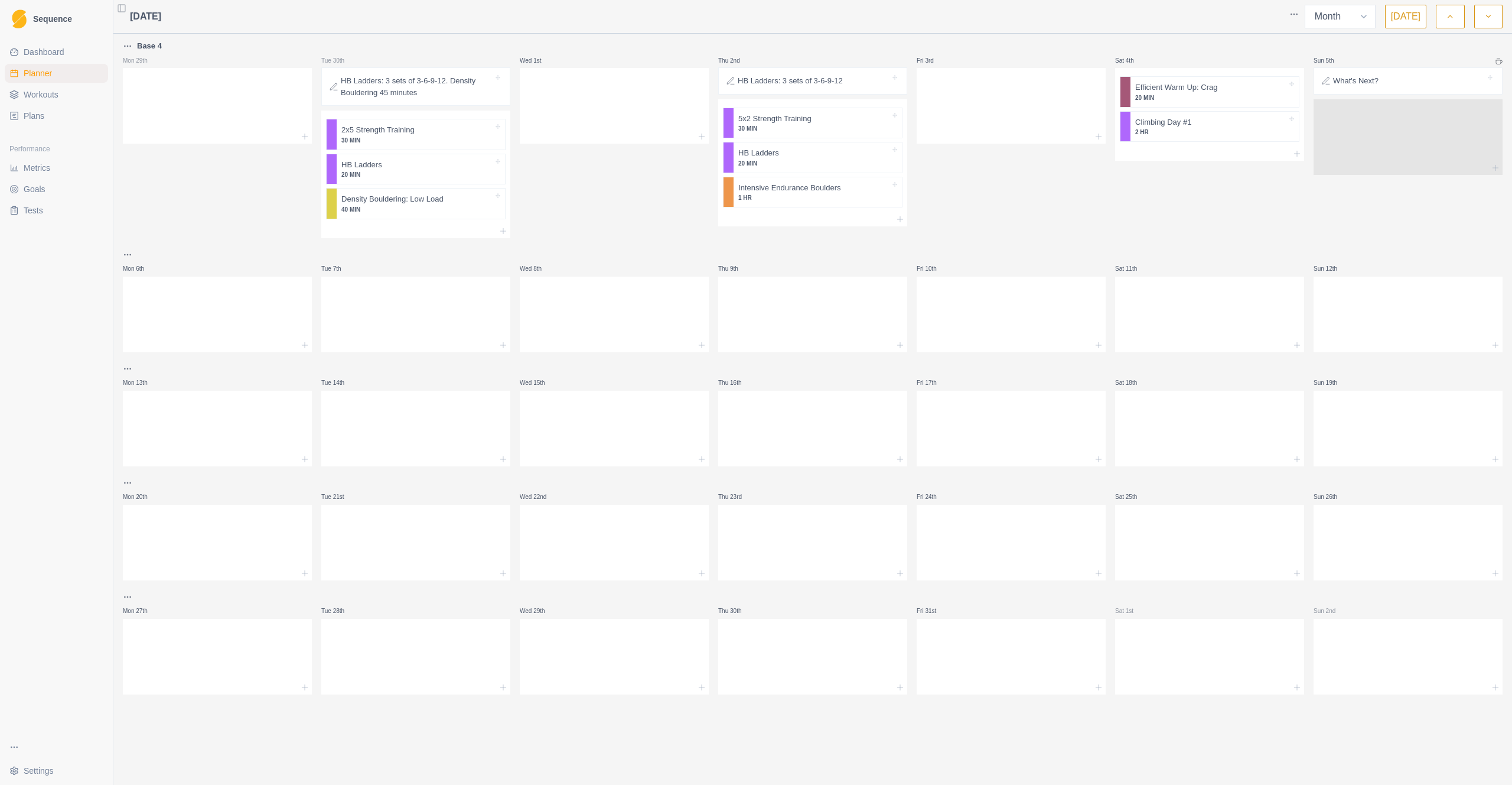
click at [1051, 20] on button "button" at bounding box center [1450, 17] width 28 height 24
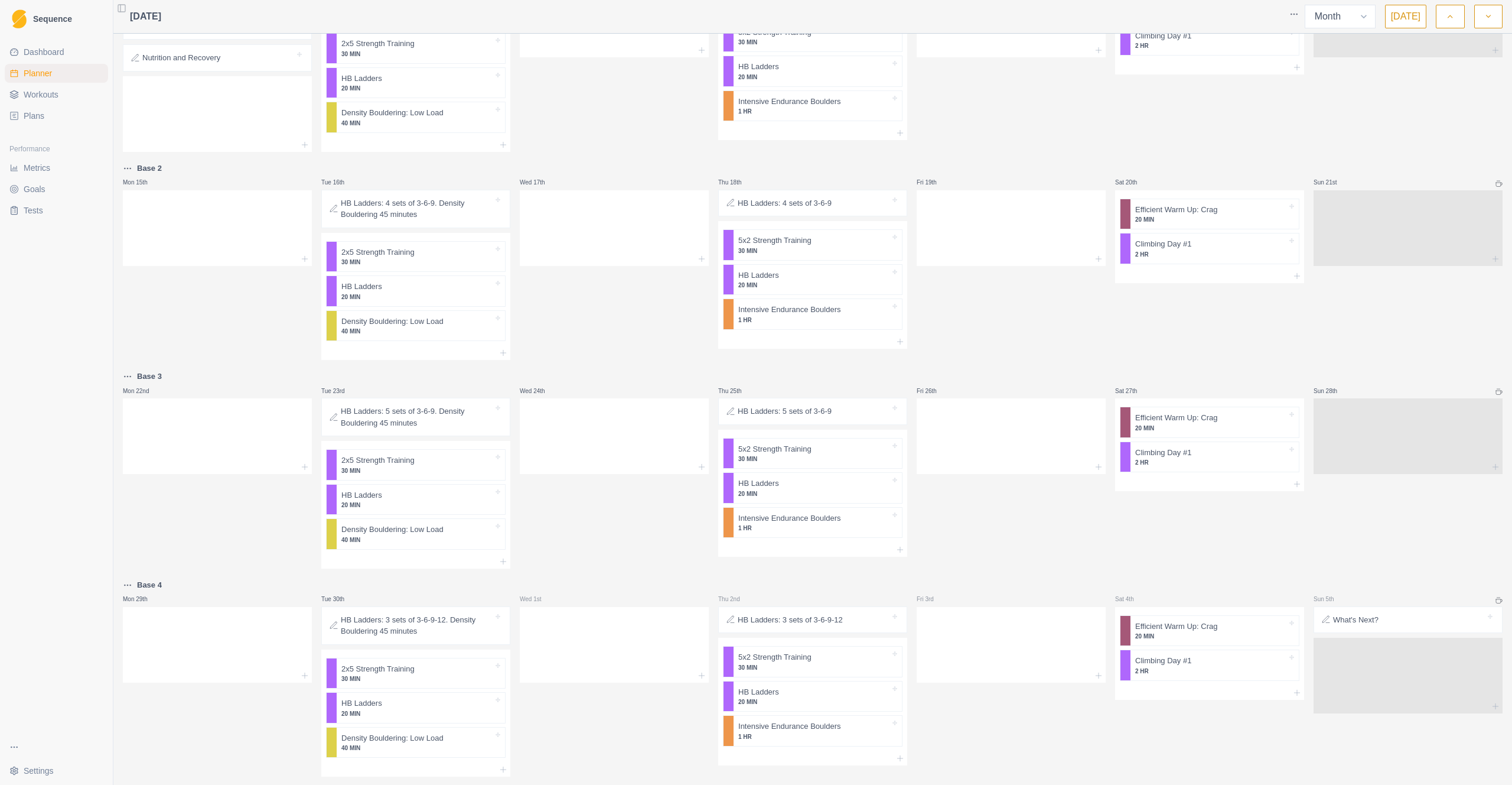
scroll to position [225, 0]
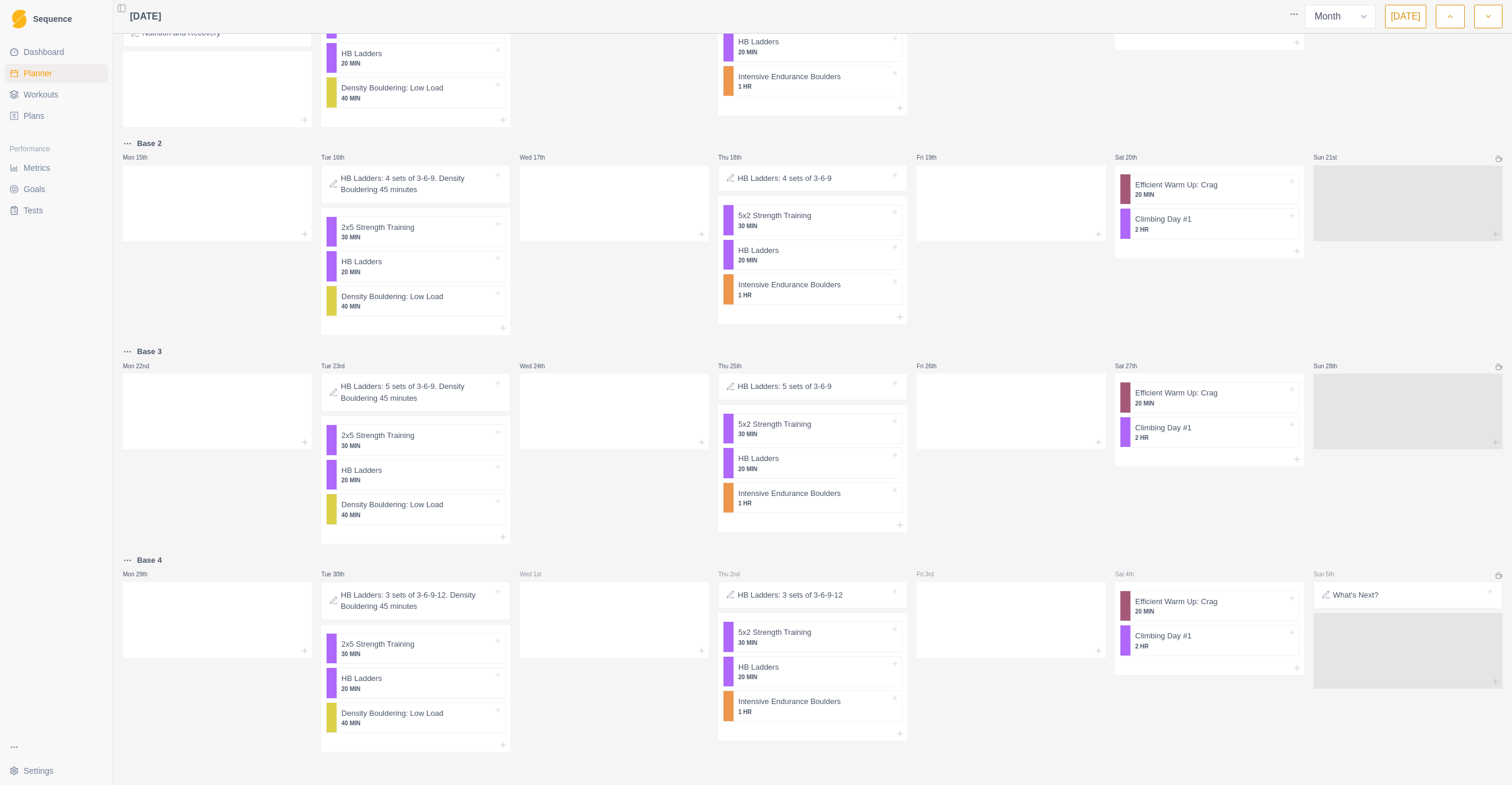
click at [1051, 594] on p "What's Next?" at bounding box center [1356, 595] width 45 height 12
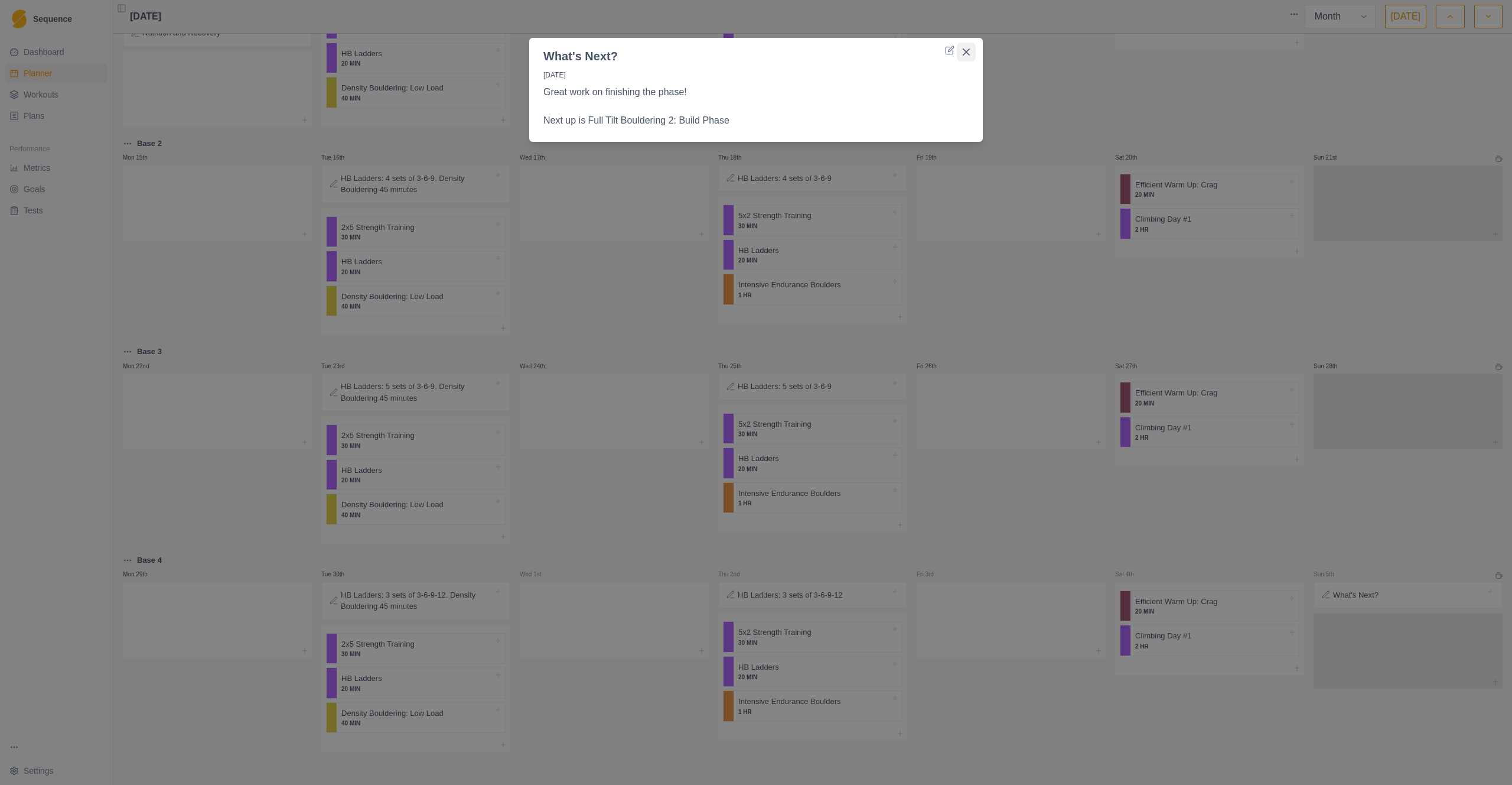
click at [971, 53] on button "Close" at bounding box center [966, 52] width 19 height 19
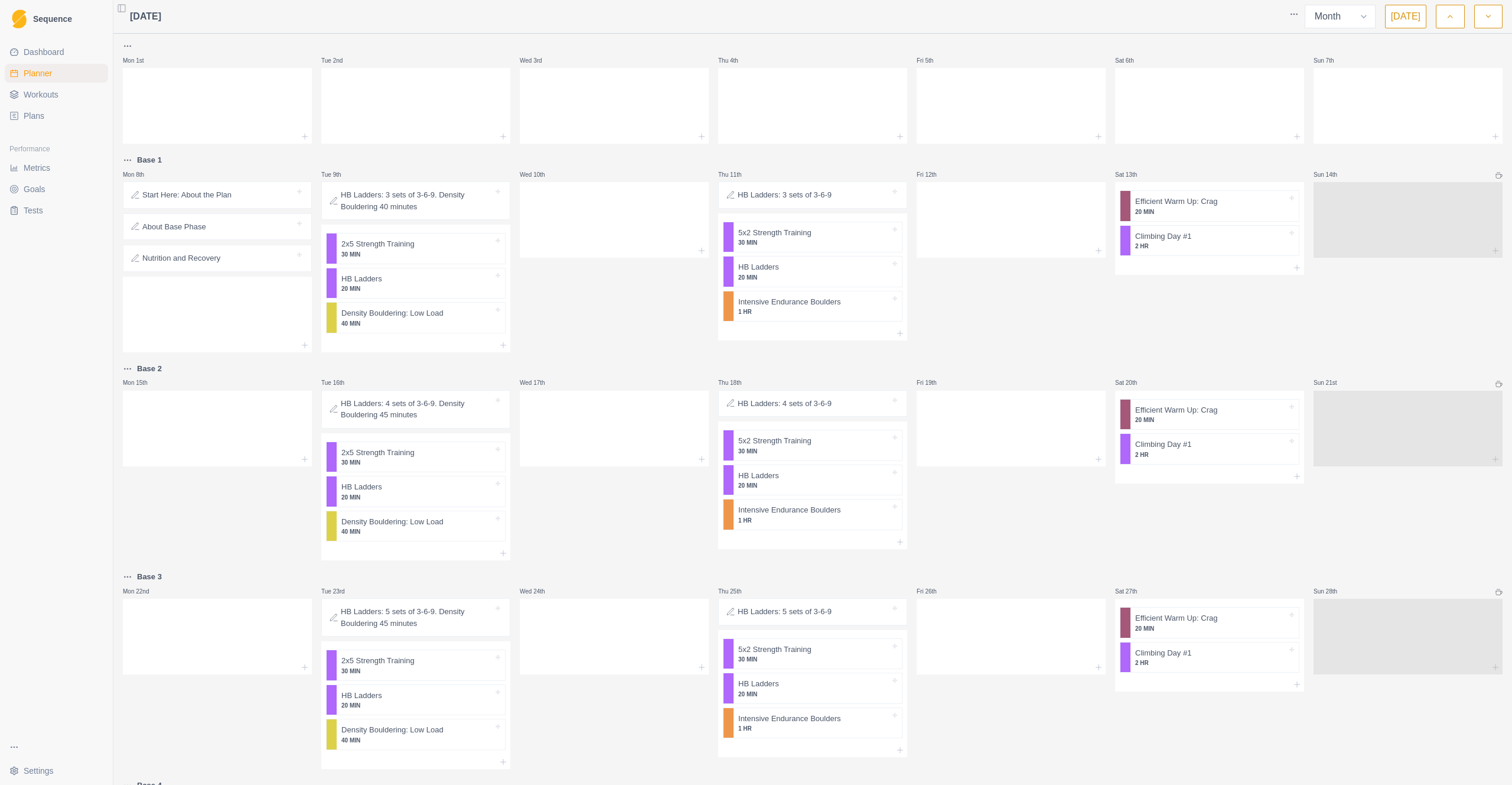
scroll to position [209, 0]
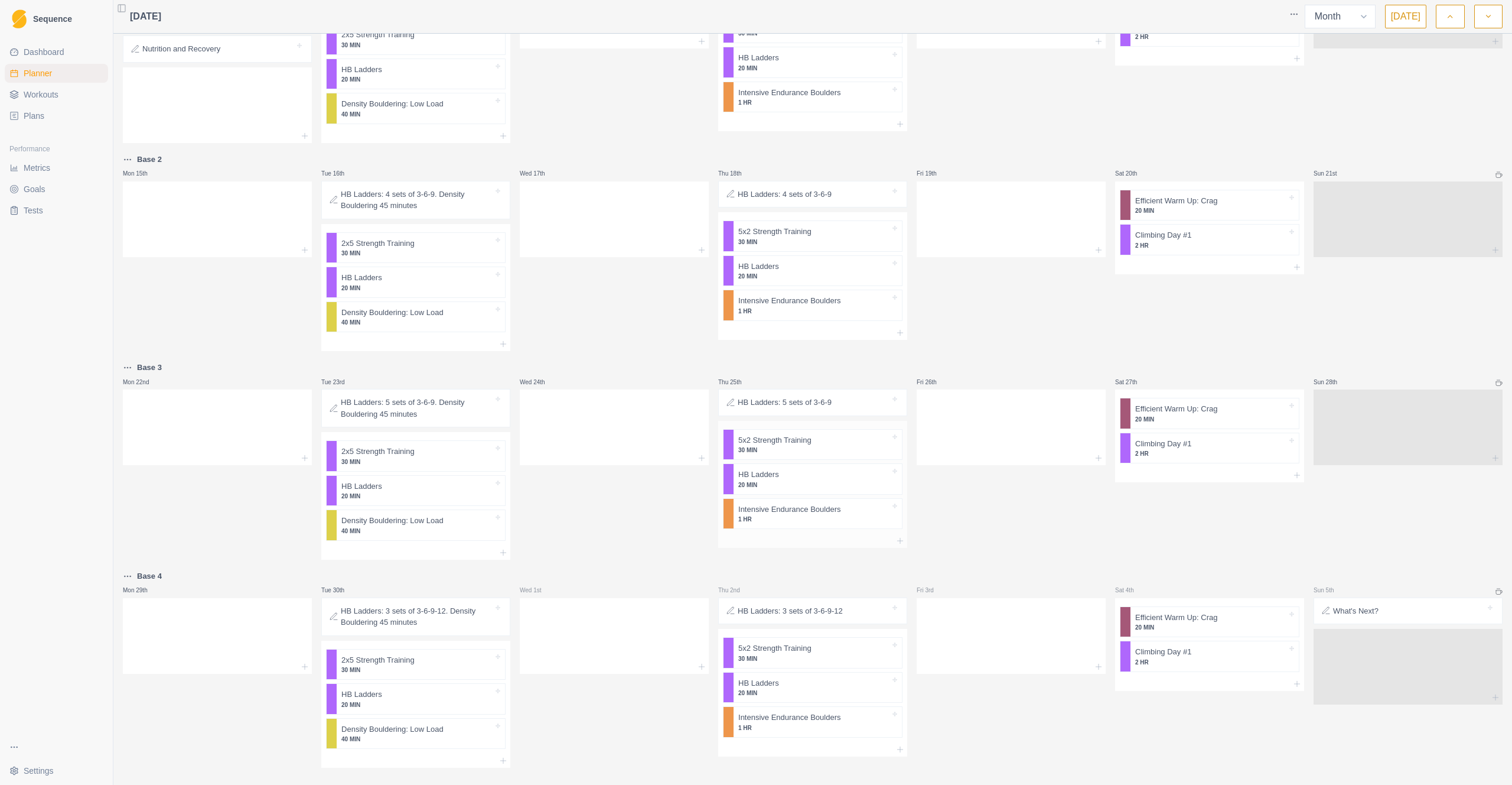
click at [785, 513] on p "Intensive Endurance Boulders" at bounding box center [790, 509] width 102 height 12
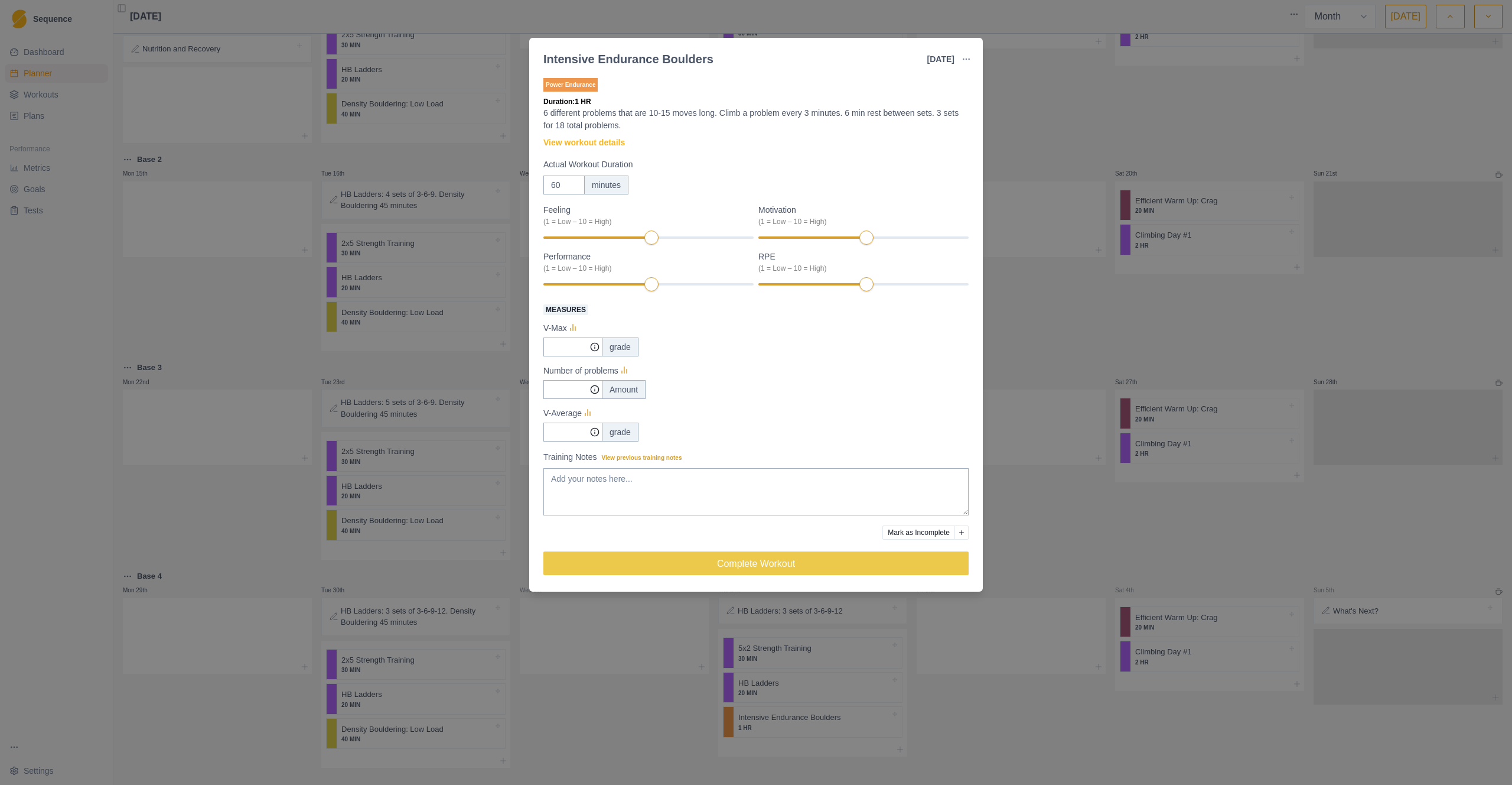
click at [1051, 492] on div "Intensive Endurance Boulders [DATE] Link To Goal View Workout Metrics Edit Orig…" at bounding box center [756, 392] width 1512 height 785
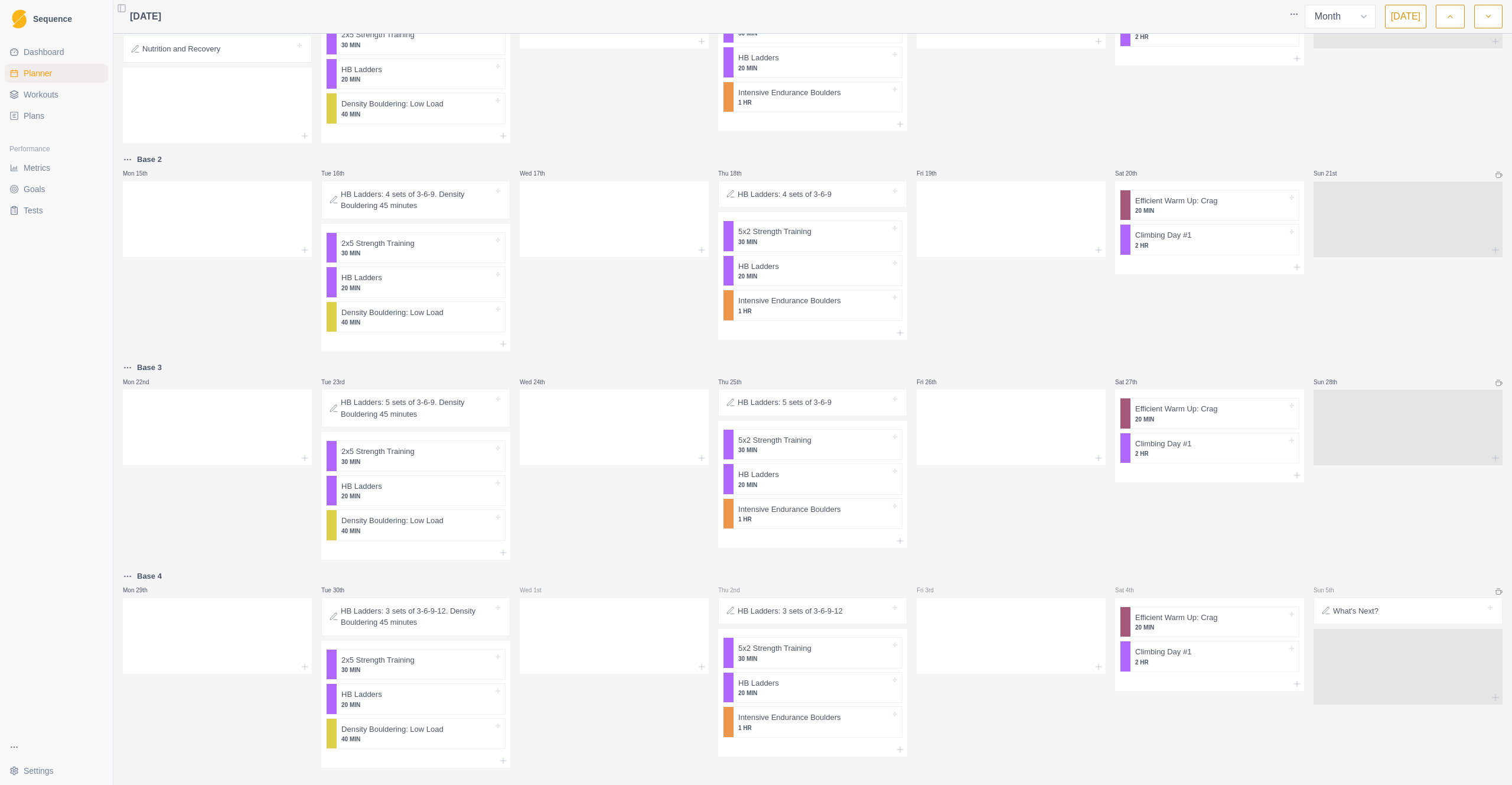
click at [1051, 14] on button "button" at bounding box center [1489, 17] width 28 height 24
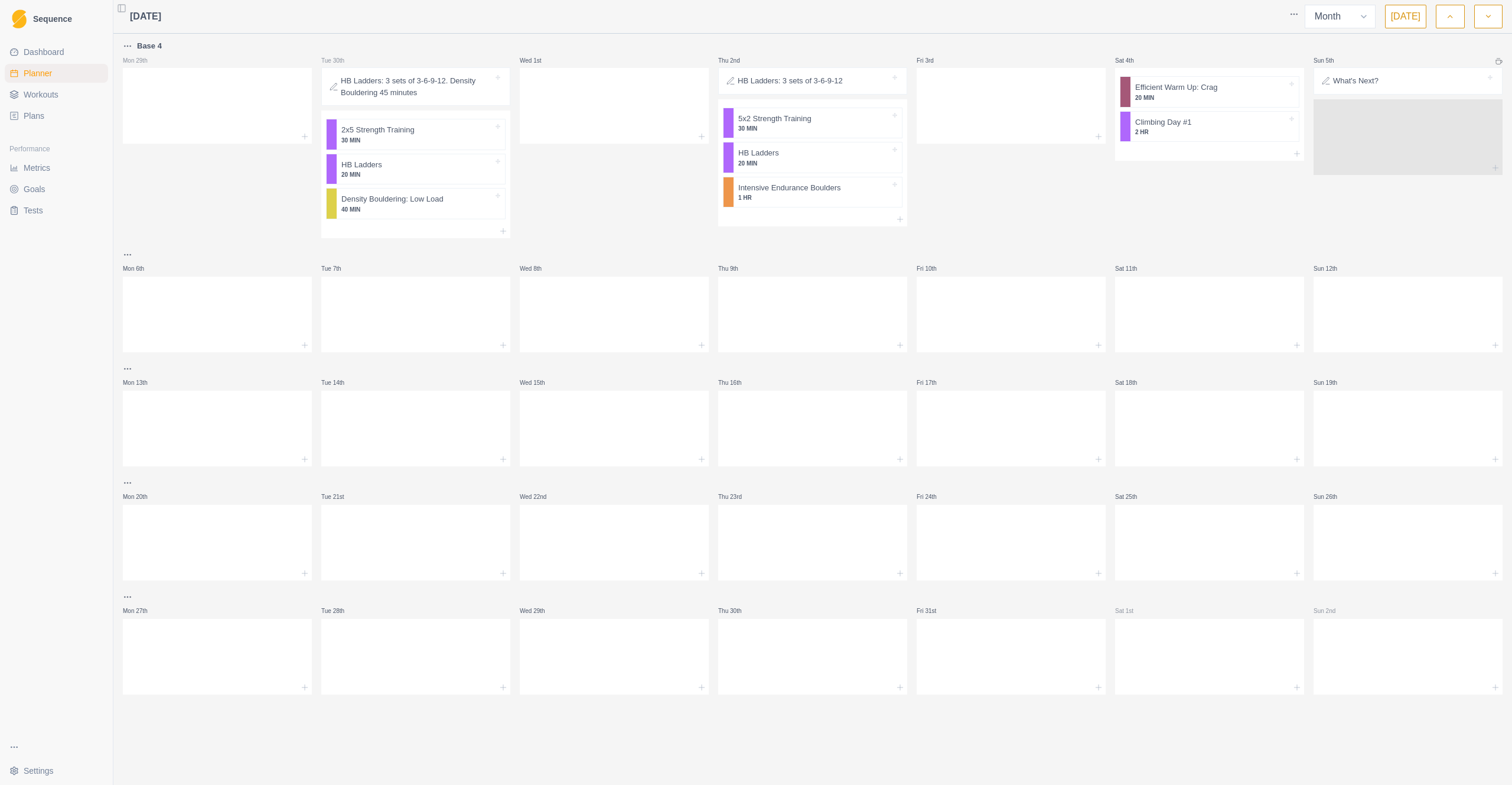
scroll to position [0, 0]
click at [131, 253] on html "Sequence Dashboard Planner Workouts Plans Performance Metrics Goals Tests Setti…" at bounding box center [756, 392] width 1512 height 785
click at [50, 321] on html "Sequence Dashboard Planner Workouts Plans Performance Metrics Goals Tests Setti…" at bounding box center [756, 392] width 1512 height 785
click at [49, 94] on span "Workouts" at bounding box center [41, 94] width 35 height 12
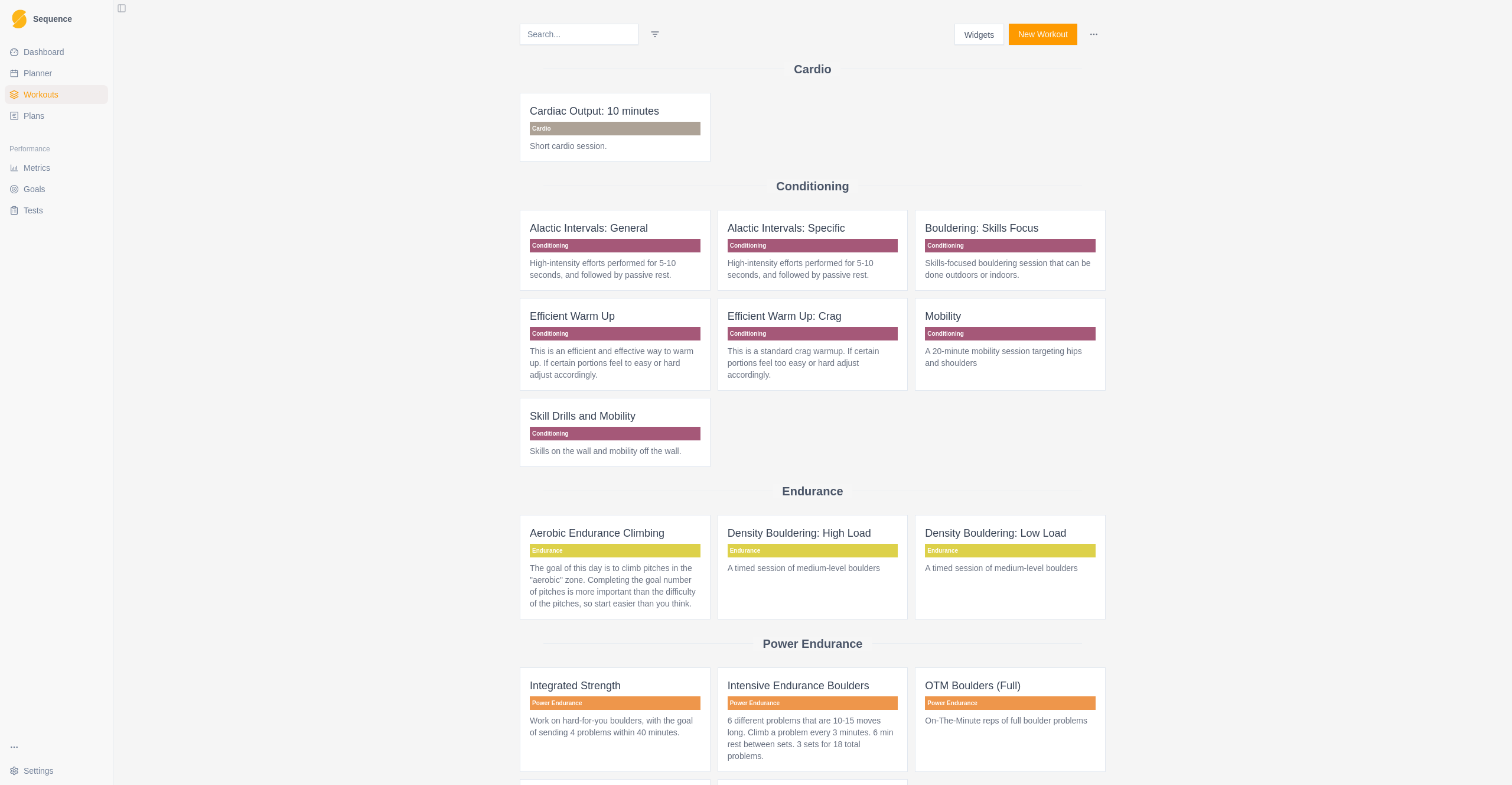
click at [35, 112] on span "Plans" at bounding box center [34, 116] width 21 height 12
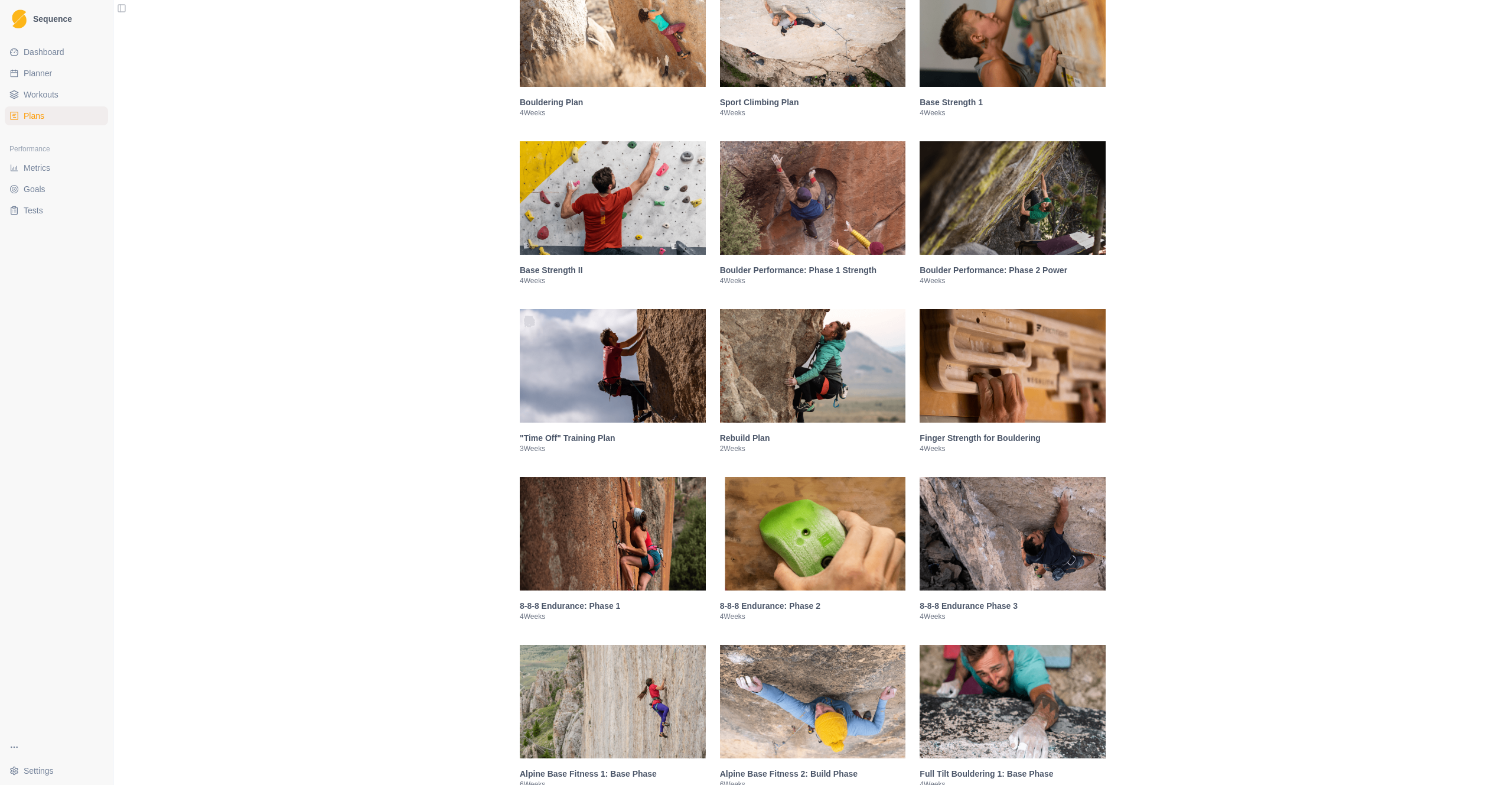
scroll to position [513, 0]
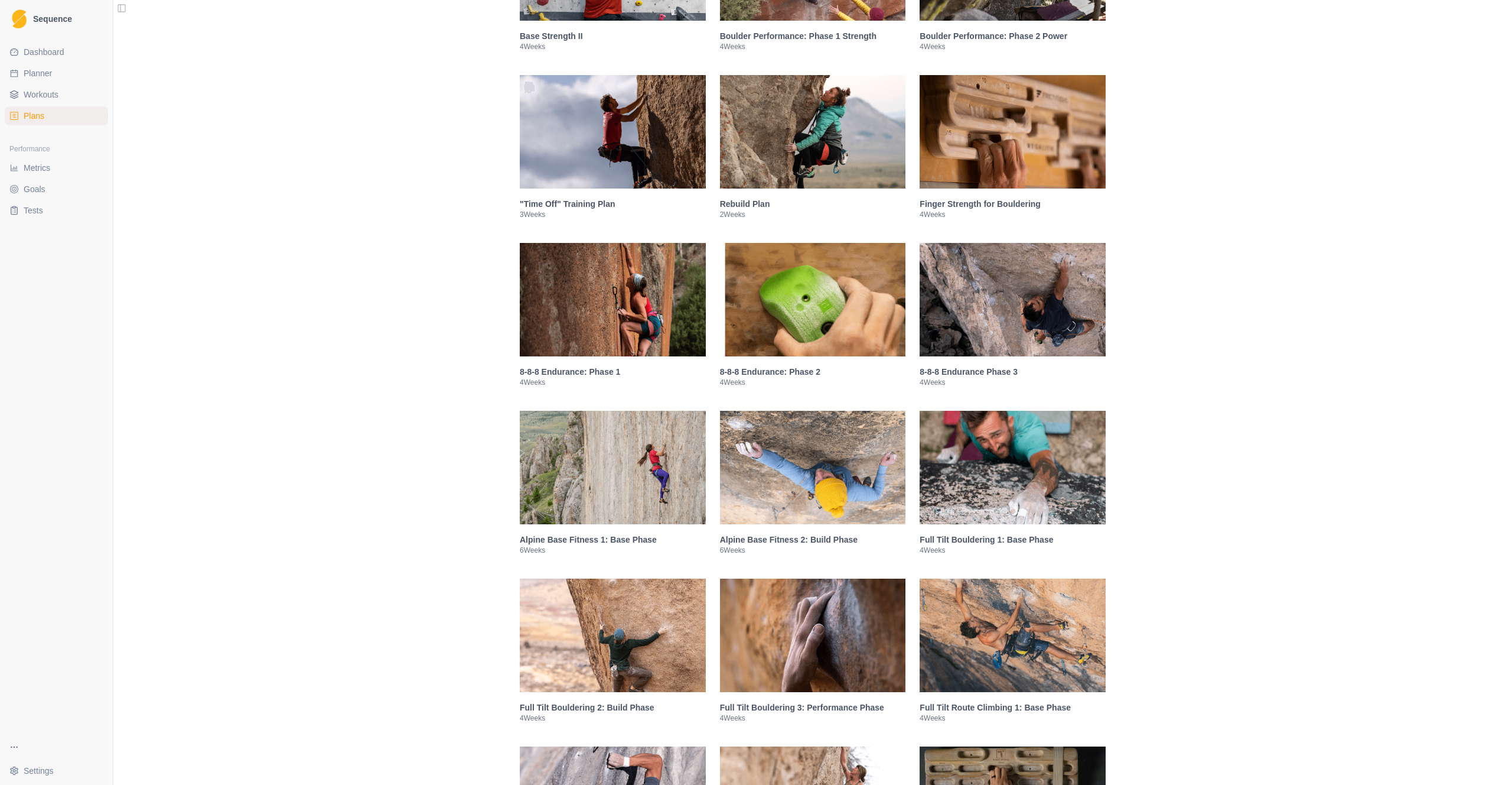
click at [570, 594] on img at bounding box center [612, 635] width 186 height 113
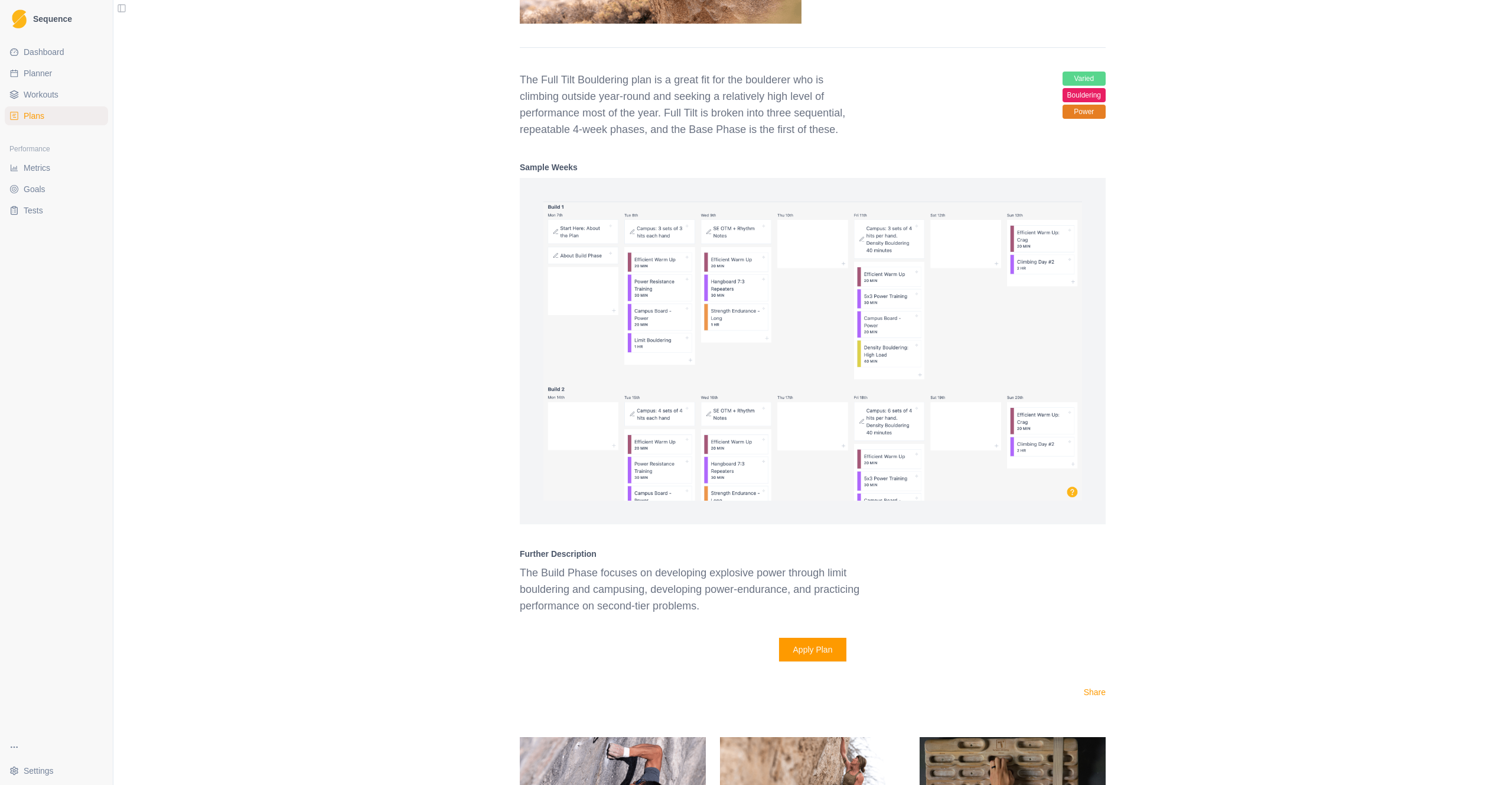
scroll to position [1498, 0]
click at [801, 594] on button "Apply Plan" at bounding box center [813, 647] width 68 height 24
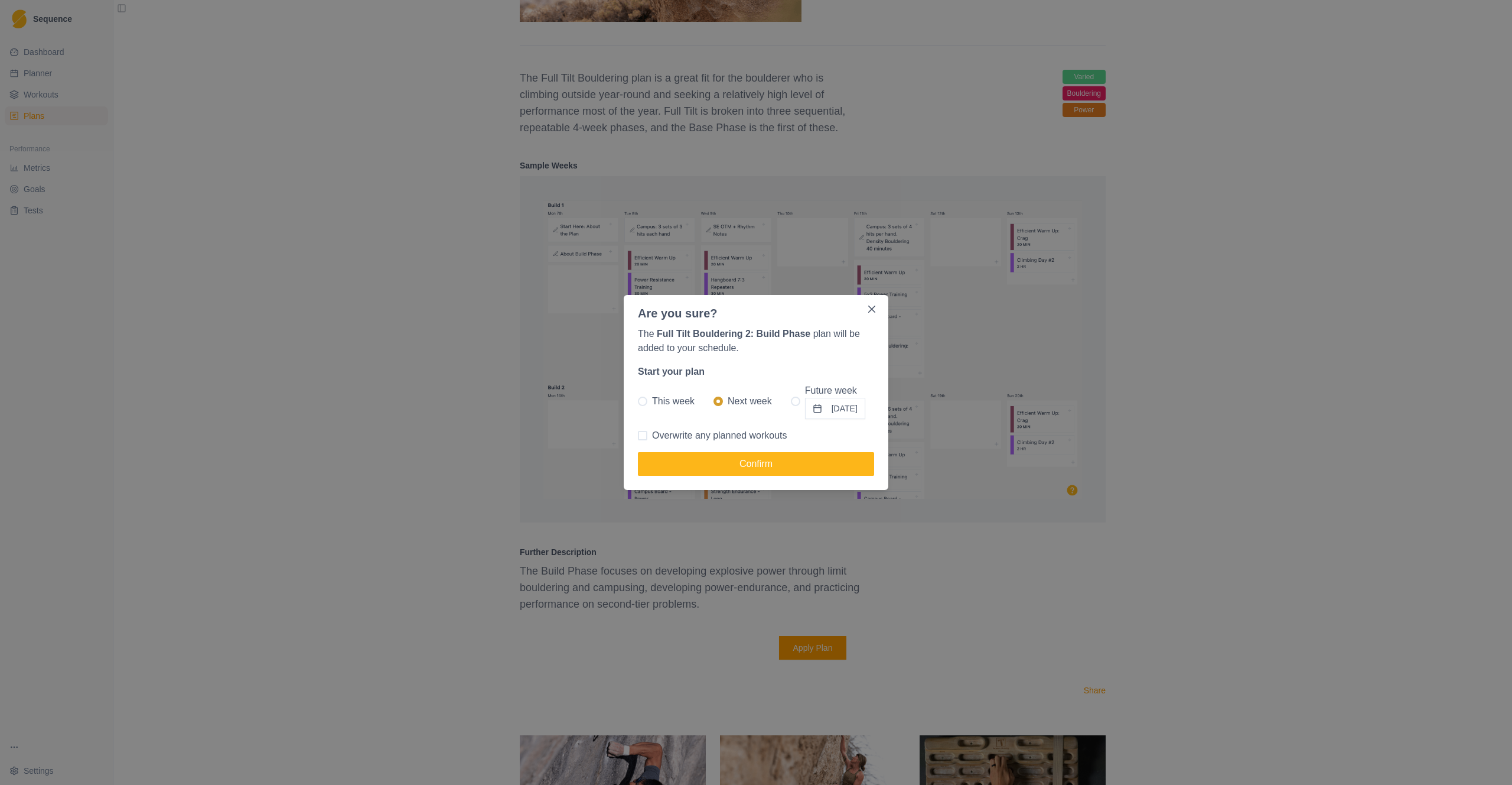
click at [834, 413] on button "[DATE]" at bounding box center [835, 409] width 60 height 21
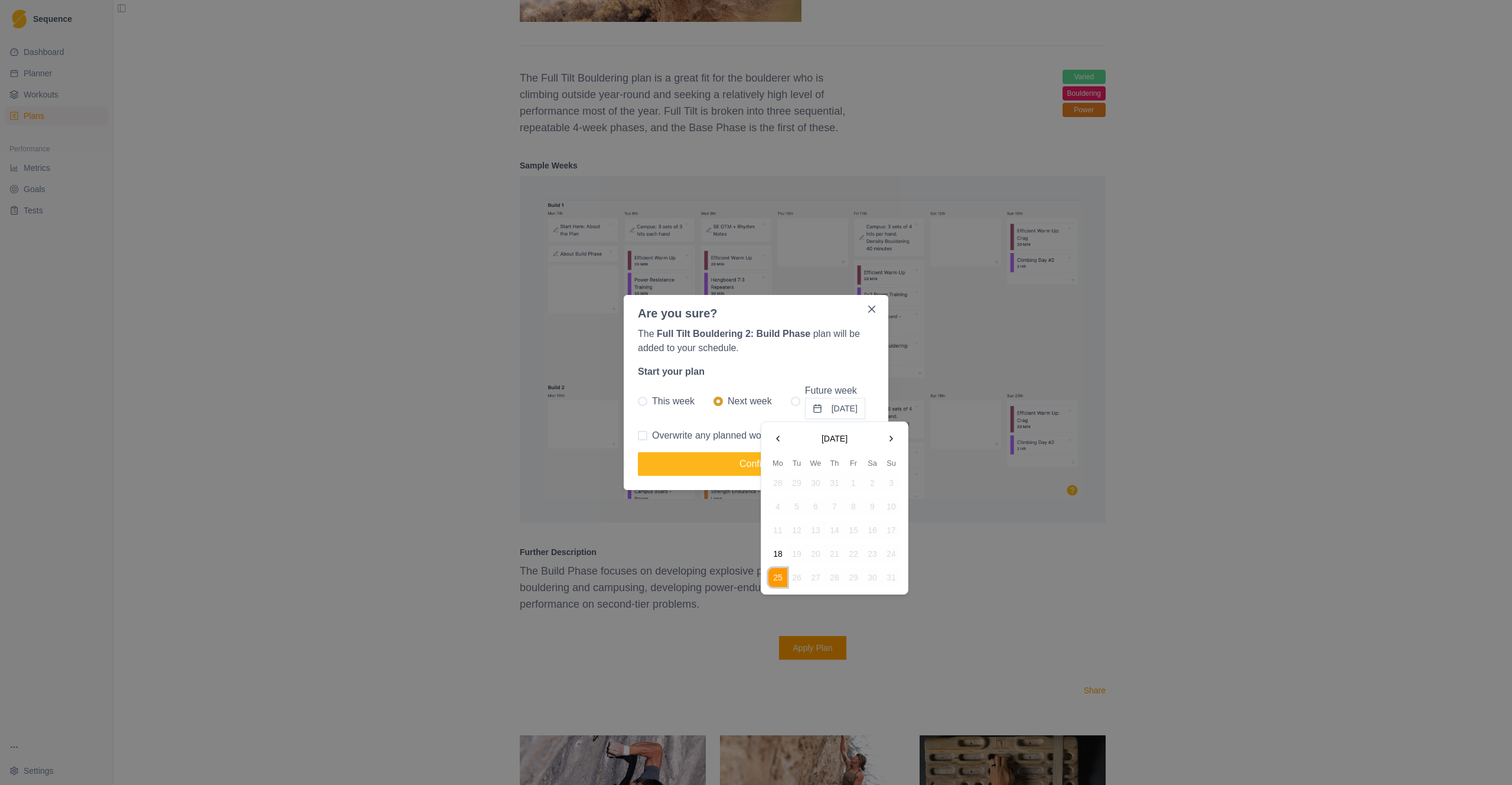
click at [889, 436] on button "Go to the Next Month" at bounding box center [891, 438] width 19 height 19
click at [781, 529] on button "13" at bounding box center [777, 530] width 19 height 19
radio input "false"
radio input "true"
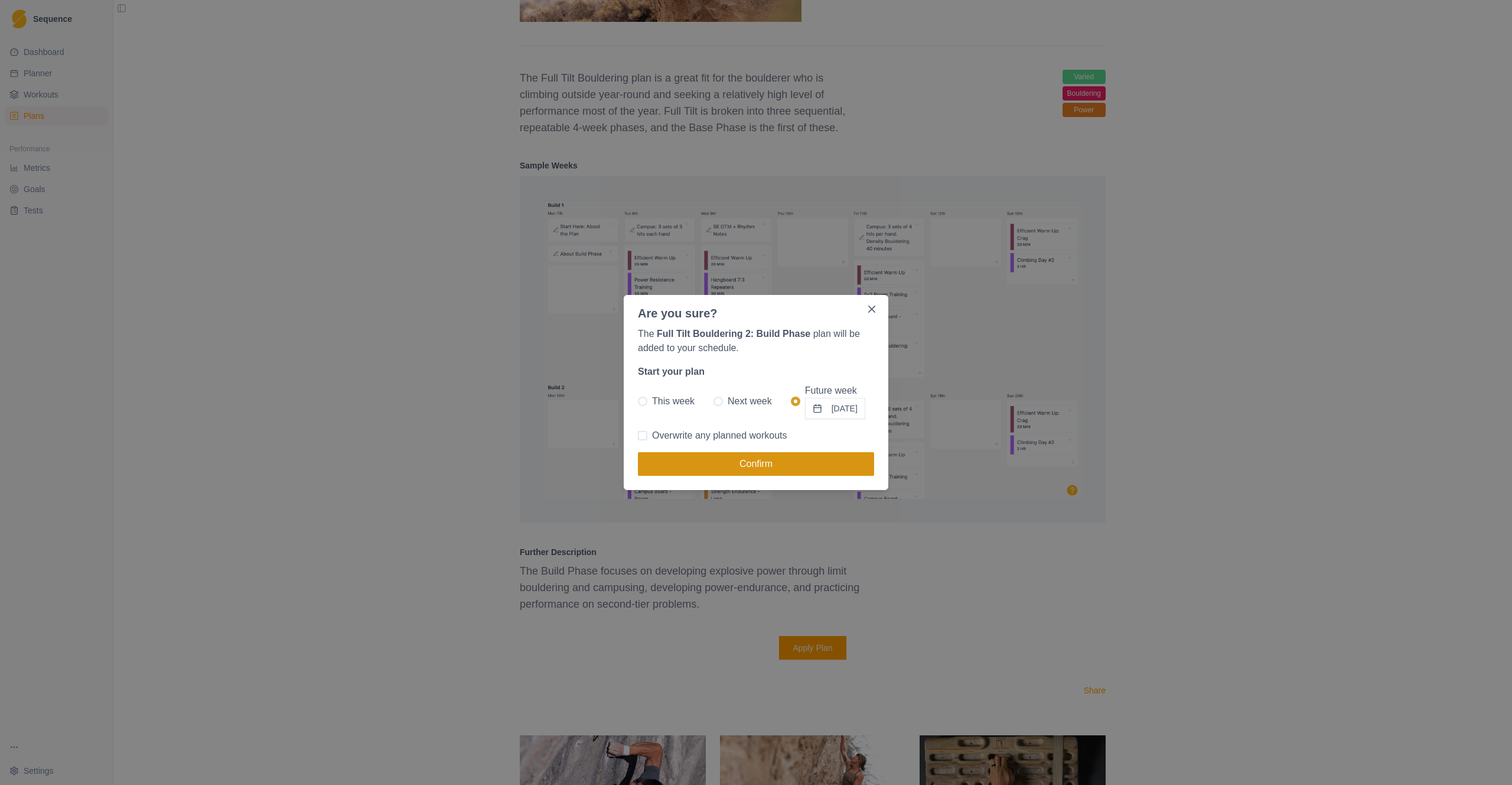
click at [748, 459] on button "Confirm" at bounding box center [756, 464] width 236 height 24
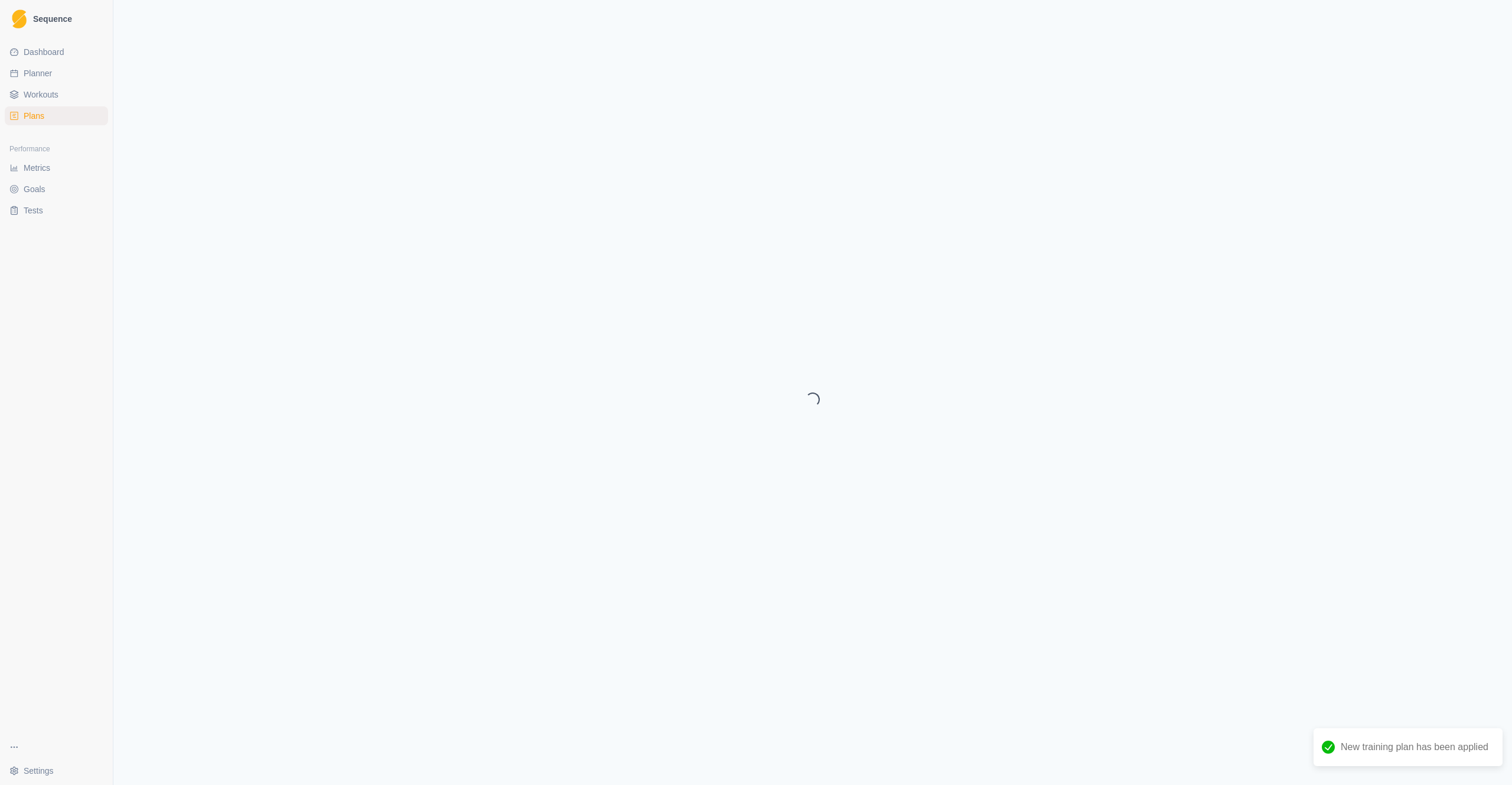
select select "month"
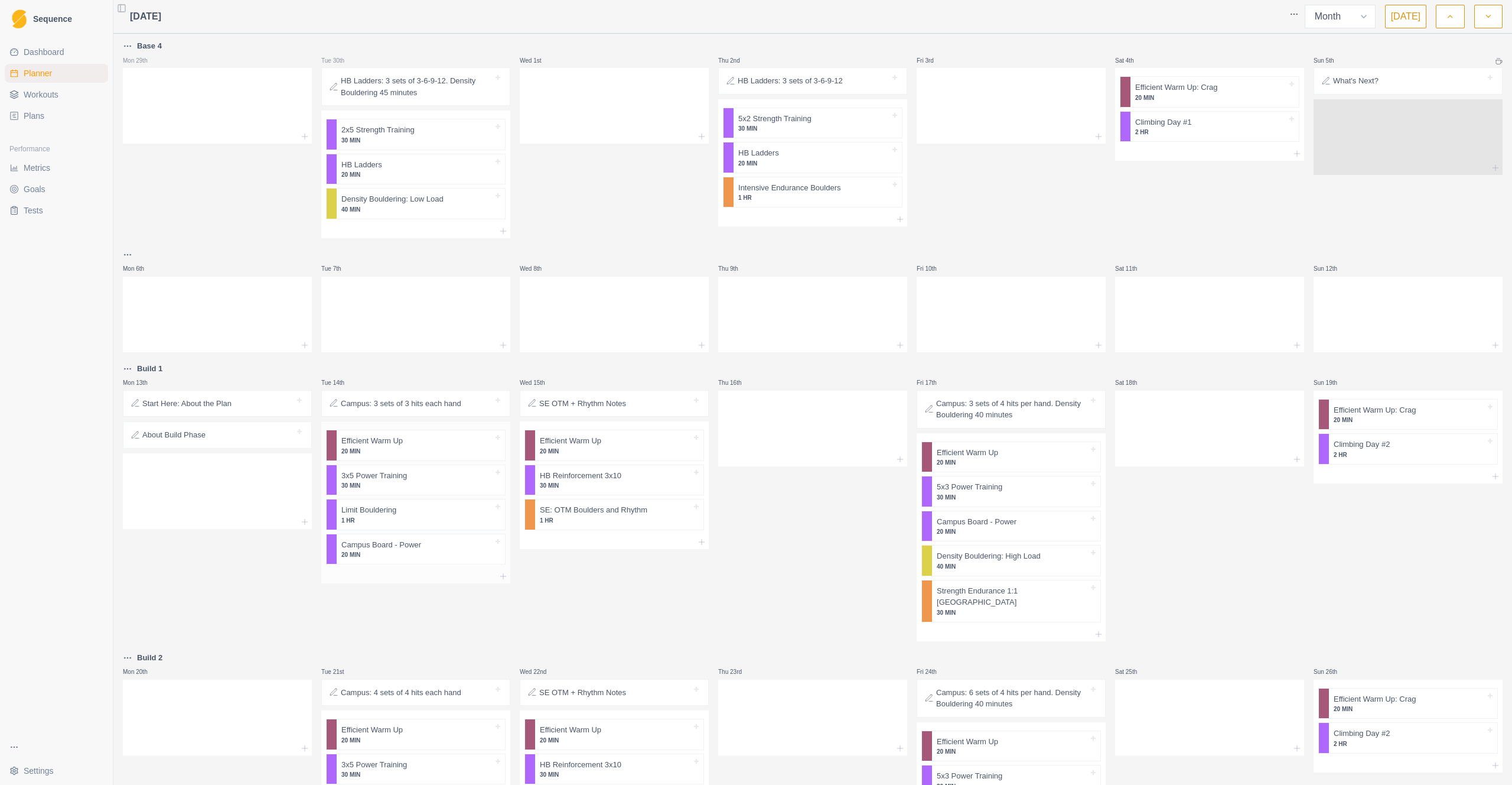
click at [418, 485] on p "30 MIN" at bounding box center [418, 485] width 152 height 9
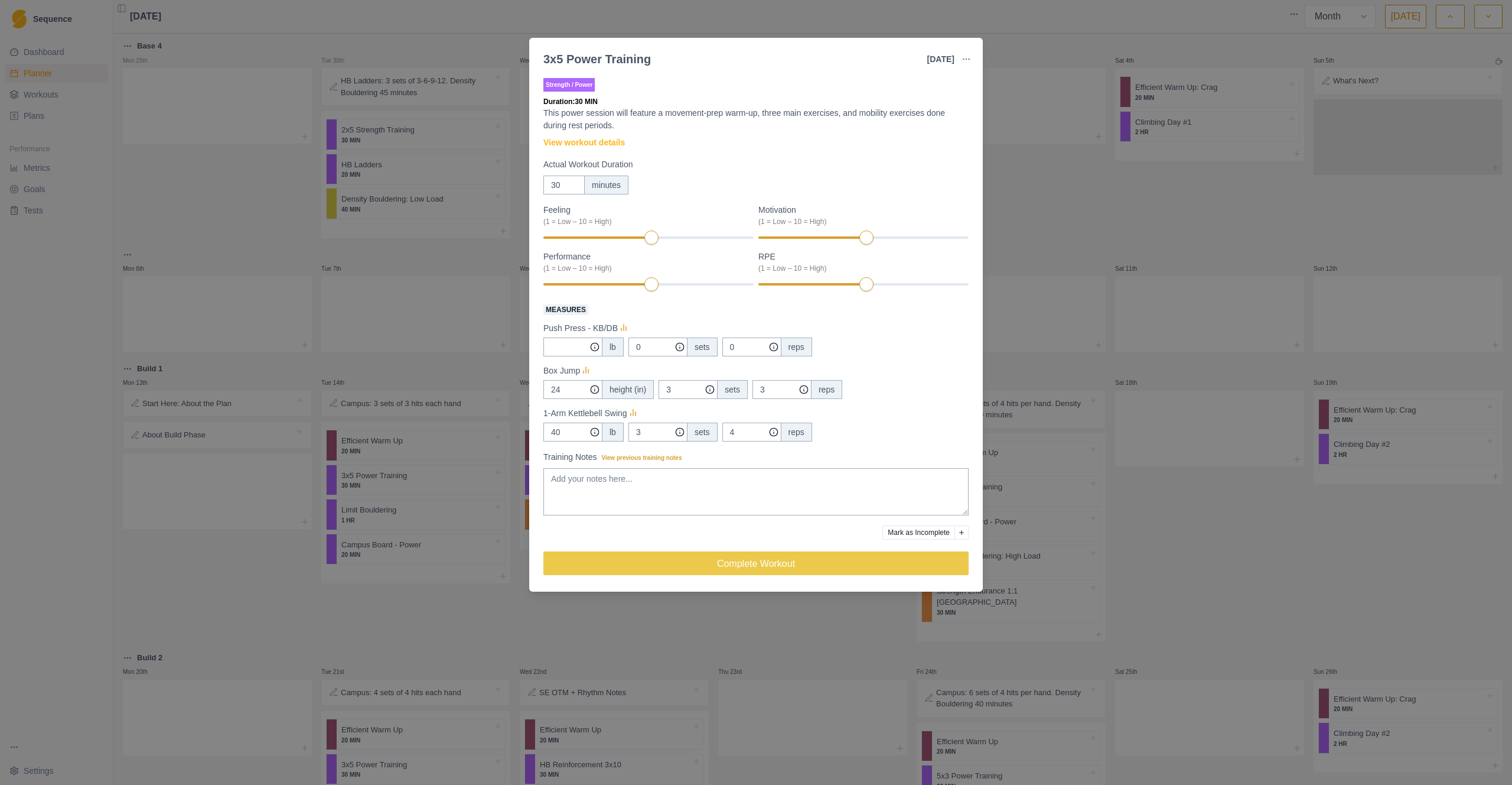
click at [1051, 264] on div "3x5 Power Training [DATE] Link To Goal View Workout Metrics Edit Original Worko…" at bounding box center [756, 392] width 1512 height 785
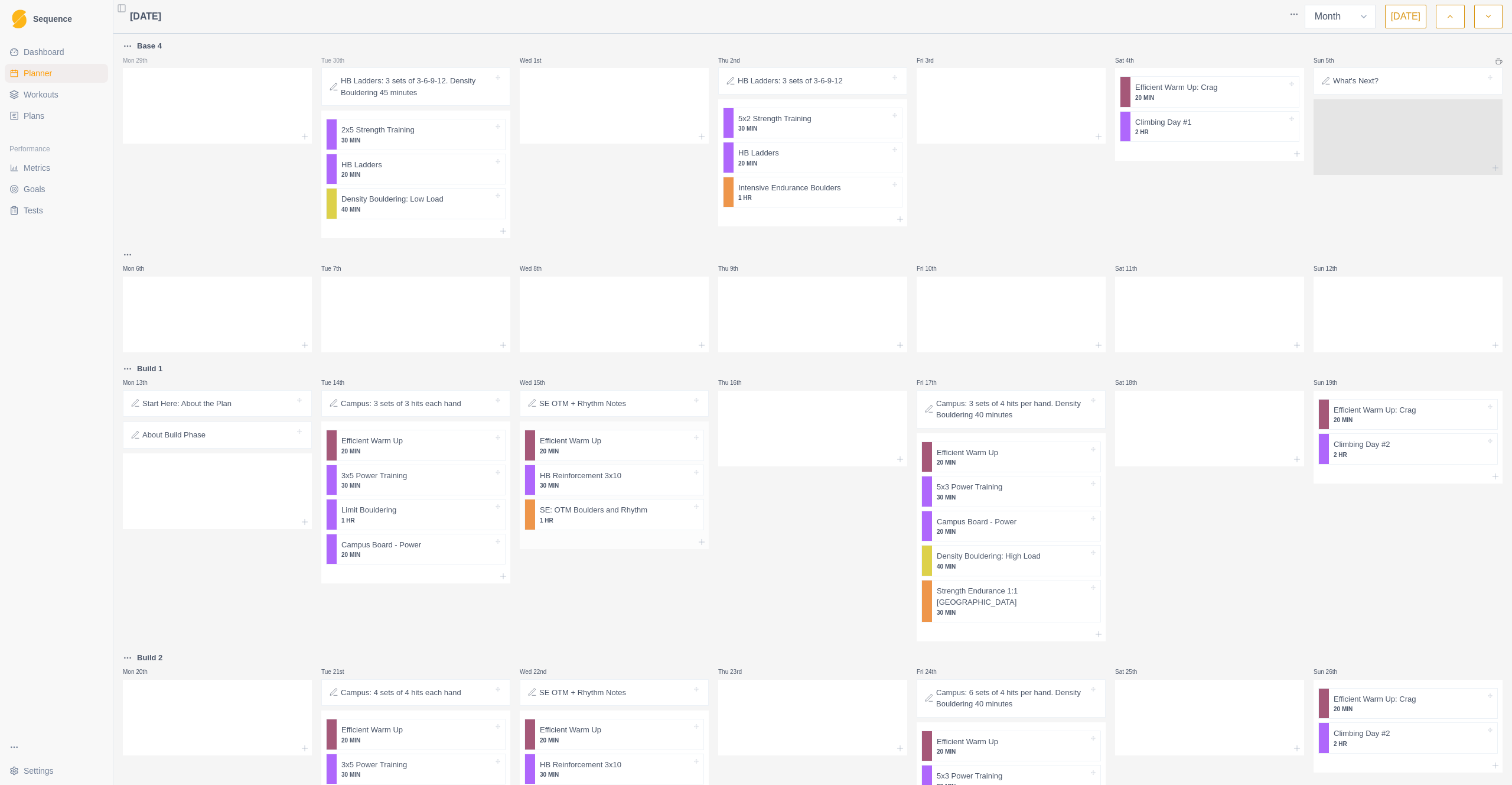
click at [593, 512] on p "SE: OTM Boulders and Rhythm" at bounding box center [593, 510] width 107 height 12
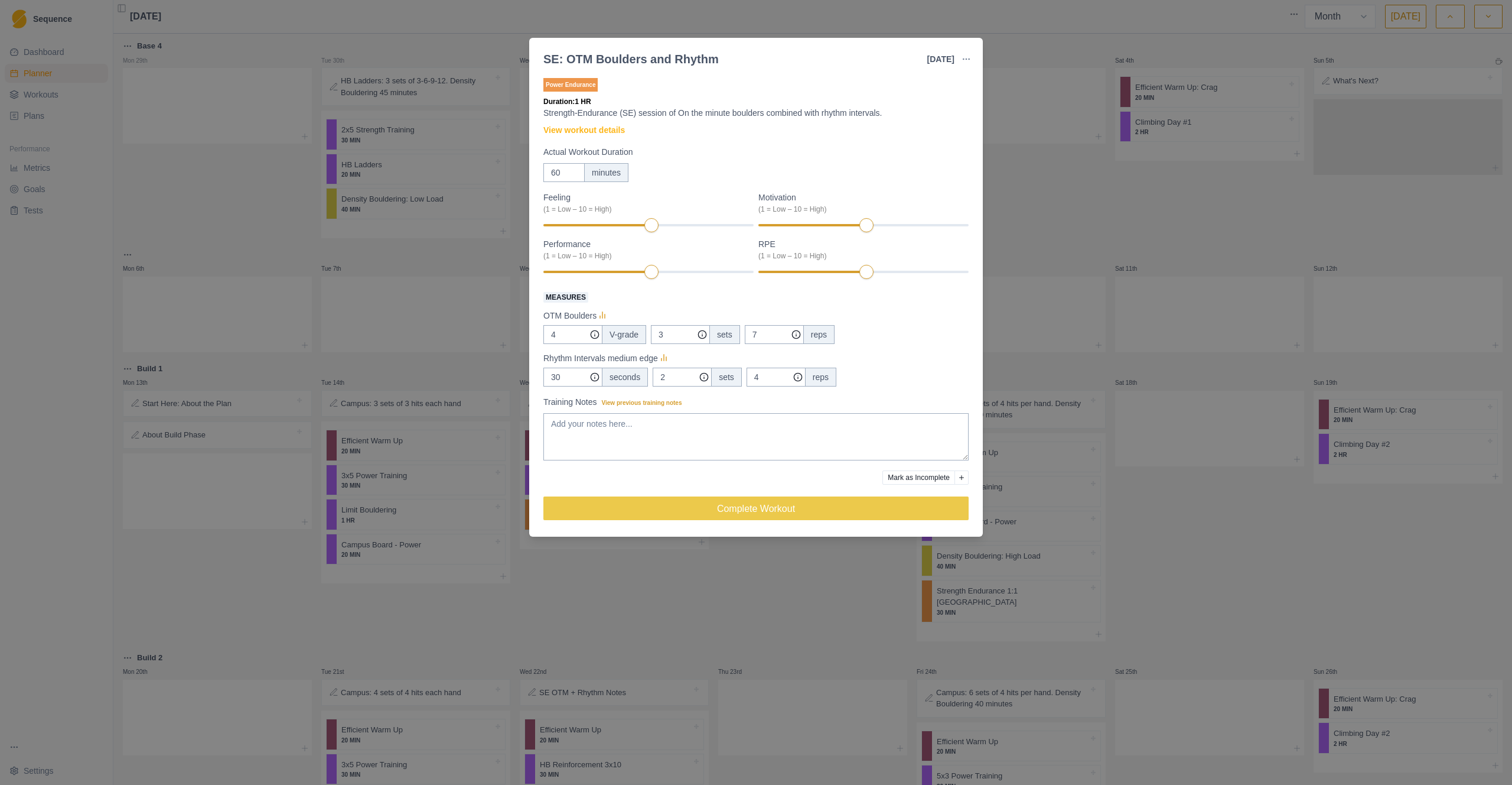
click at [617, 571] on div "SE: OTM Boulders and Rhythm [DATE] Link To Goal View Workout Metrics Edit Origi…" at bounding box center [756, 392] width 1512 height 785
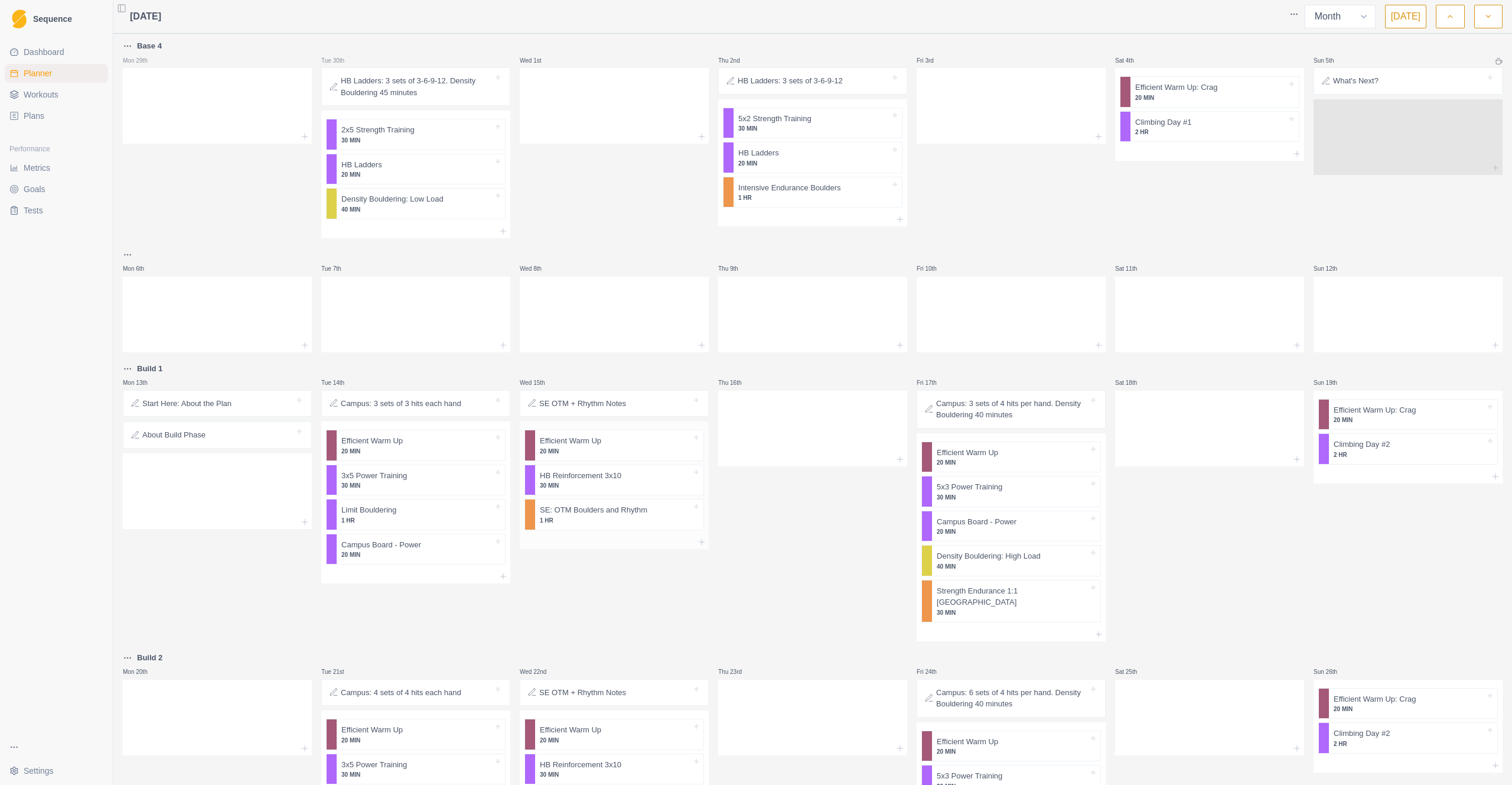
click at [617, 480] on p "HB Reinforcement 3x10" at bounding box center [580, 475] width 82 height 12
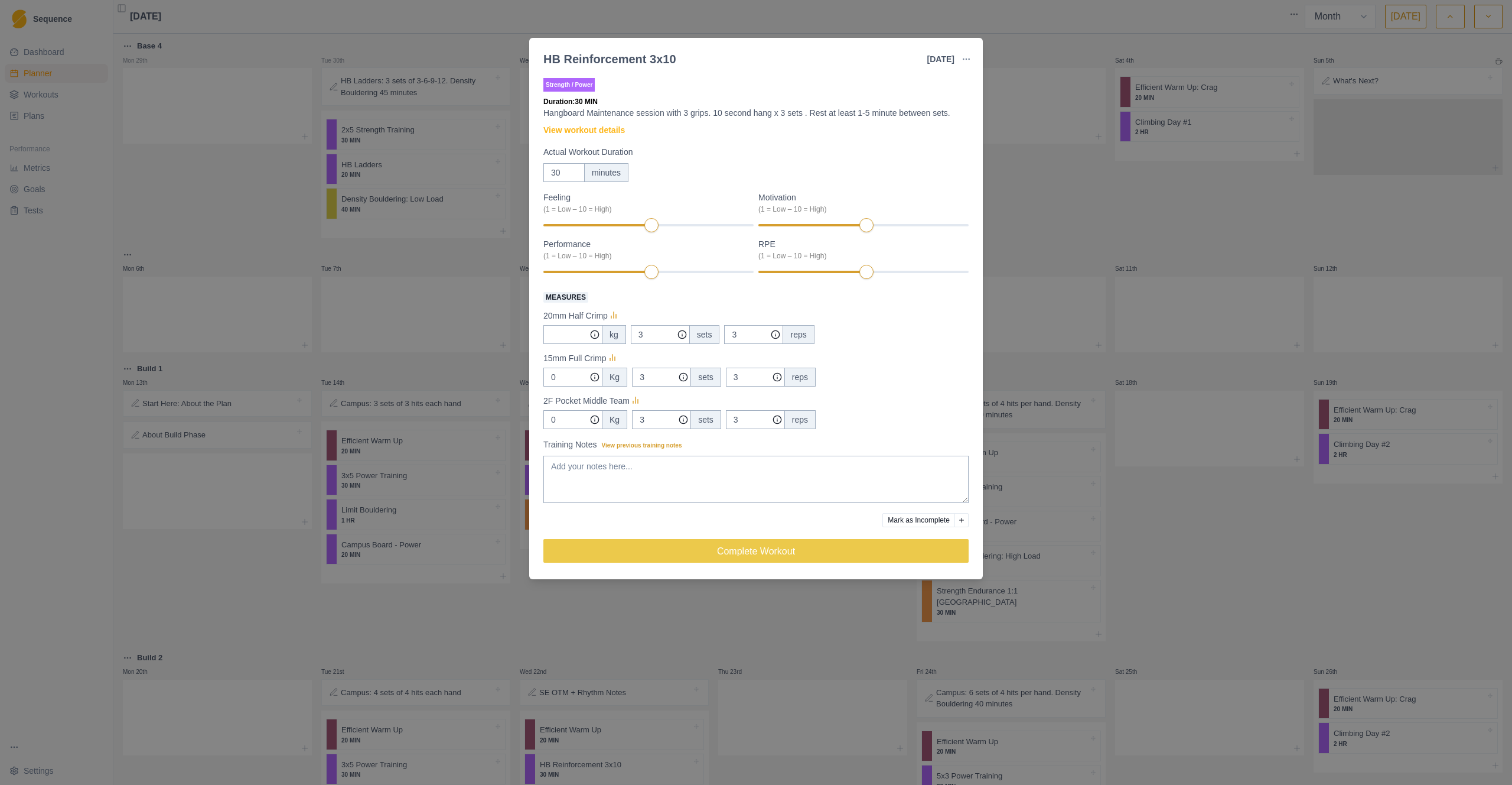
click at [1012, 579] on div "HB Reinforcement 3x10 [DATE] Link To Goal View Workout Metrics Edit Original Wo…" at bounding box center [756, 392] width 1512 height 785
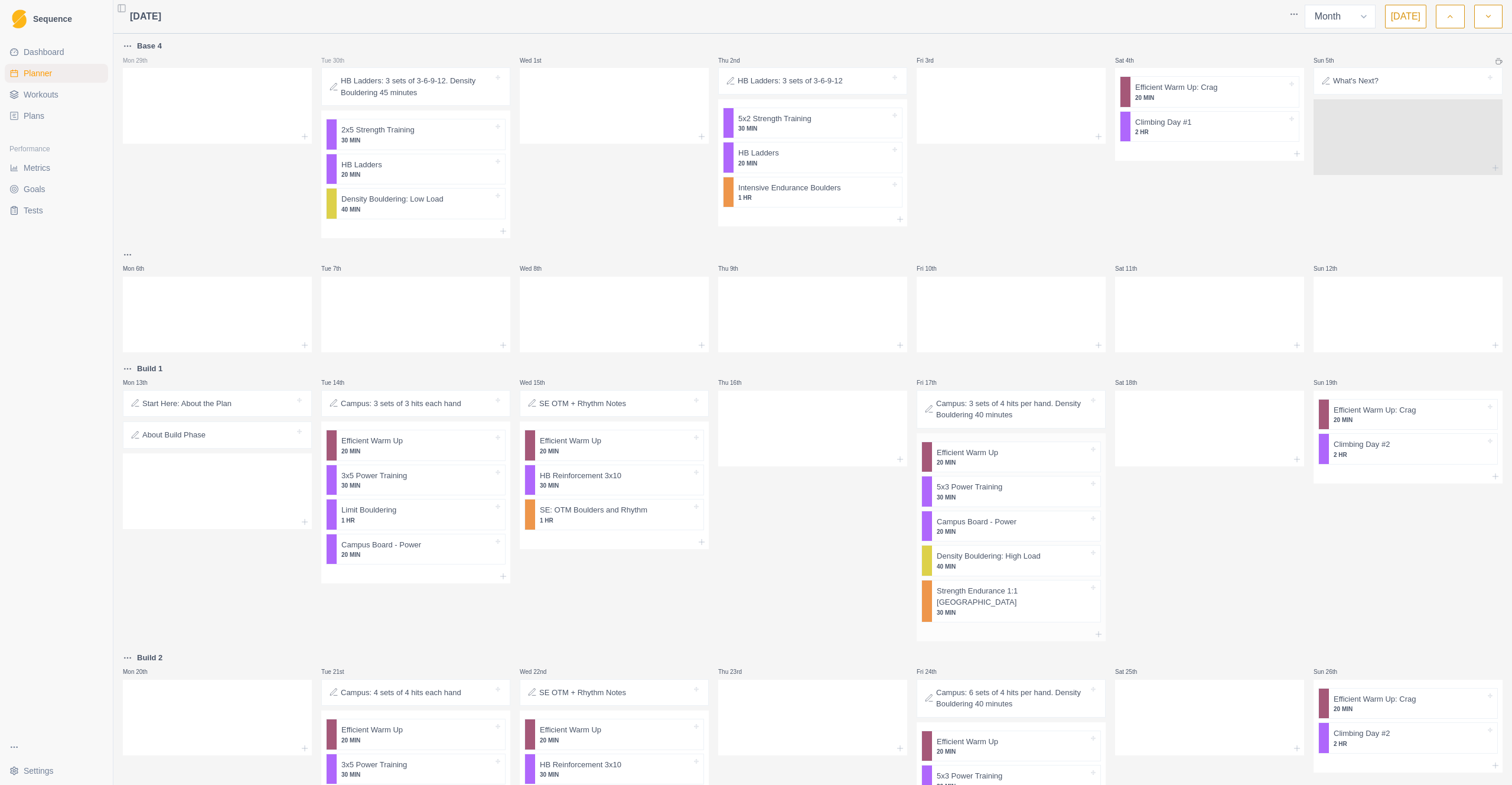
click at [970, 594] on p "30 MIN" at bounding box center [1013, 612] width 152 height 9
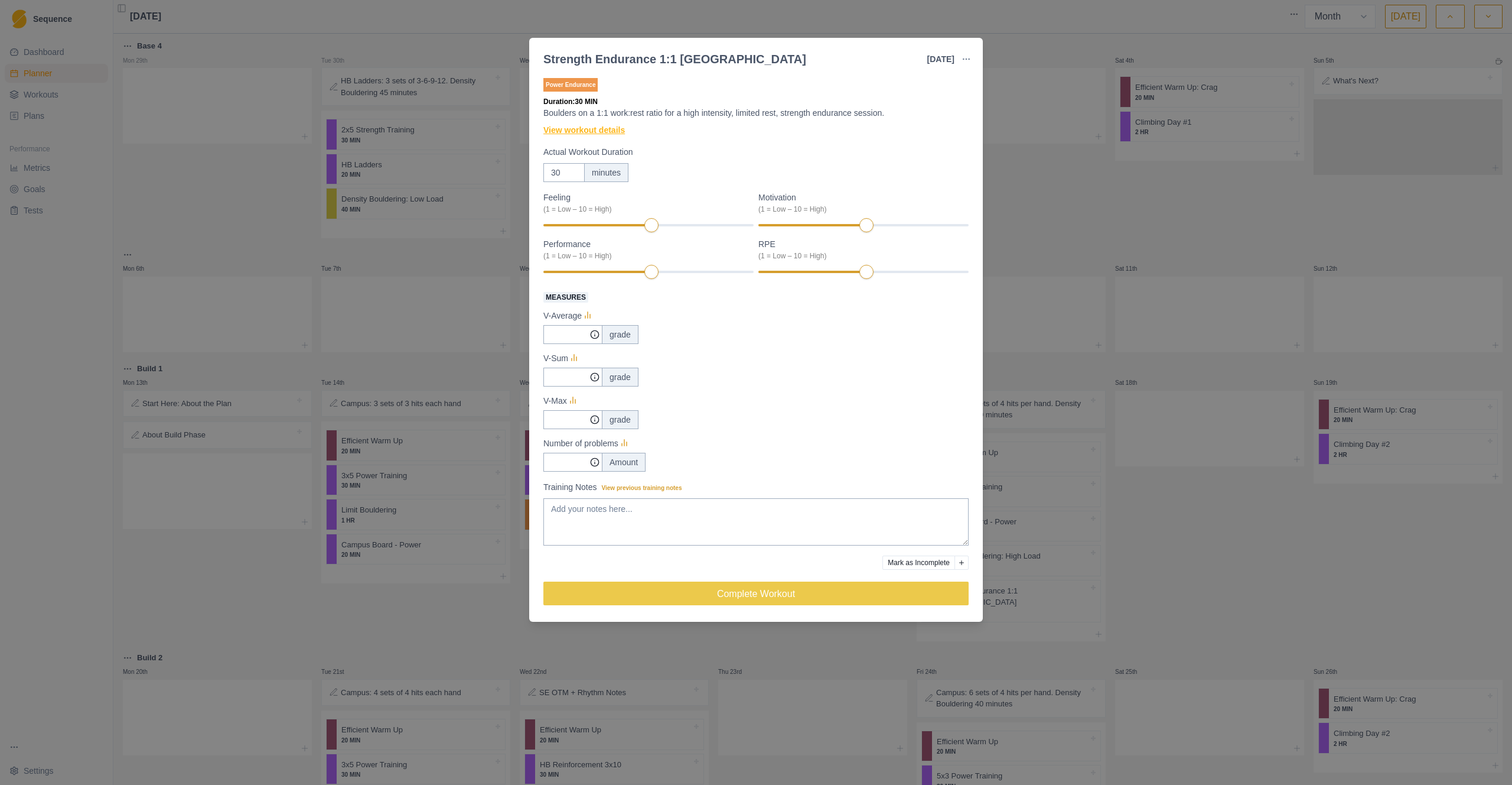
click at [570, 130] on link "View workout details" at bounding box center [584, 130] width 82 height 12
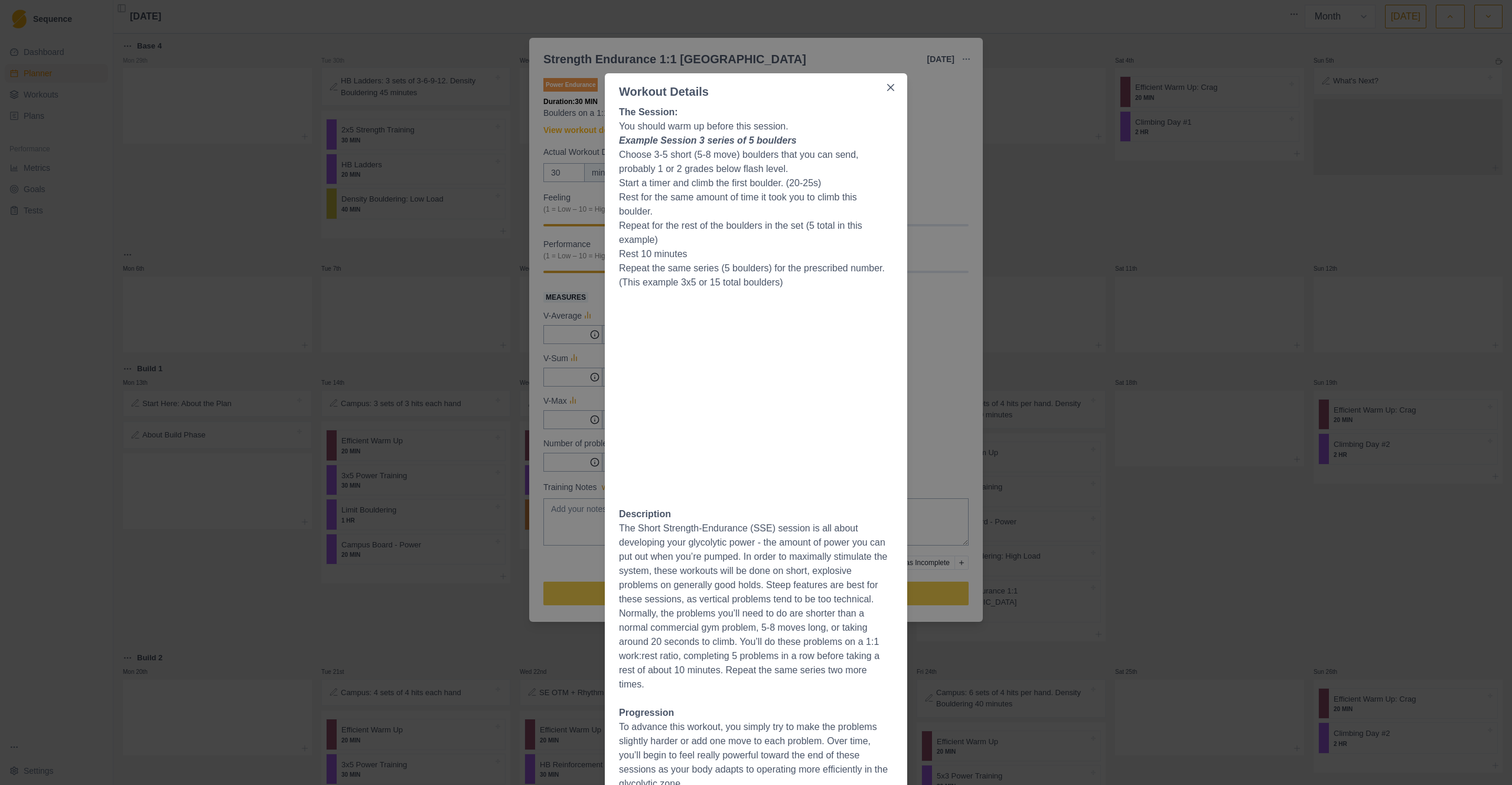
drag, startPoint x: 883, startPoint y: 88, endPoint x: 916, endPoint y: 115, distance: 42.6
click at [887, 88] on icon "Close" at bounding box center [891, 87] width 7 height 7
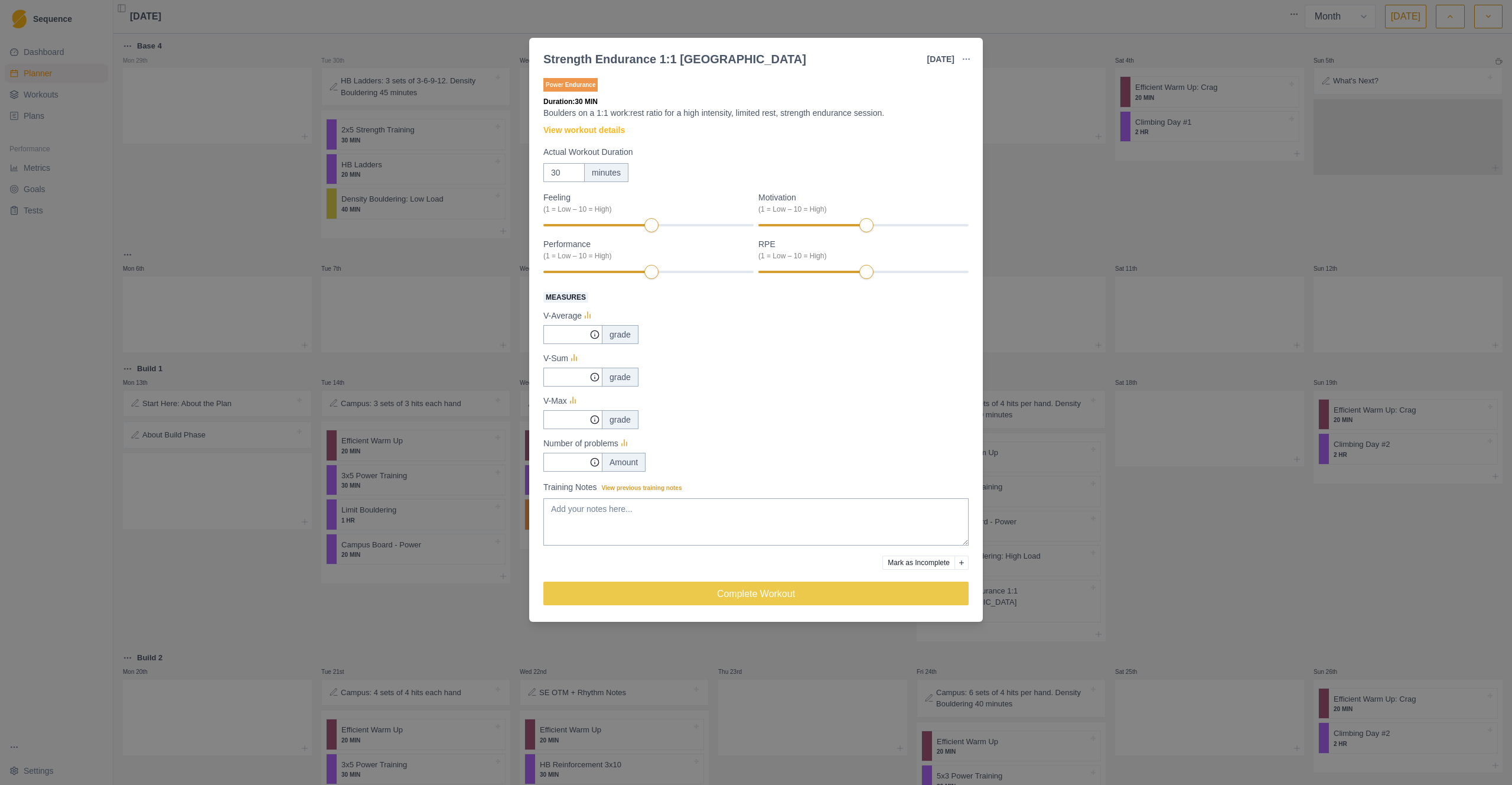
click at [1051, 556] on div "Strength Endurance 1:1 Boulder [DATE] Link To Goal View Workout Metrics Edit Or…" at bounding box center [756, 392] width 1512 height 785
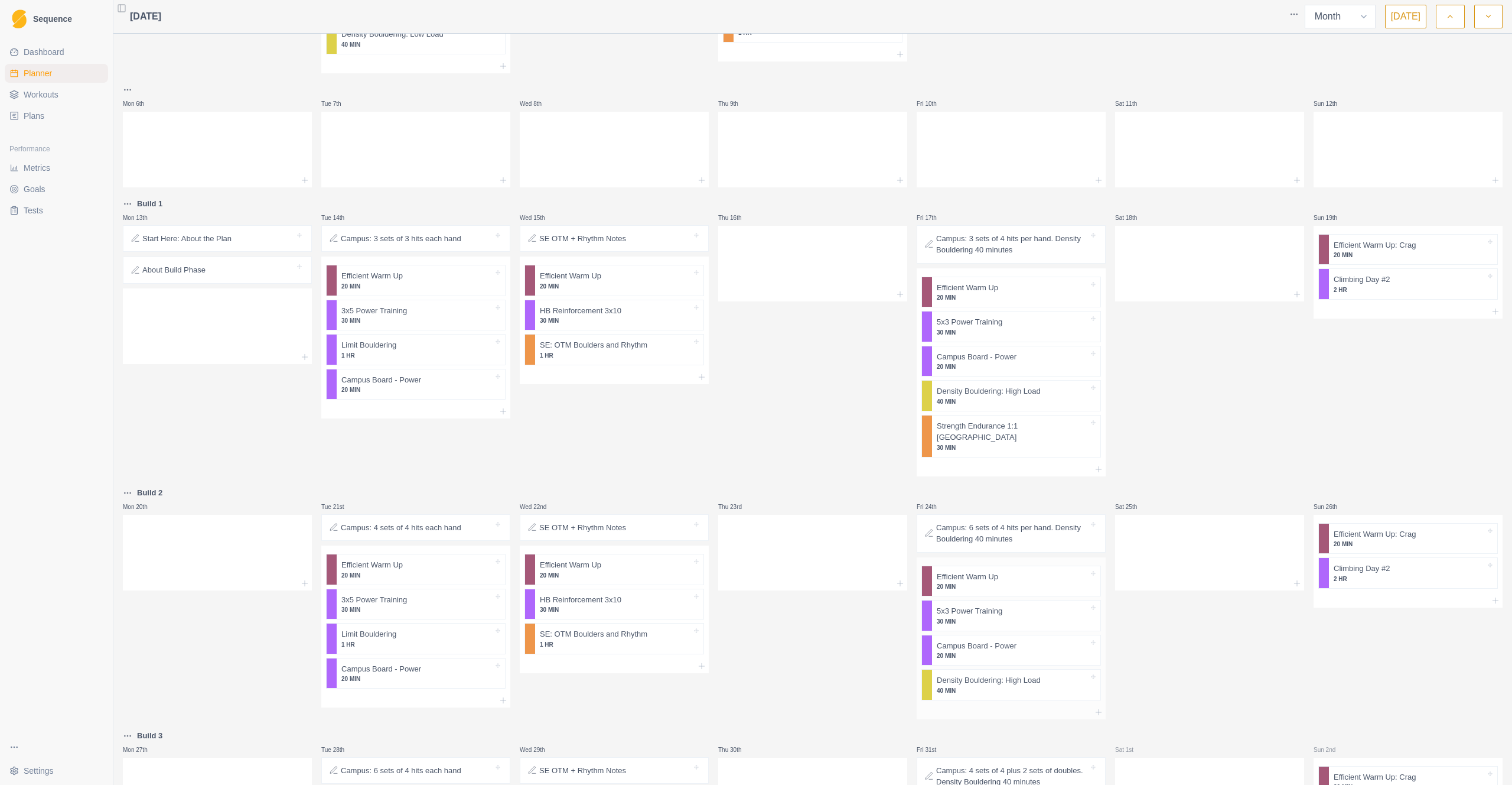
scroll to position [363, 0]
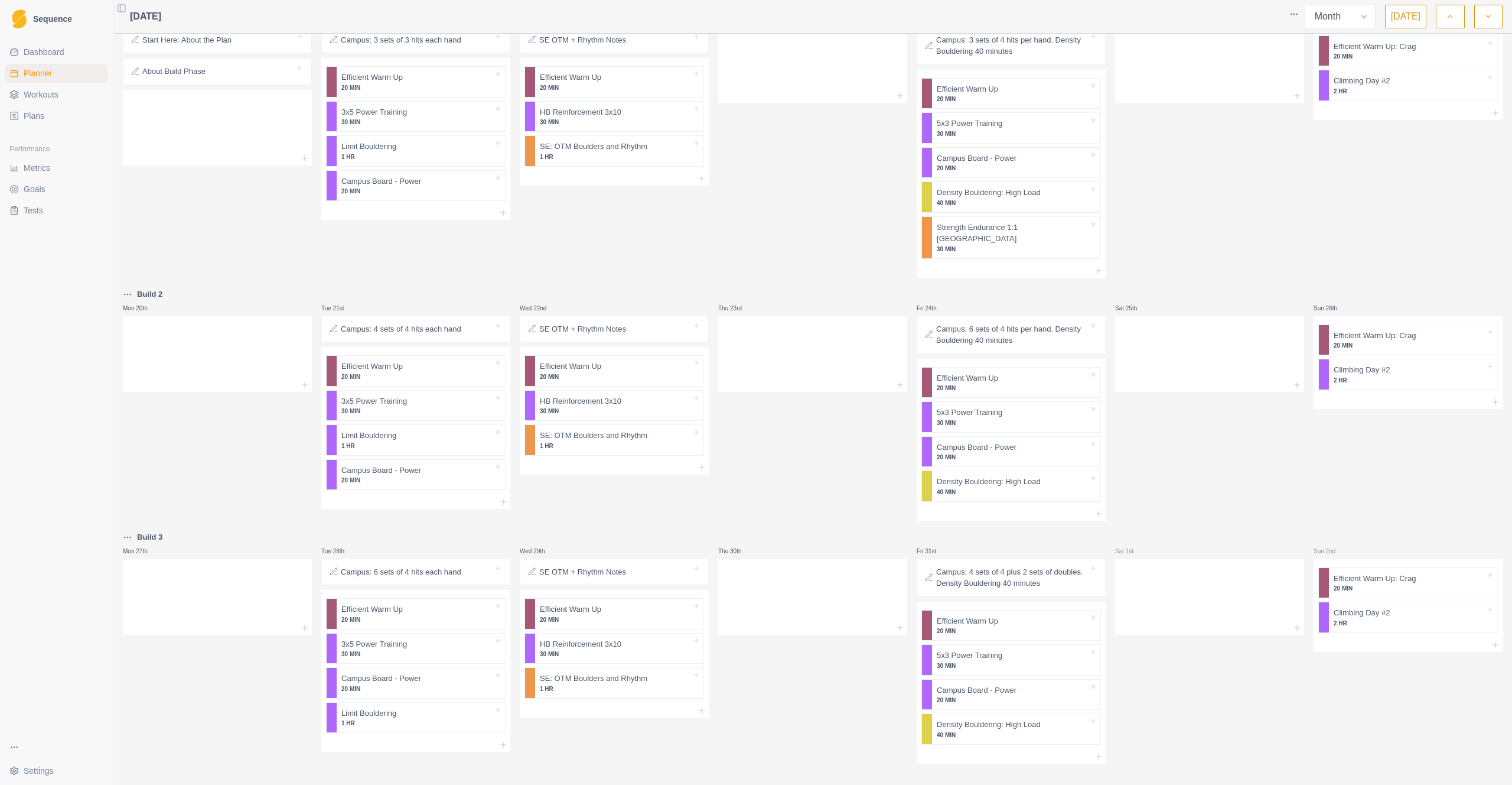
click at [1051, 18] on button "button" at bounding box center [1489, 17] width 28 height 24
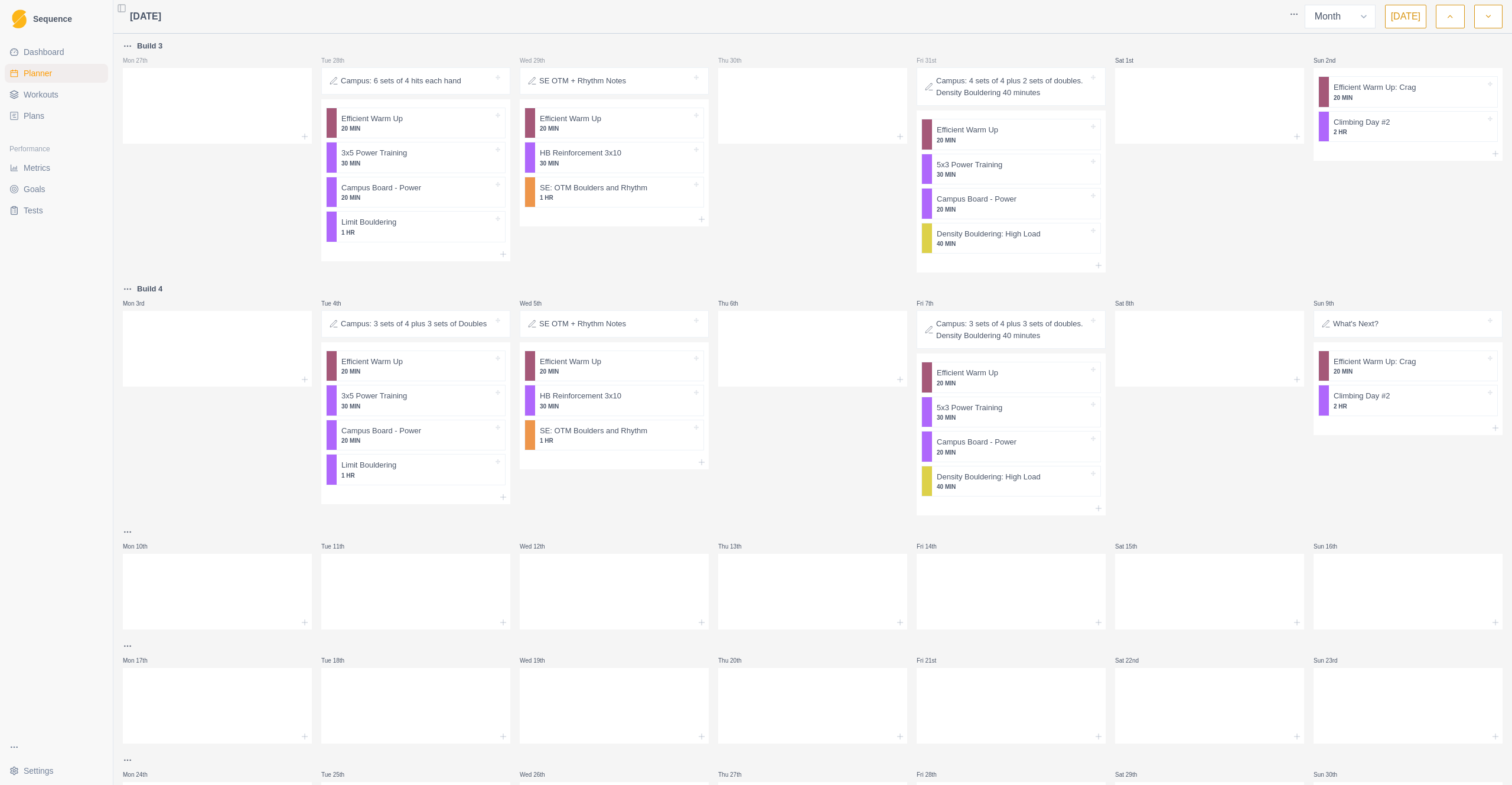
click at [1051, 327] on p "What's Next?" at bounding box center [1356, 324] width 45 height 12
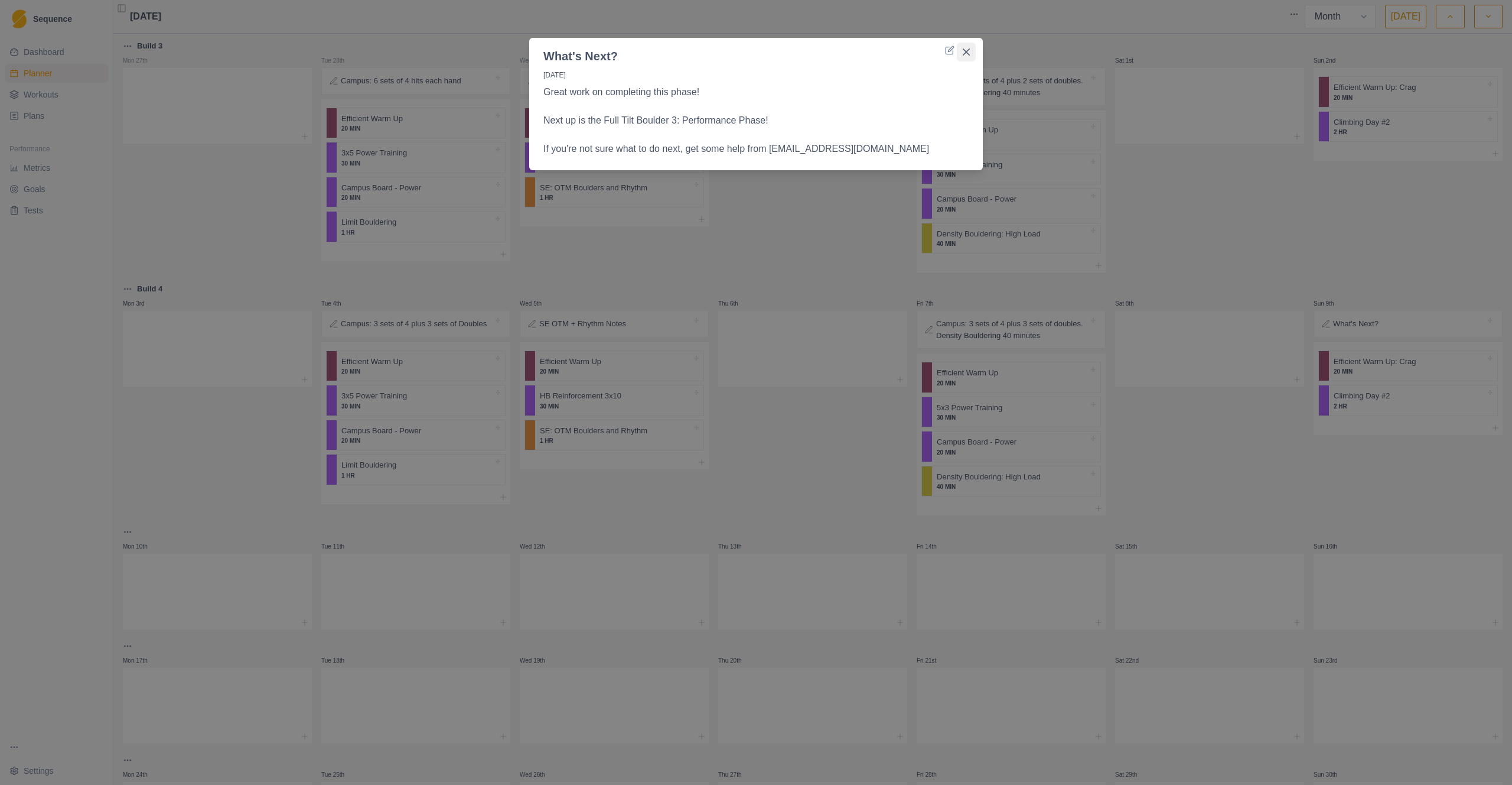
click at [969, 55] on button "Close" at bounding box center [966, 52] width 19 height 19
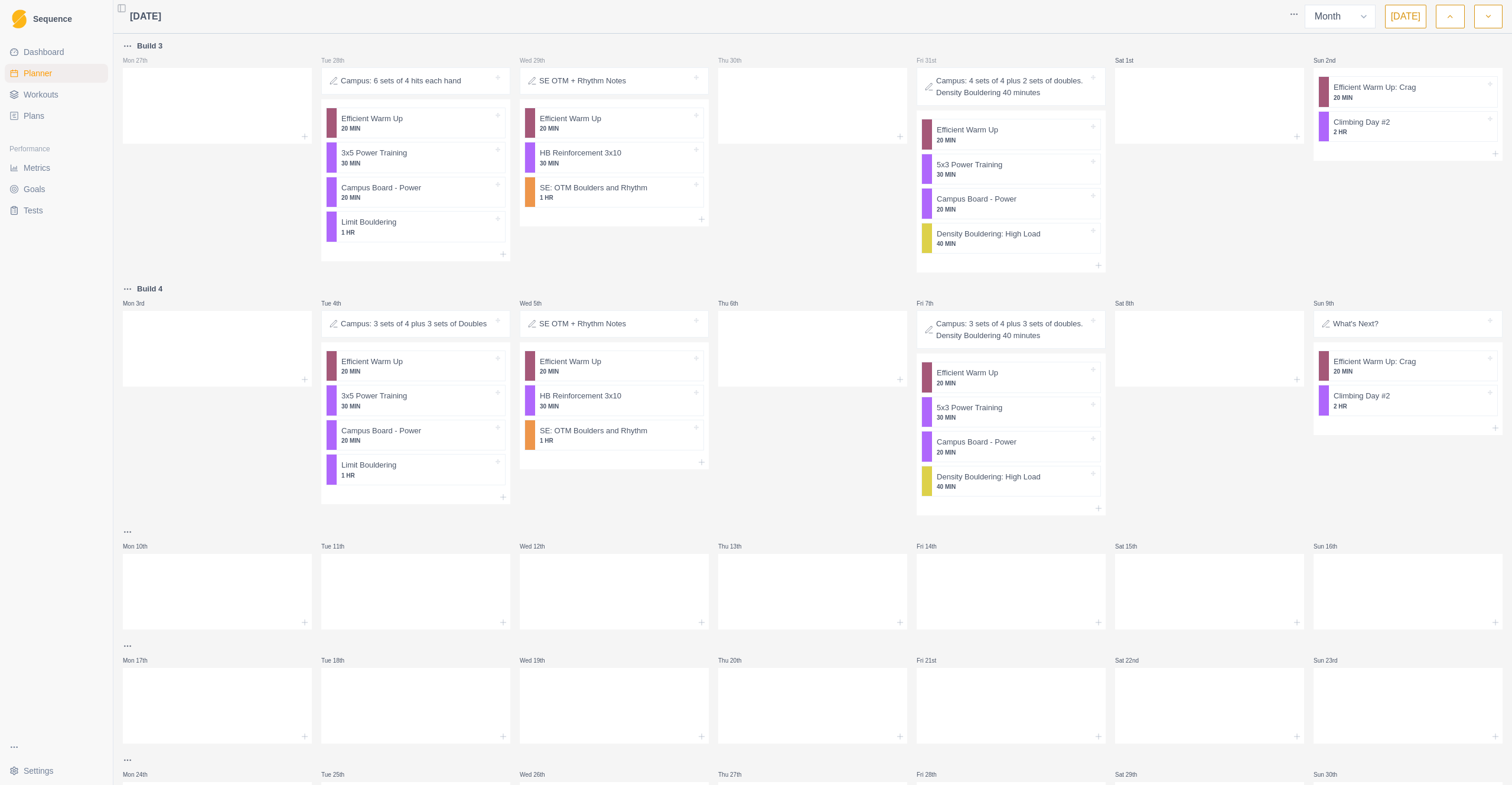
click at [48, 113] on link "Plans" at bounding box center [56, 116] width 103 height 19
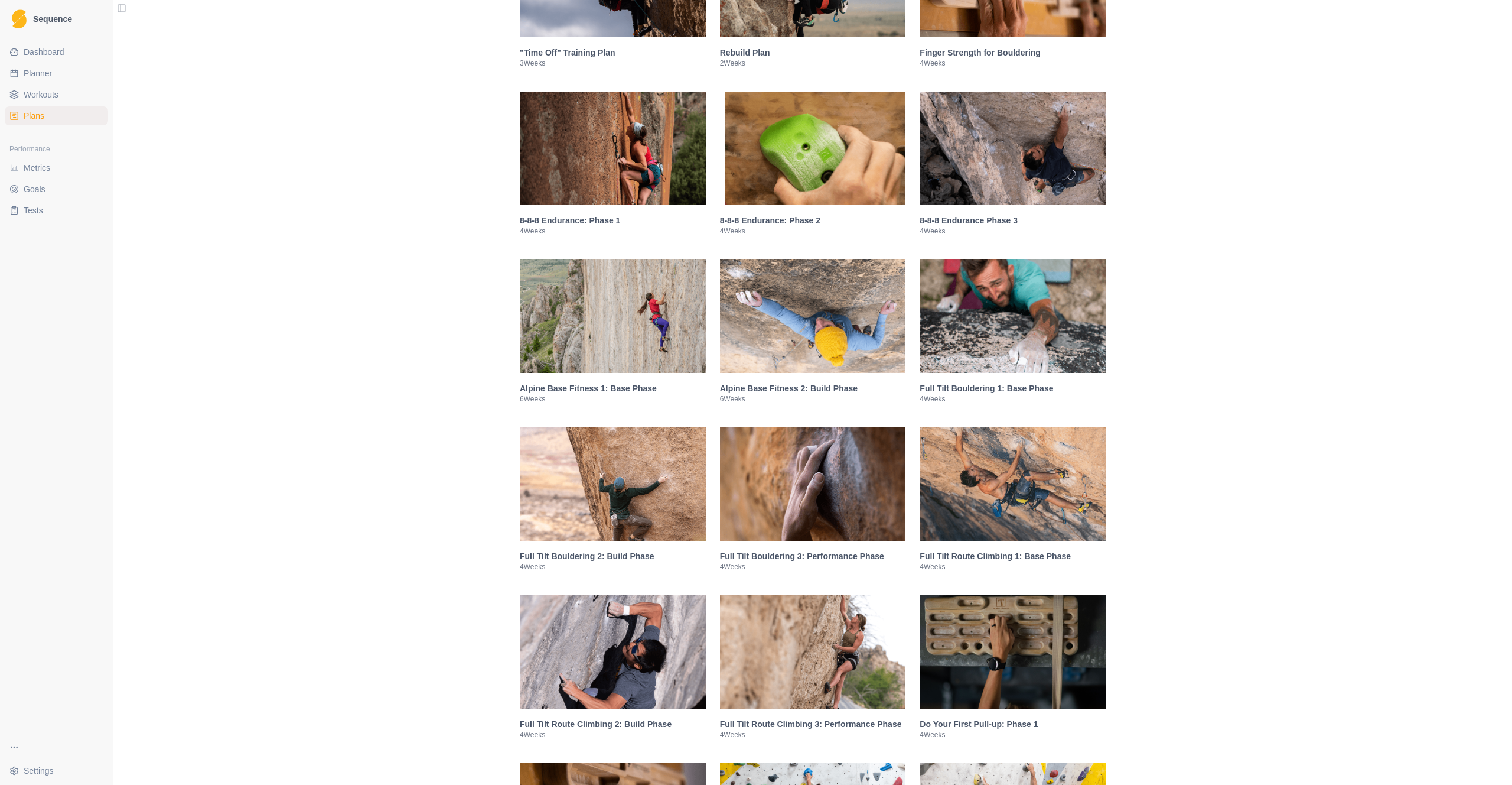
scroll to position [903, 0]
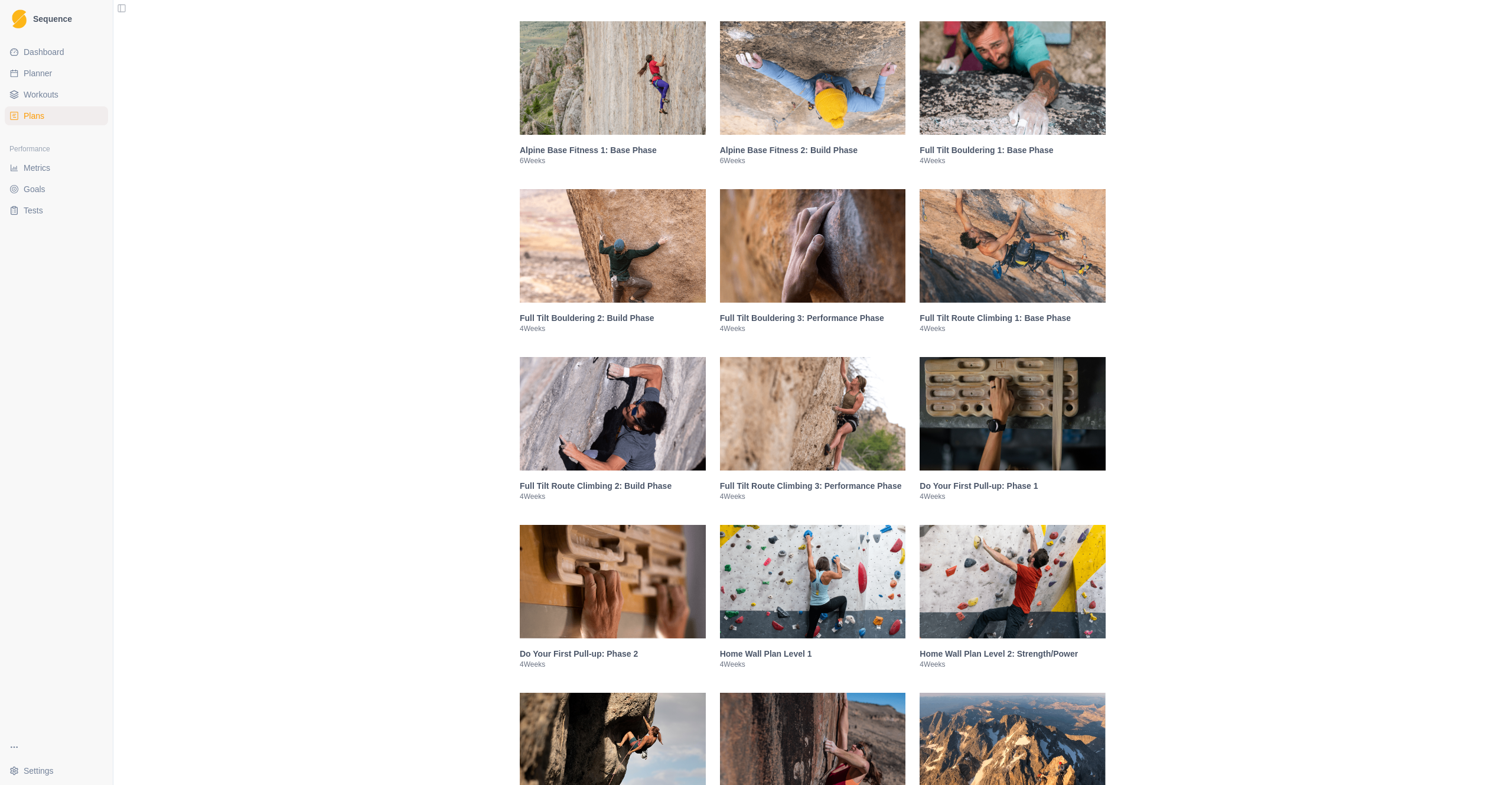
click at [40, 76] on span "Planner" at bounding box center [38, 73] width 28 height 12
select select "month"
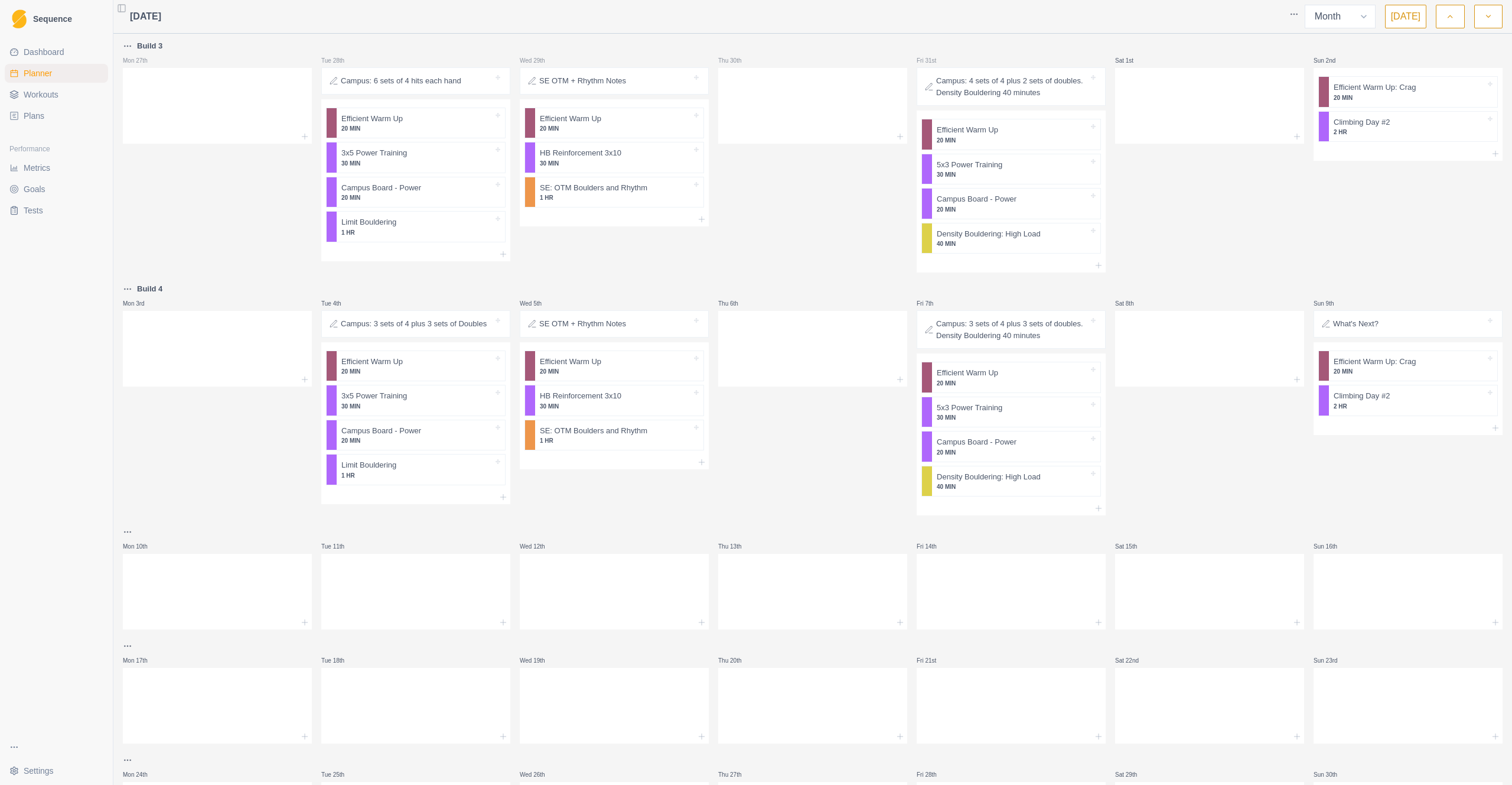
click at [45, 97] on span "Workouts" at bounding box center [41, 94] width 35 height 12
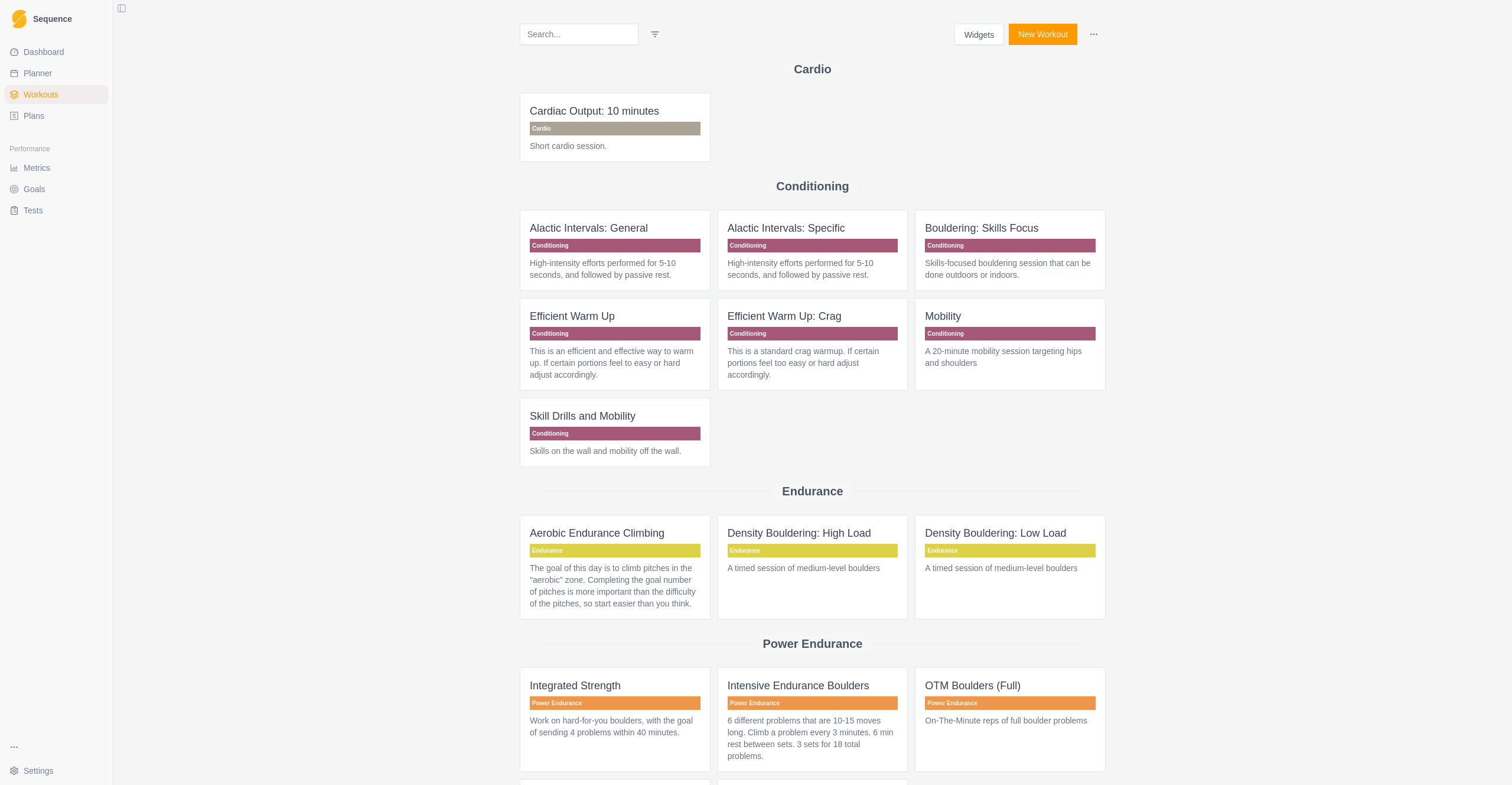
click at [35, 108] on link "Plans" at bounding box center [56, 116] width 103 height 19
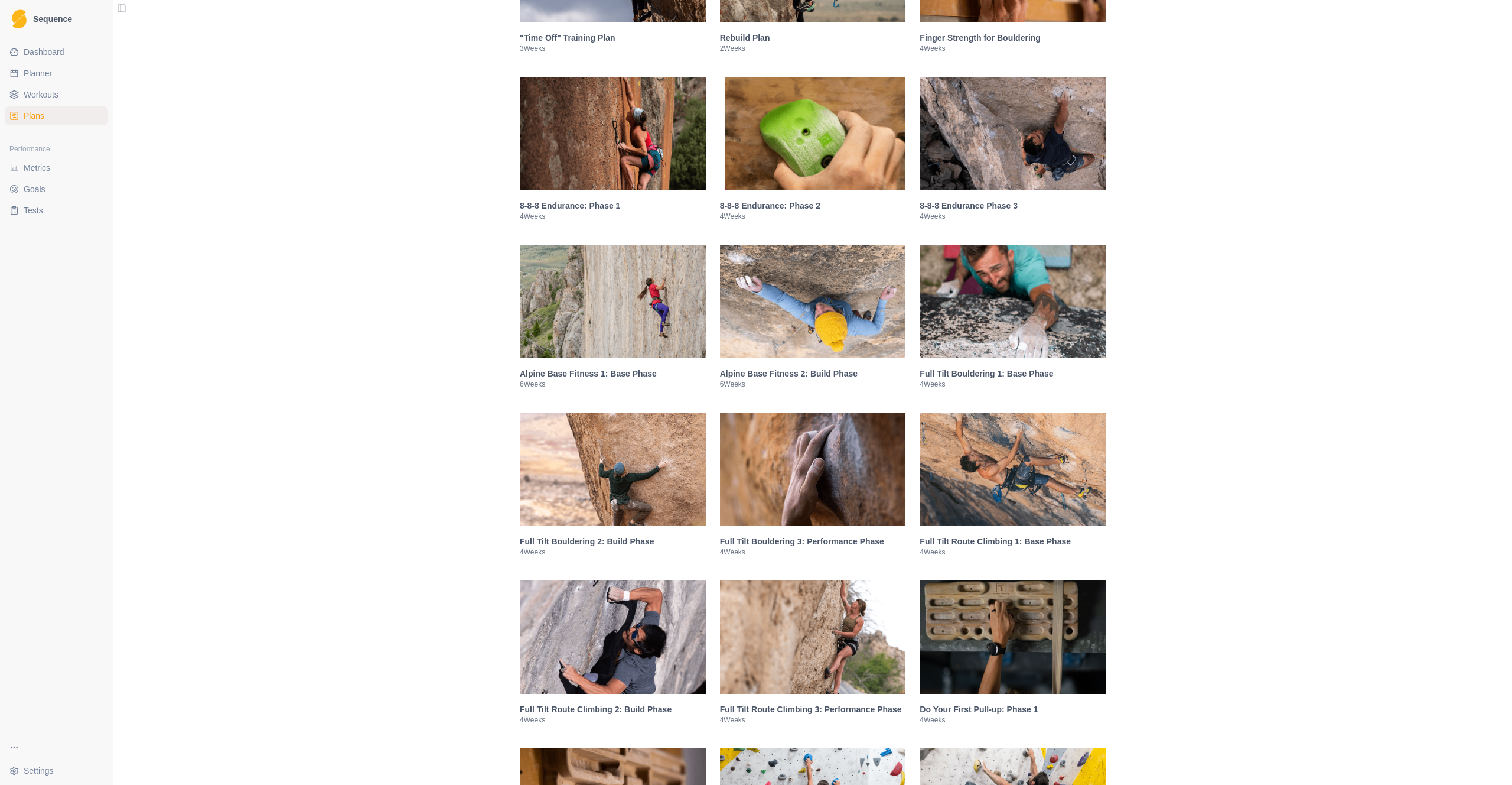
scroll to position [692, 0]
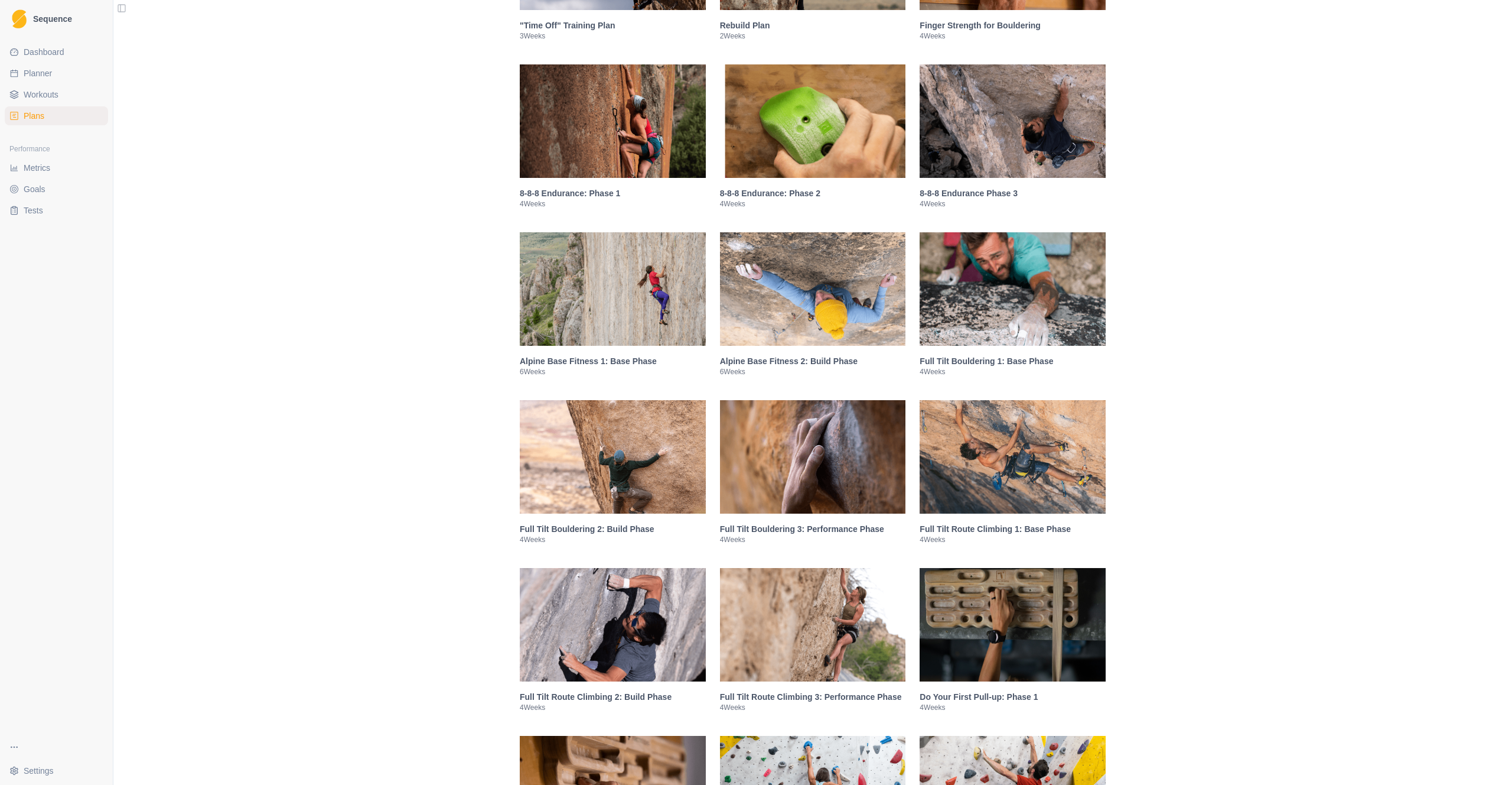
click at [845, 454] on img at bounding box center [813, 456] width 186 height 113
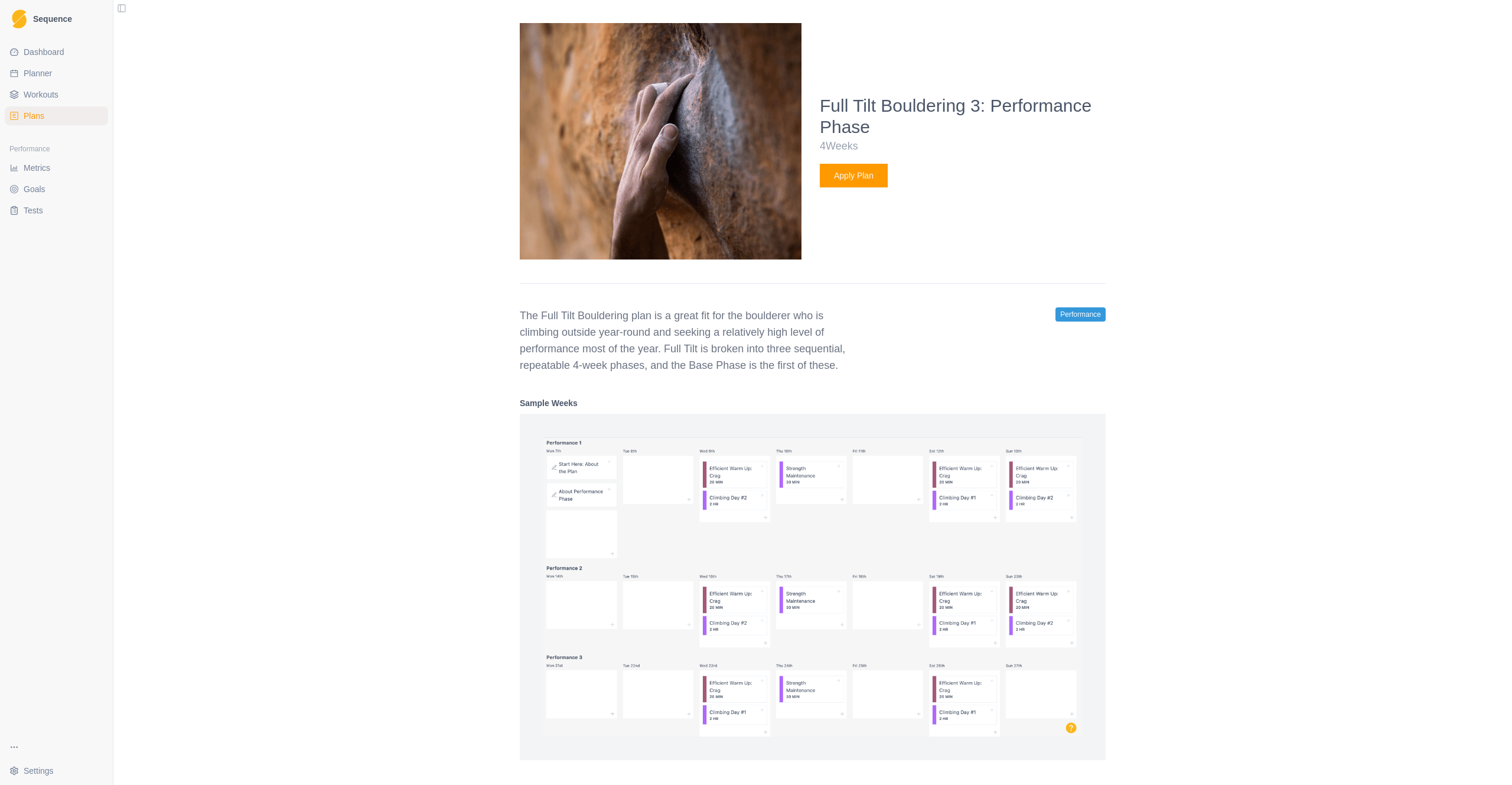
scroll to position [1274, 0]
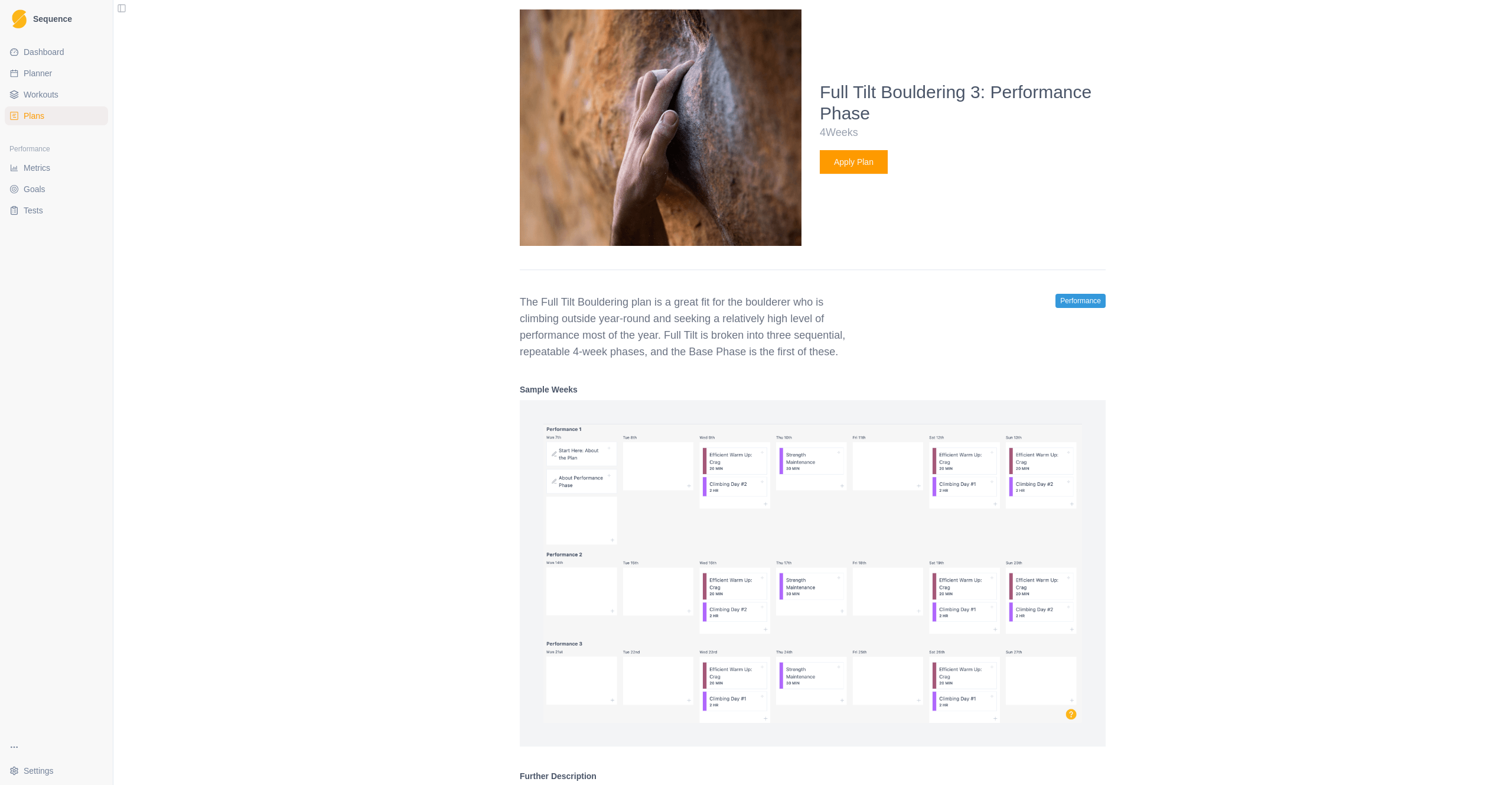
click at [853, 173] on button "Apply Plan" at bounding box center [854, 162] width 68 height 24
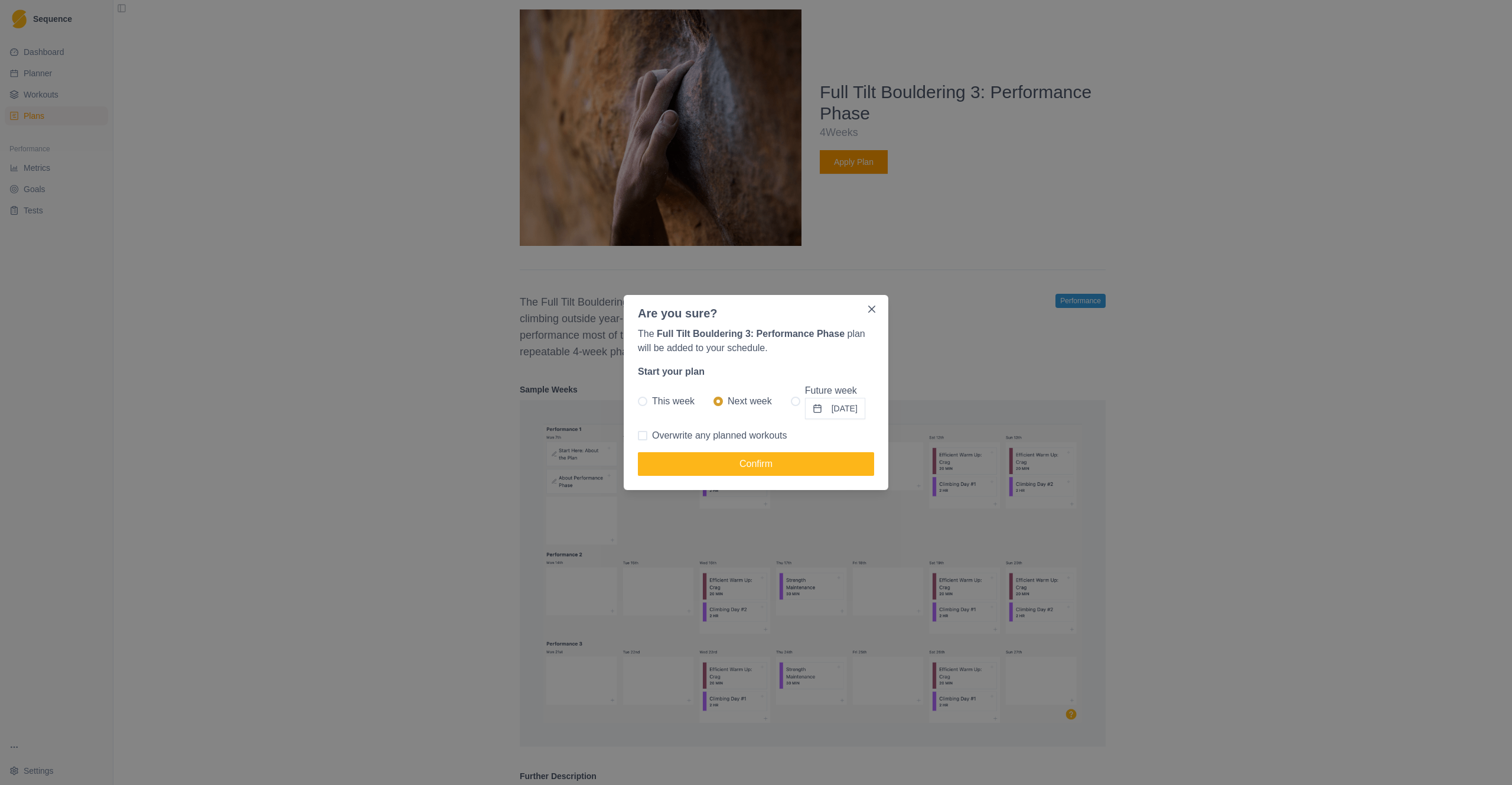
click at [791, 400] on span at bounding box center [795, 400] width 9 height 9
click at [791, 401] on input "Future week [DATE]" at bounding box center [791, 401] width 1 height 1
radio input "true"
click at [845, 409] on button "[DATE]" at bounding box center [835, 409] width 60 height 21
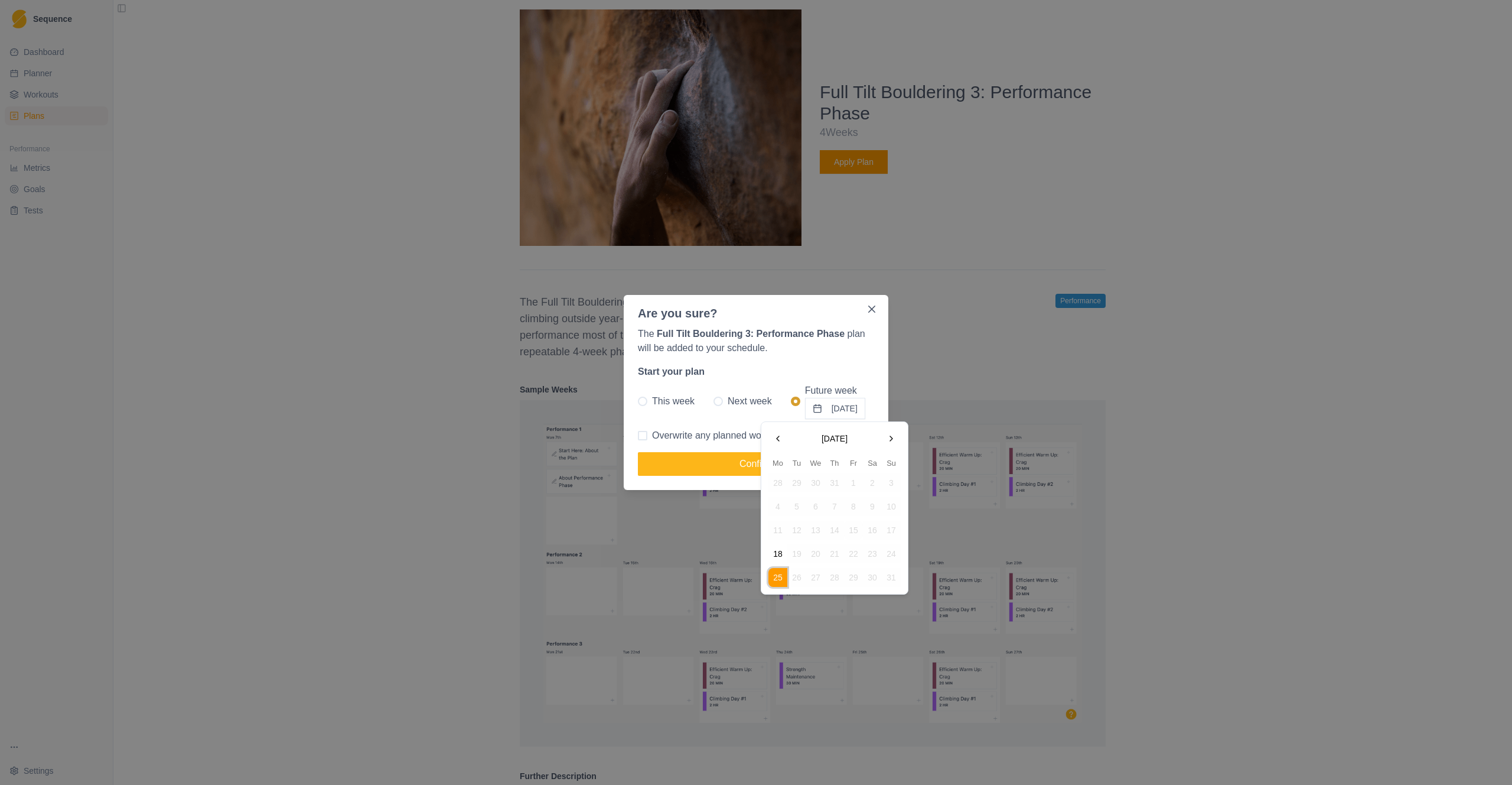
click at [891, 444] on button "Go to the Next Month" at bounding box center [891, 438] width 19 height 19
click at [778, 552] on button "17" at bounding box center [777, 553] width 19 height 19
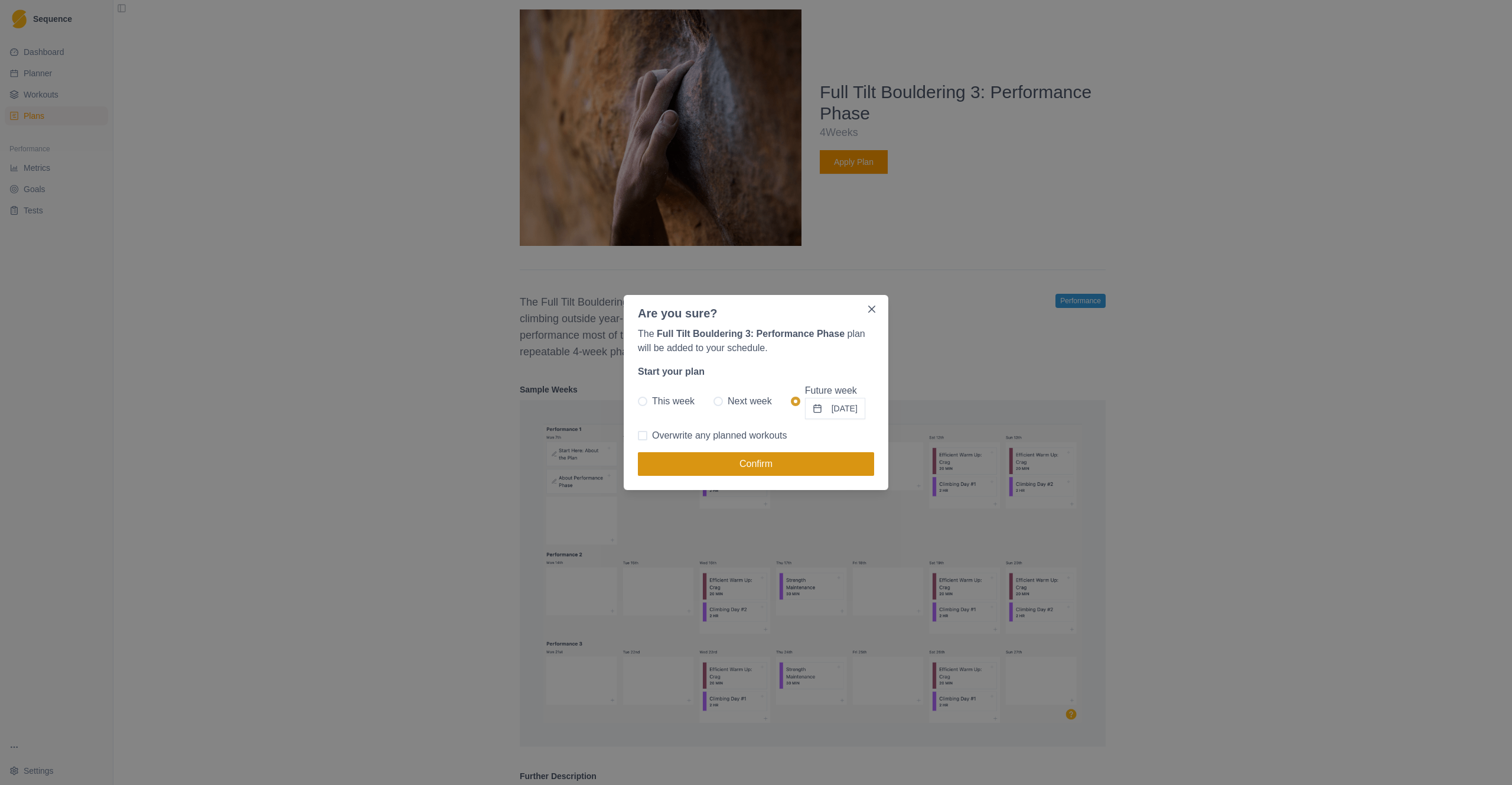
click at [822, 461] on button "Confirm" at bounding box center [756, 464] width 236 height 24
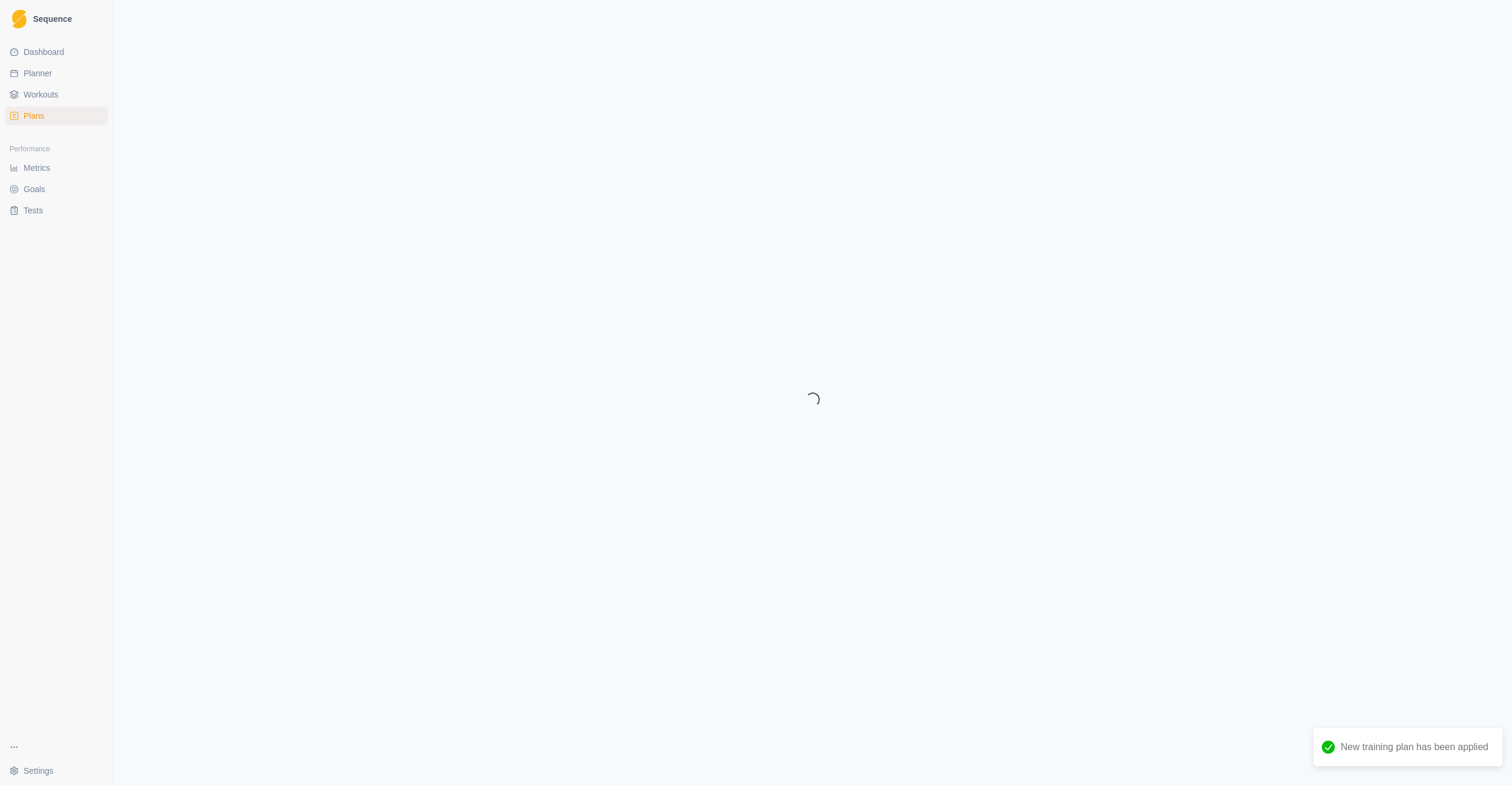
select select "month"
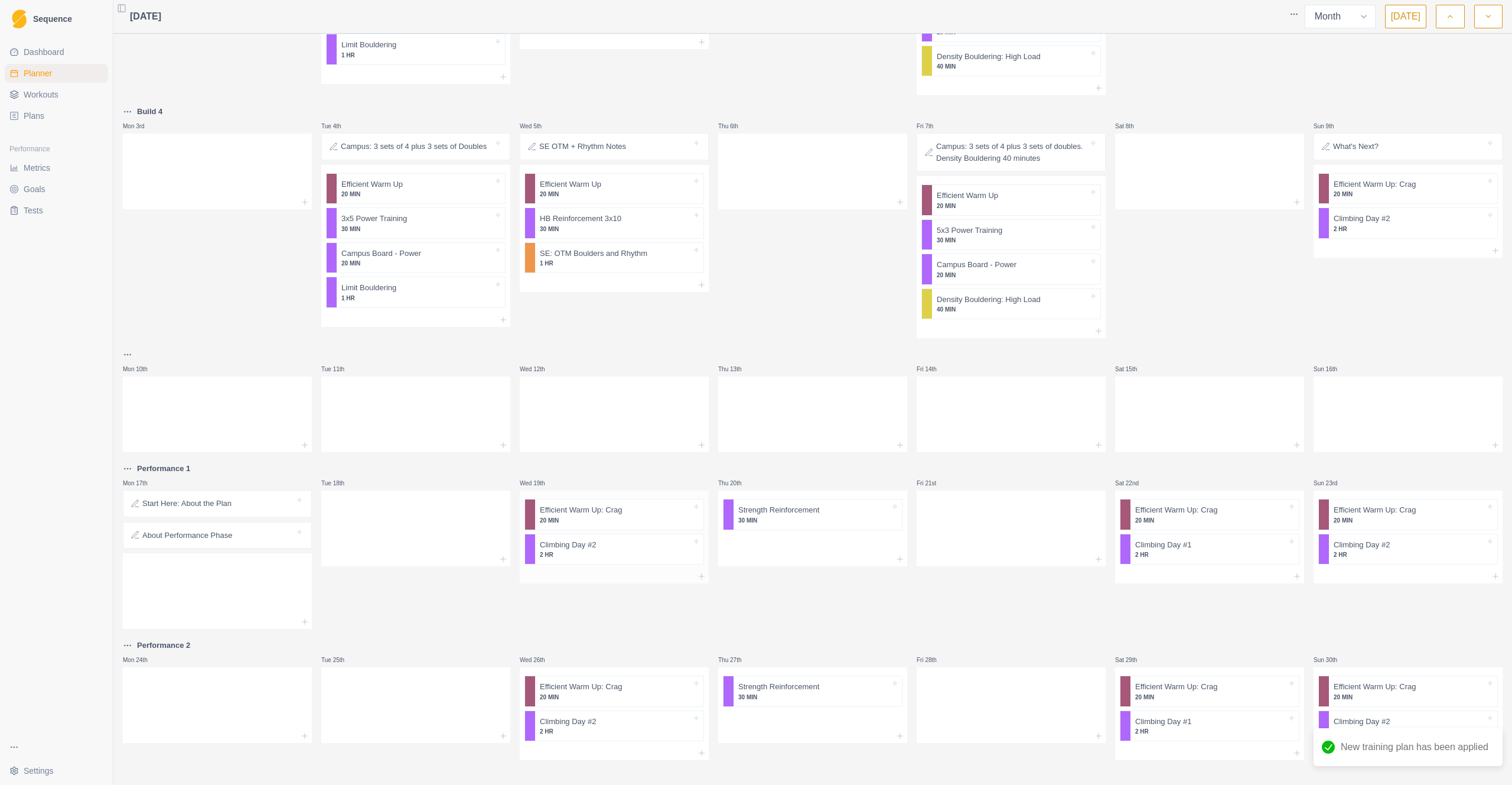
scroll to position [186, 0]
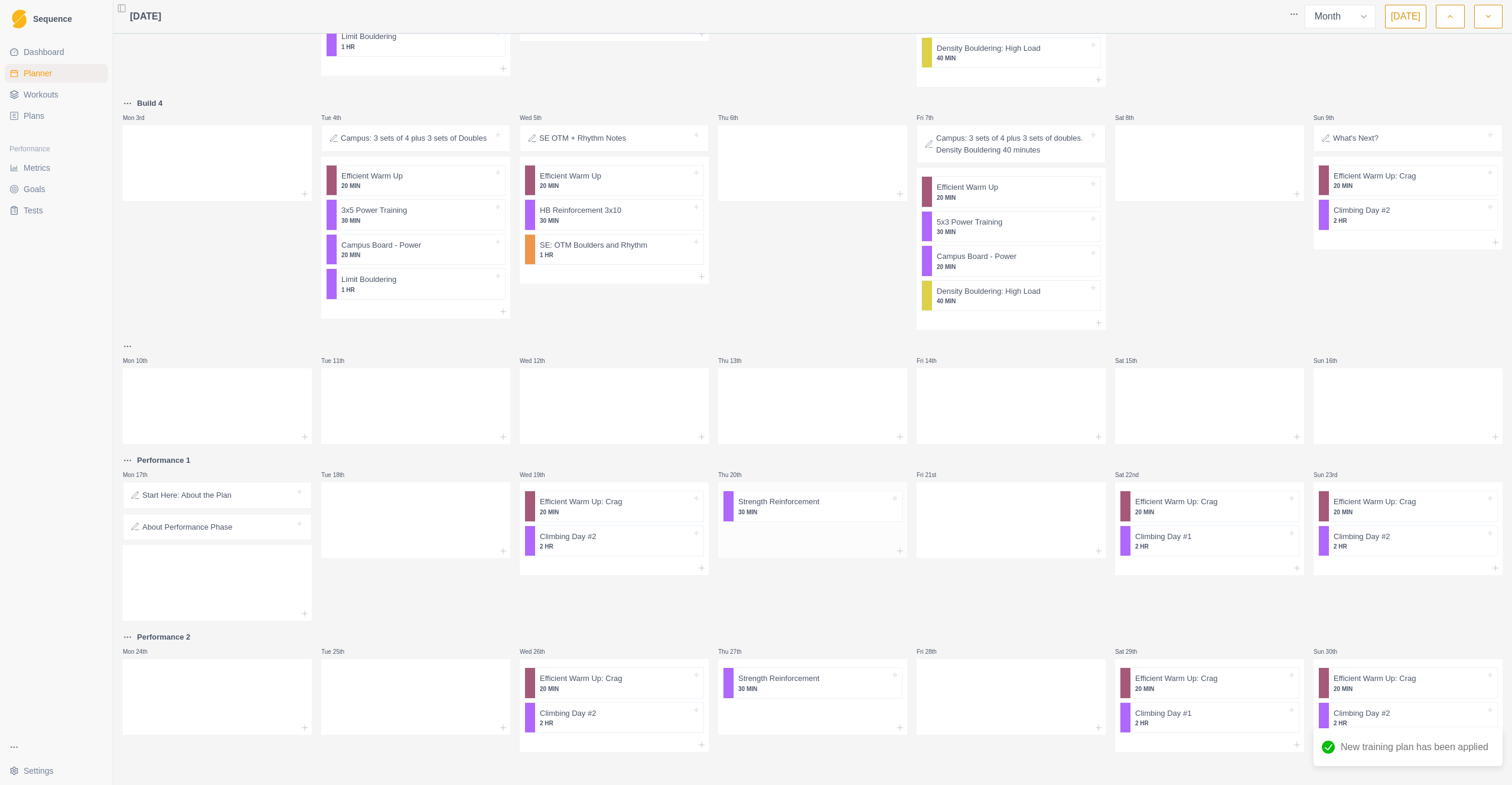
click at [810, 508] on p "30 MIN" at bounding box center [815, 512] width 152 height 9
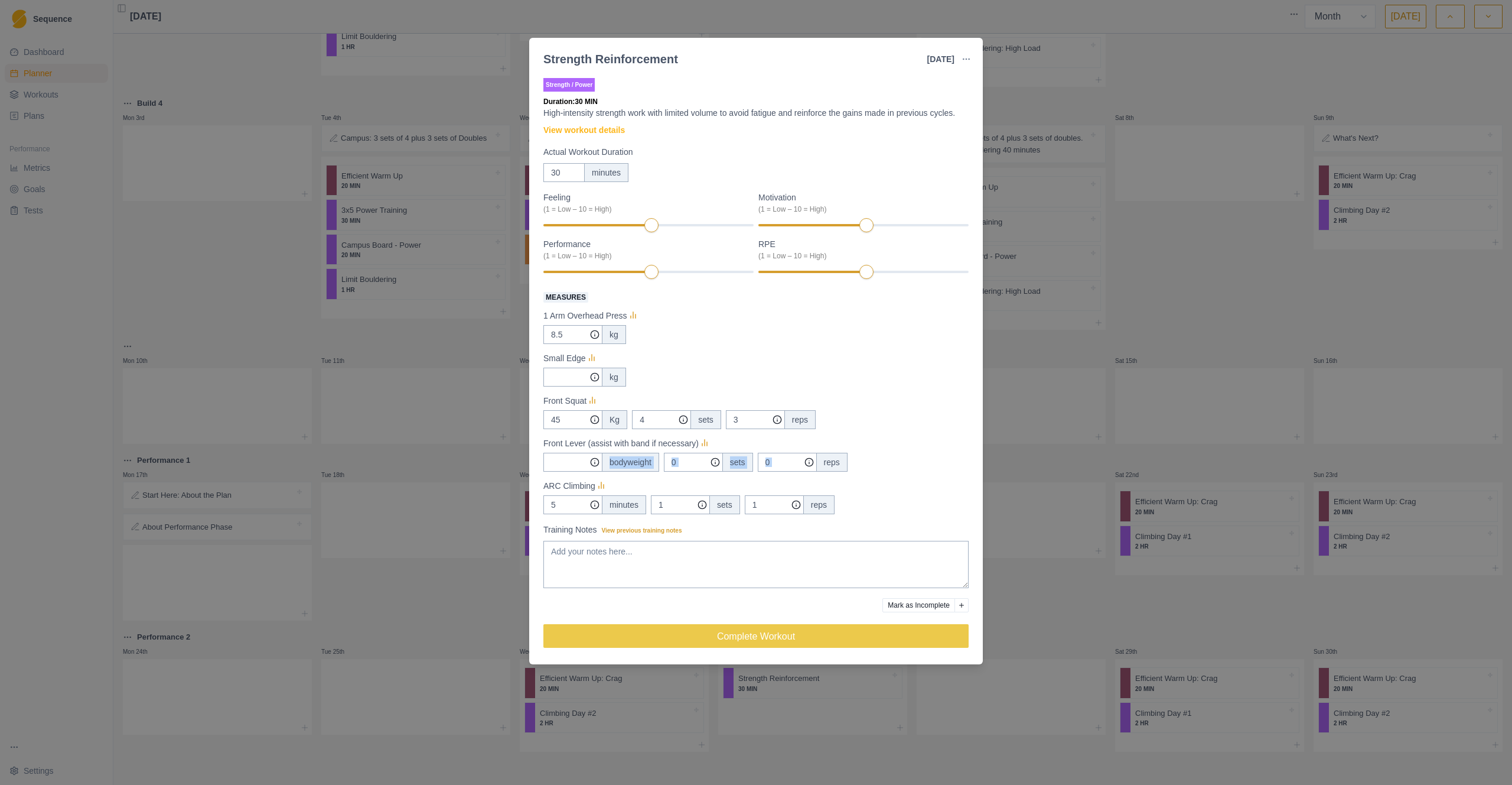
click at [1051, 462] on div "Strength Reinforcement [DATE] Link To Goal View Workout Metrics Edit Original W…" at bounding box center [756, 392] width 1512 height 785
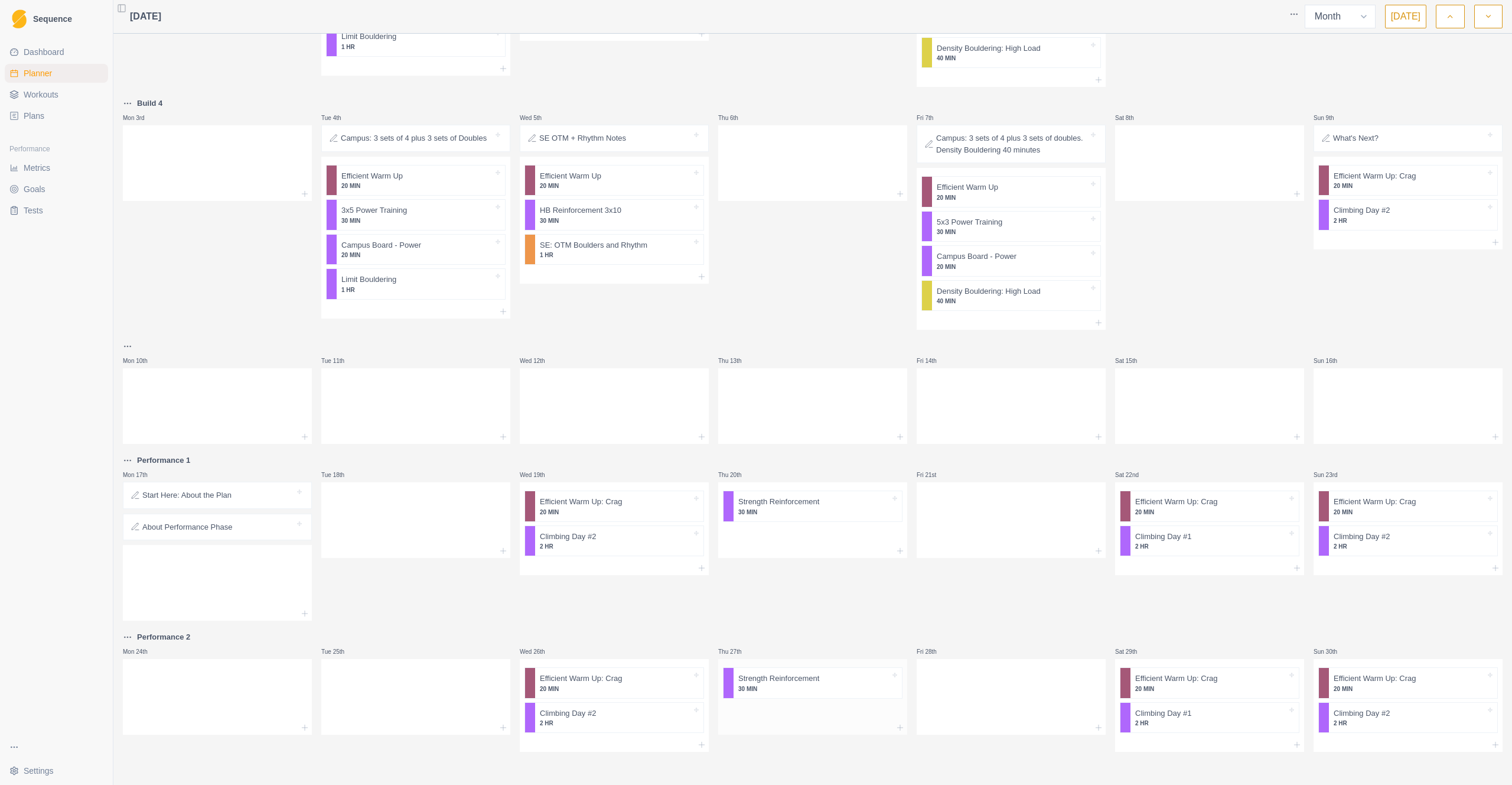
click at [809, 594] on p "30 MIN" at bounding box center [815, 688] width 152 height 9
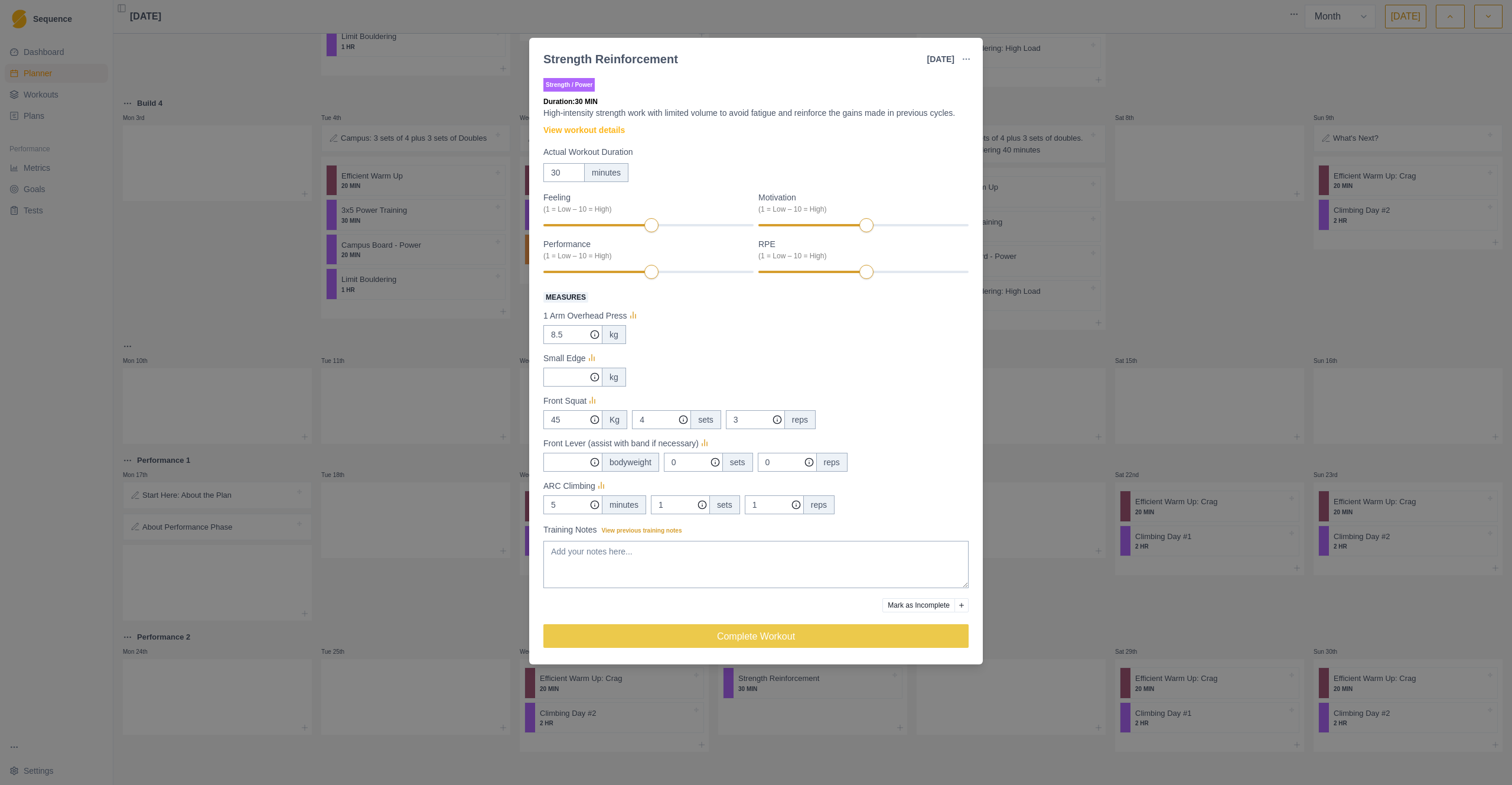
click at [1008, 531] on div "Strength Reinforcement [DATE] Link To Goal View Workout Metrics Edit Original W…" at bounding box center [756, 392] width 1512 height 785
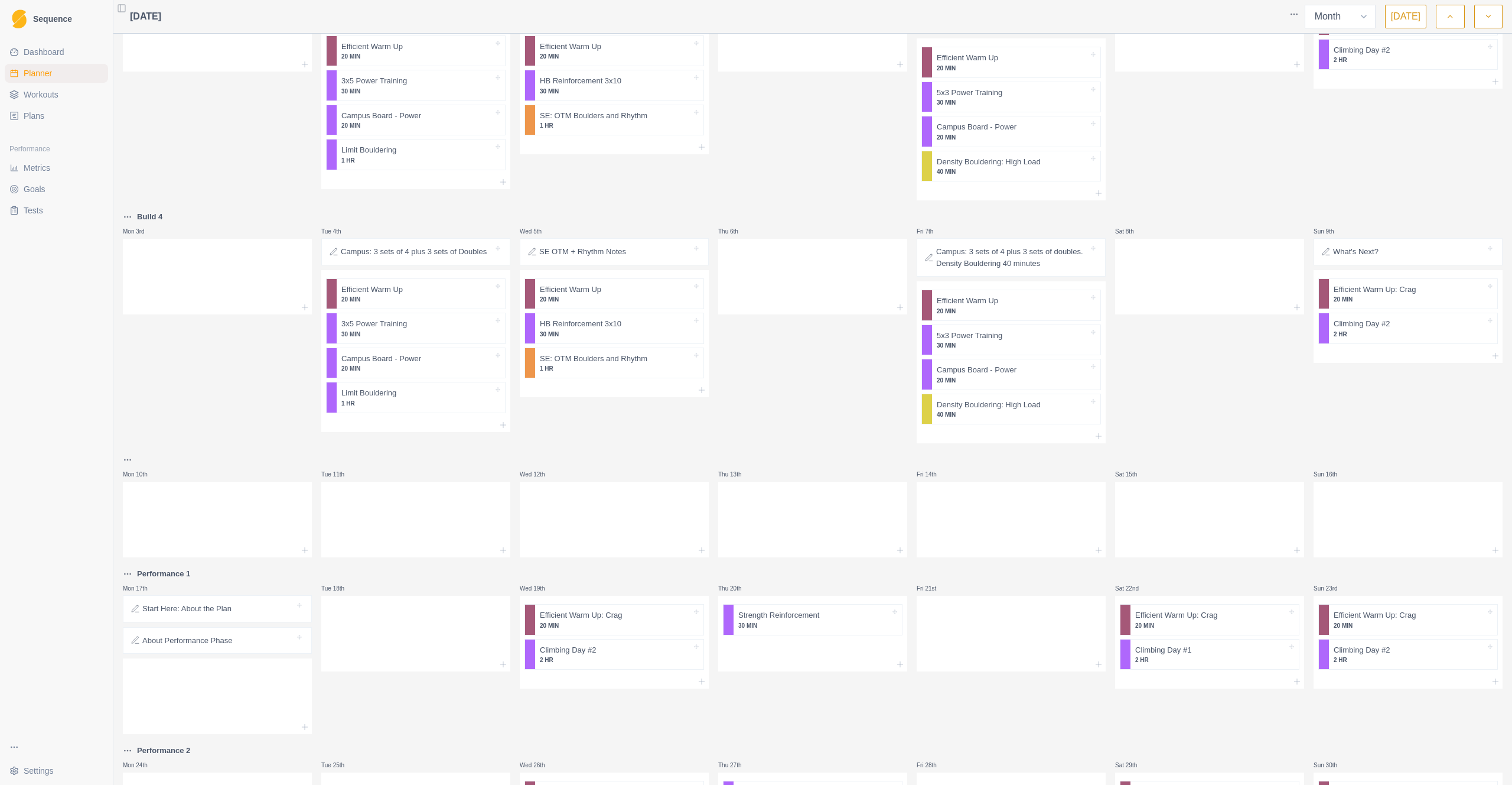
scroll to position [0, 0]
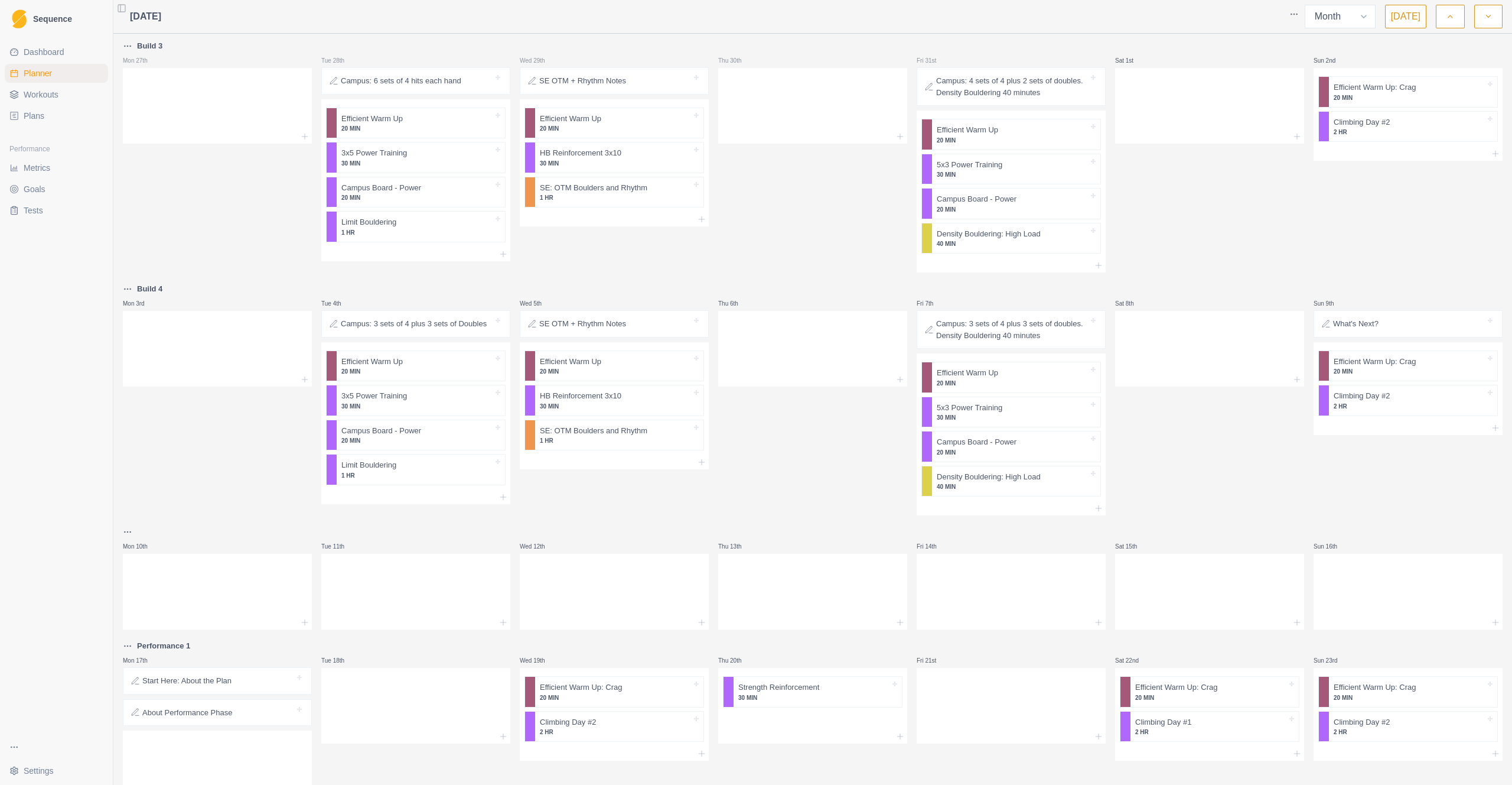
click at [50, 70] on span "Planner" at bounding box center [38, 73] width 28 height 12
click at [1051, 20] on button "button" at bounding box center [1450, 17] width 28 height 24
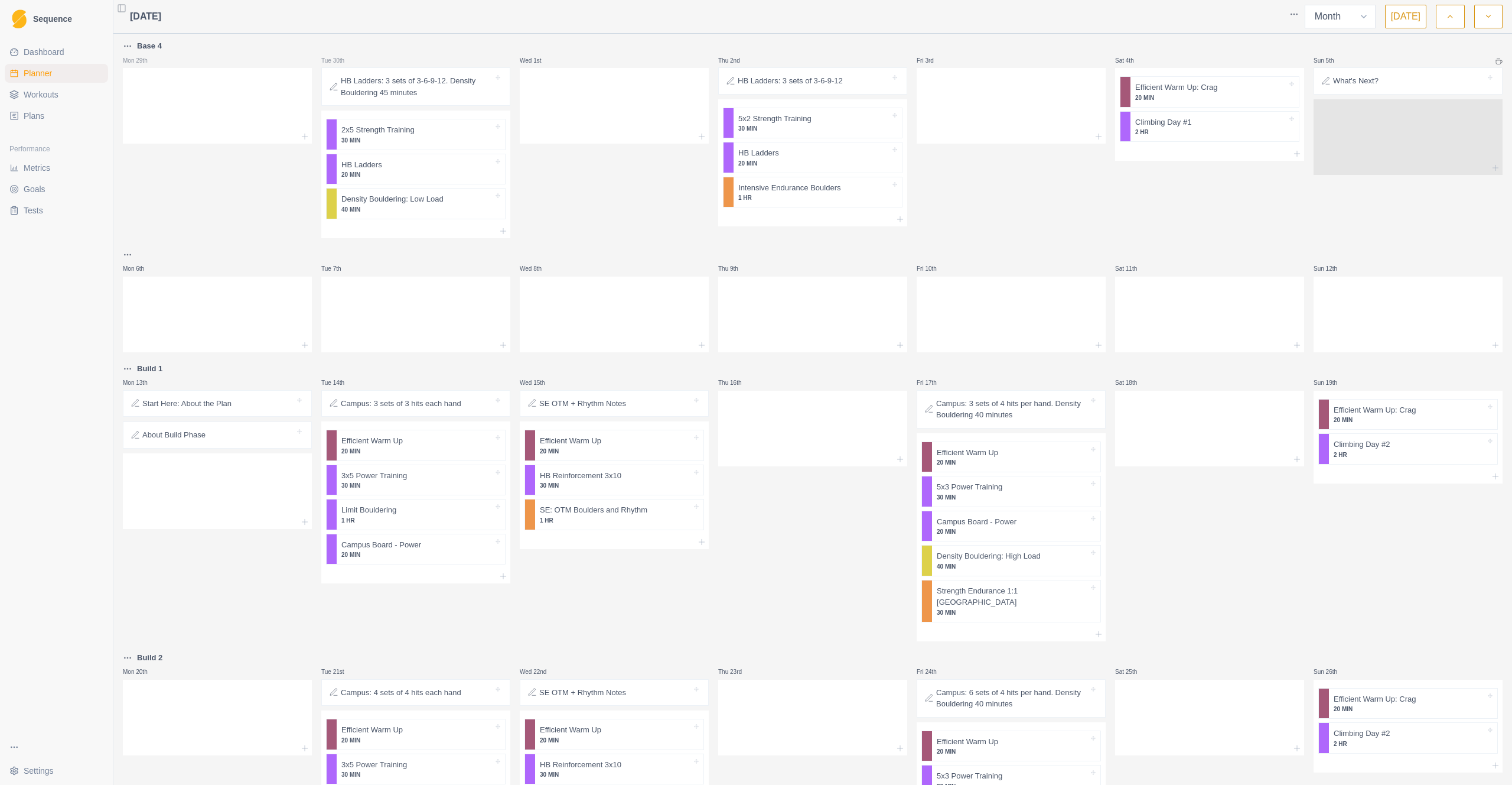
click at [1051, 20] on button "button" at bounding box center [1450, 17] width 28 height 24
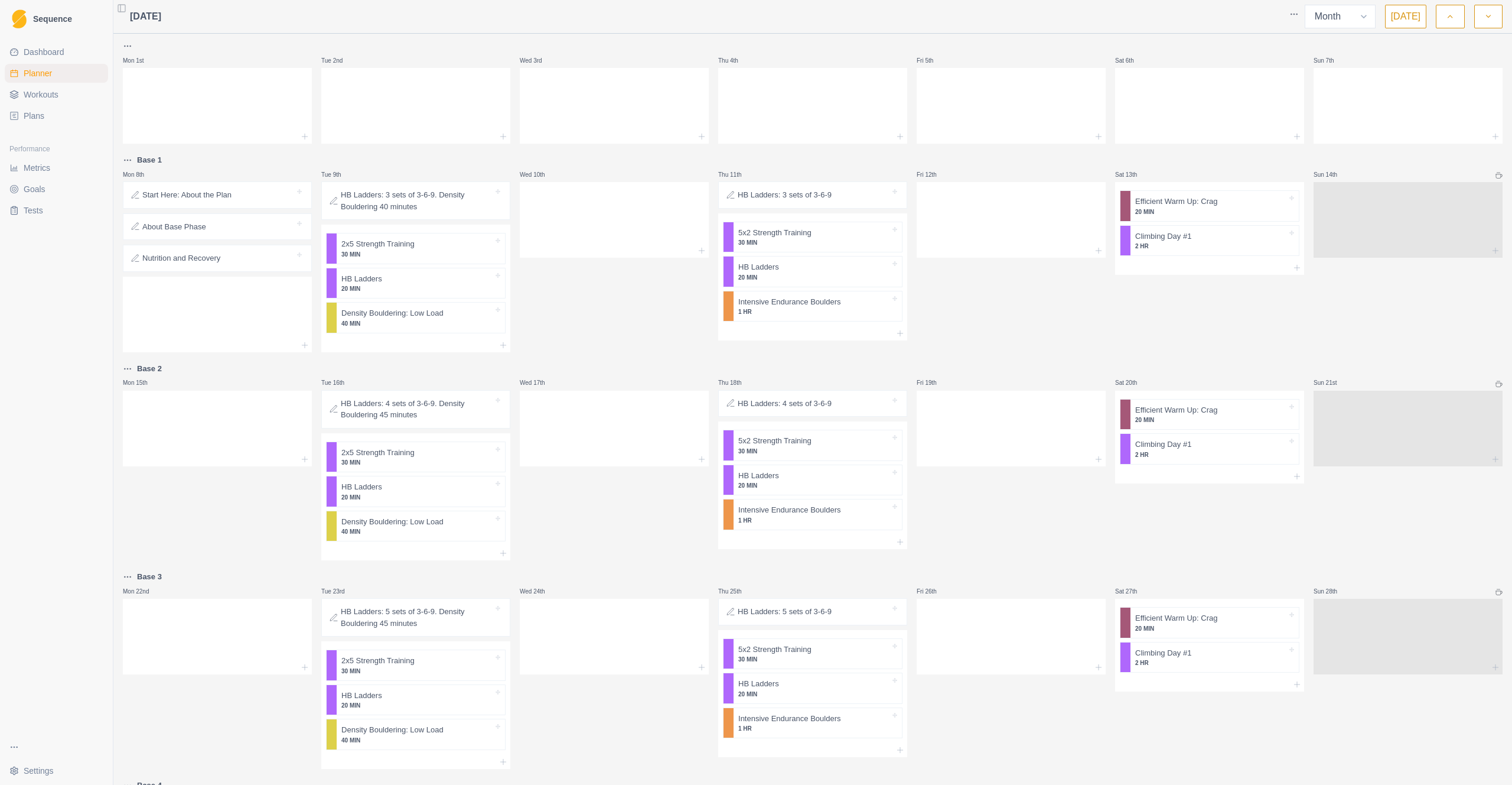
click at [1051, 20] on button "button" at bounding box center [1450, 17] width 28 height 24
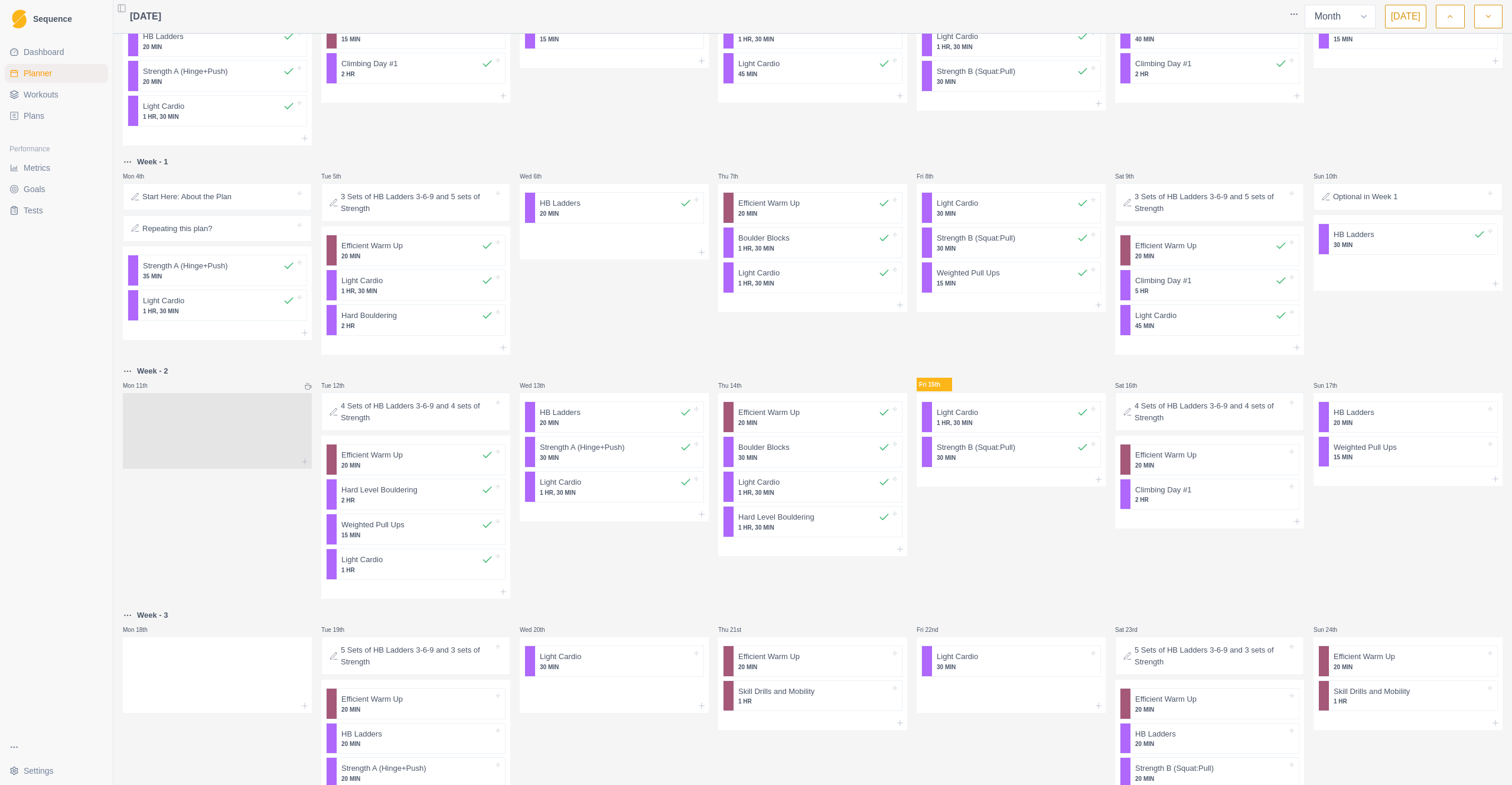
scroll to position [97, 0]
